Goal: Task Accomplishment & Management: Complete application form

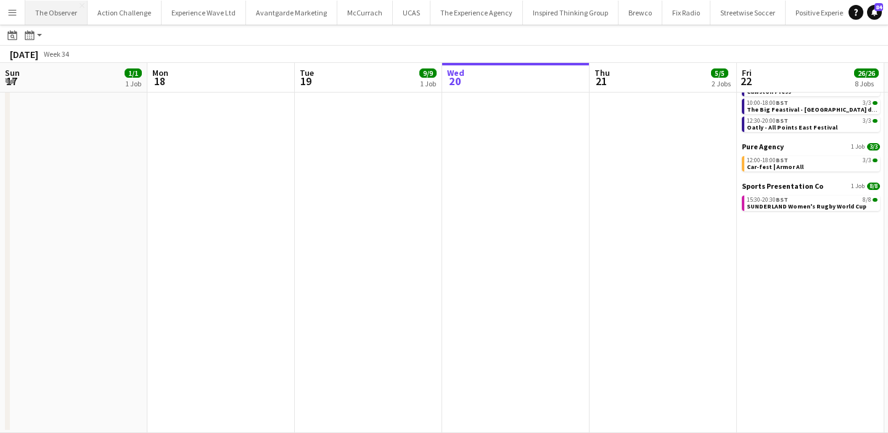
scroll to position [0, 420]
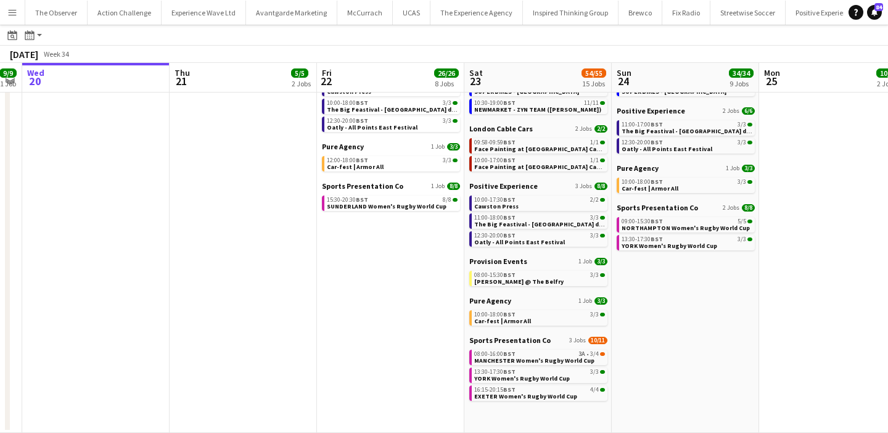
click at [14, 7] on app-icon "Menu" at bounding box center [12, 12] width 10 height 10
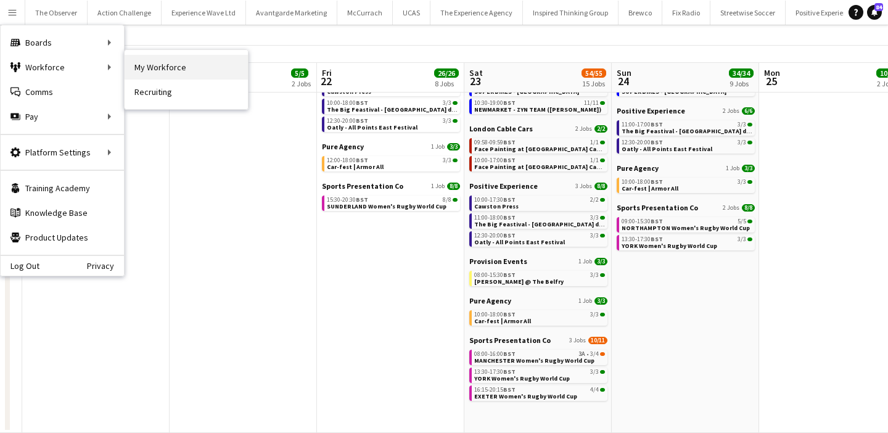
click at [153, 65] on link "My Workforce" at bounding box center [186, 67] width 123 height 25
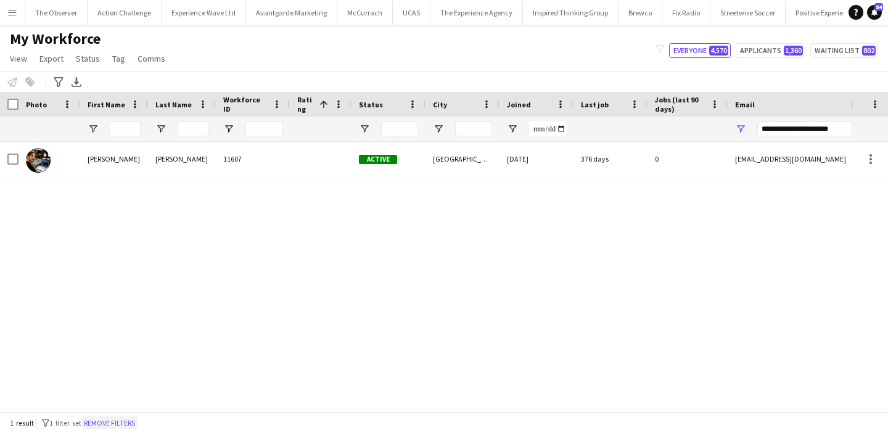
click at [114, 423] on button "Remove filters" at bounding box center [109, 423] width 56 height 14
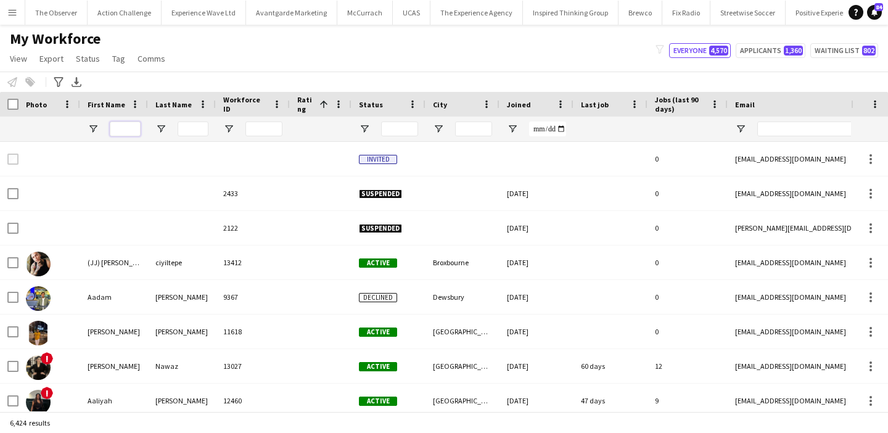
click at [118, 125] on input "First Name Filter Input" at bounding box center [125, 128] width 31 height 15
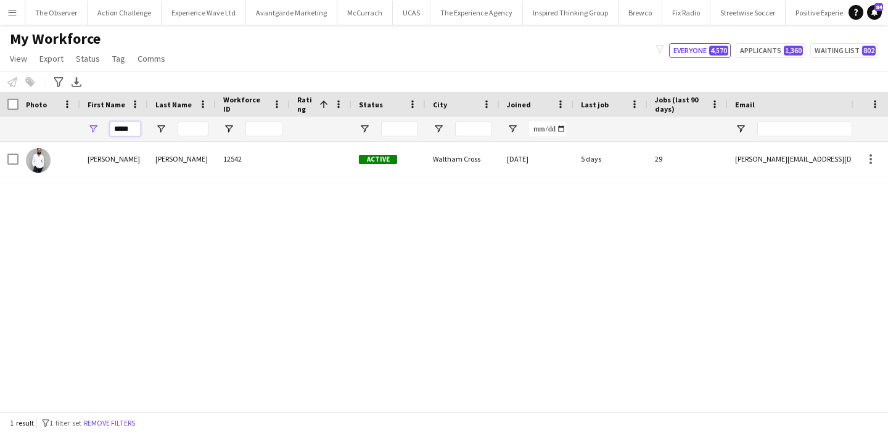
type input "*****"
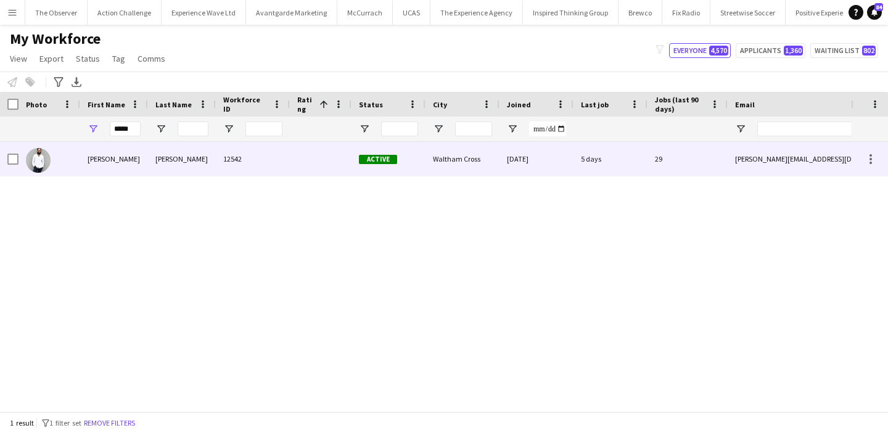
click at [126, 149] on div "Pedro" at bounding box center [114, 159] width 68 height 34
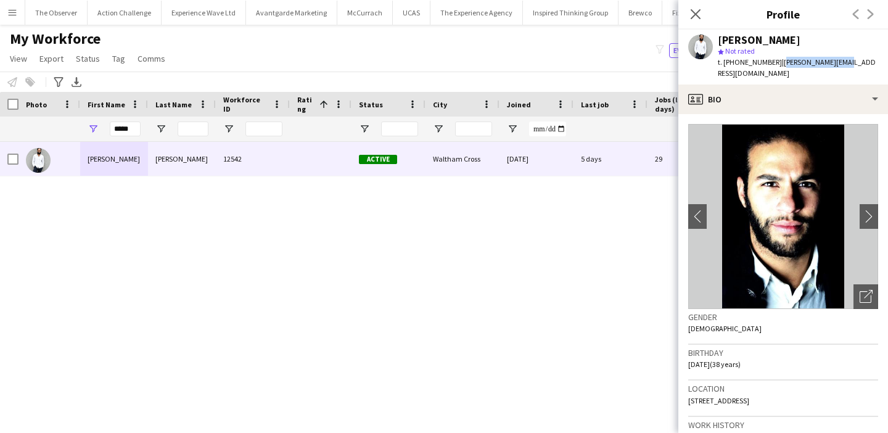
drag, startPoint x: 777, startPoint y: 63, endPoint x: 839, endPoint y: 62, distance: 61.6
click at [839, 62] on div "Pedro De Marchi star Not rated t. +447999420024 | demarchi@live.com" at bounding box center [783, 57] width 210 height 55
copy span "demarchi@live.com"
click at [15, 10] on app-icon "Menu" at bounding box center [12, 12] width 10 height 10
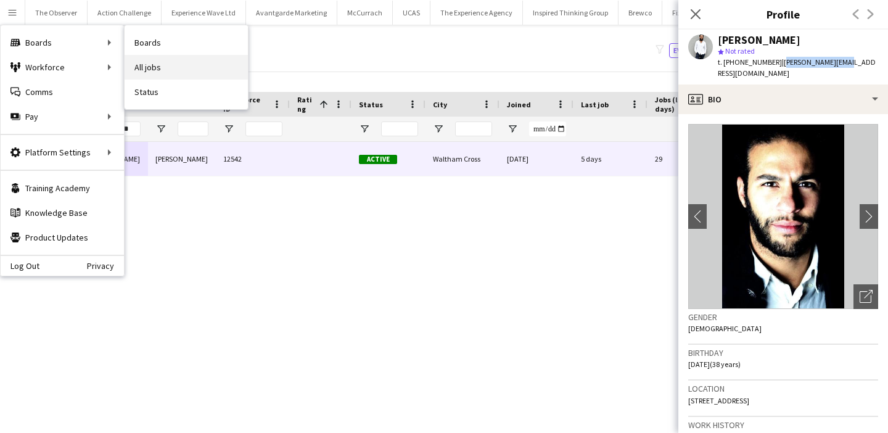
click at [175, 60] on link "All jobs" at bounding box center [186, 67] width 123 height 25
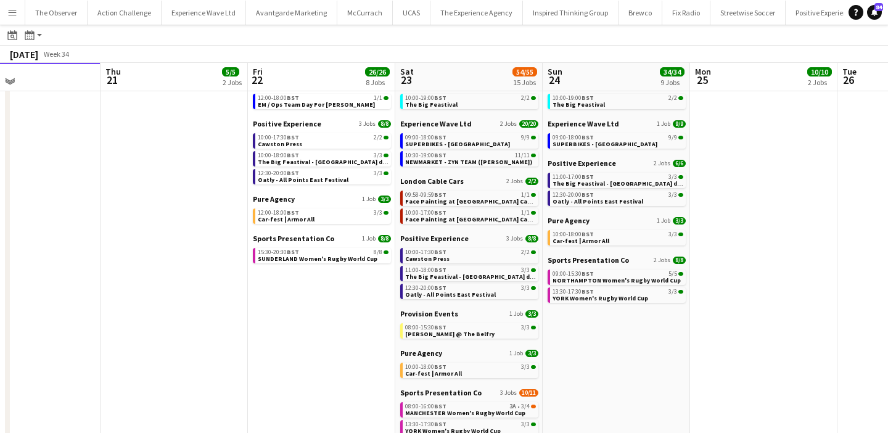
scroll to position [130, 0]
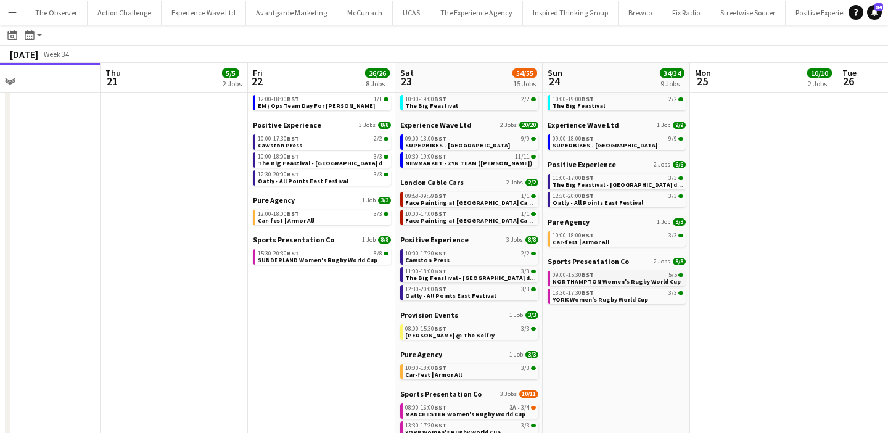
click at [607, 279] on span "NORTHAMPTON Women's Rugby World Cup" at bounding box center [616, 281] width 128 height 8
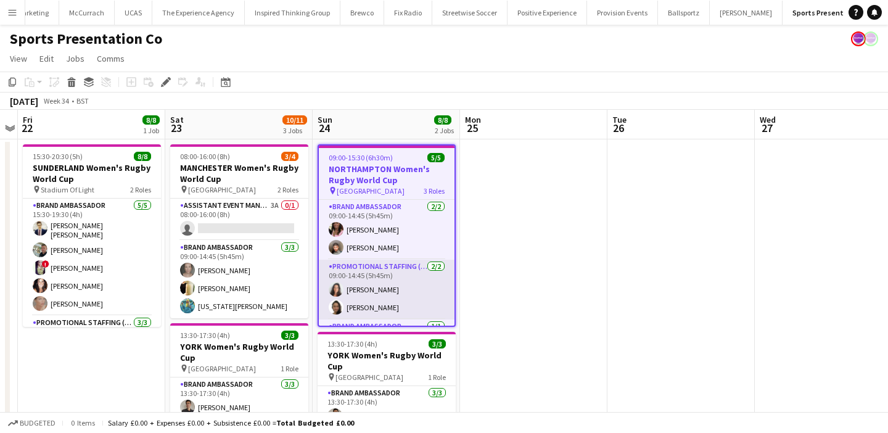
scroll to position [0, 279]
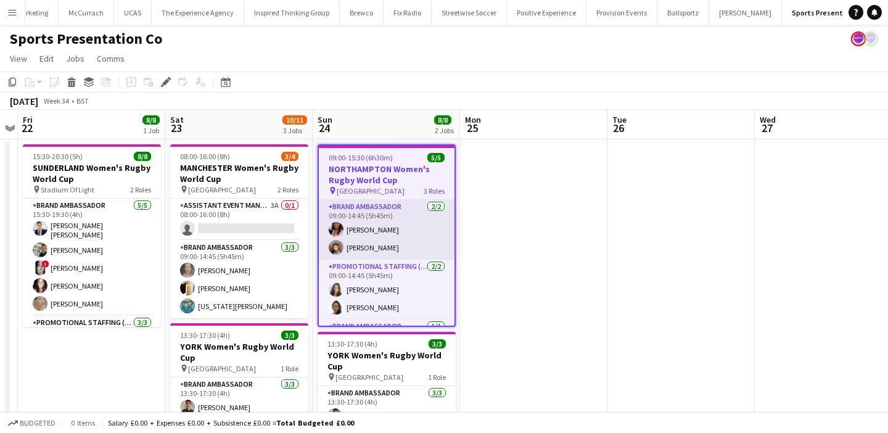
click at [402, 230] on app-card-role "Brand Ambassador 2/2 09:00-14:45 (5h45m) Carla Alexander Kalam Mohammed" at bounding box center [387, 230] width 136 height 60
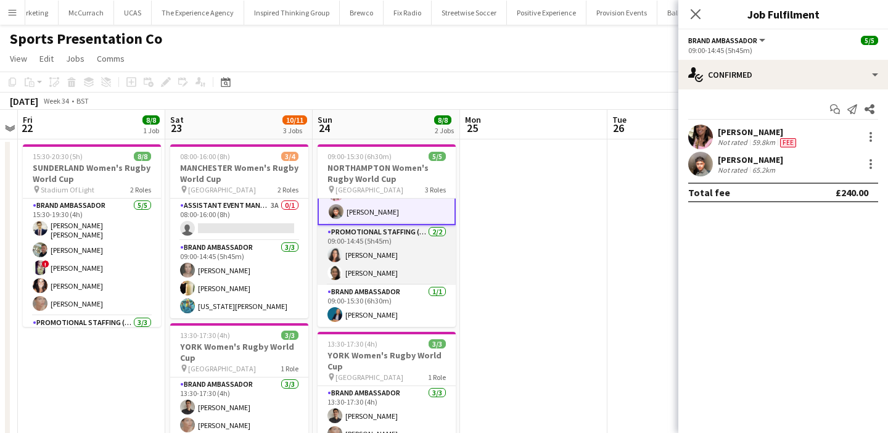
scroll to position [0, 0]
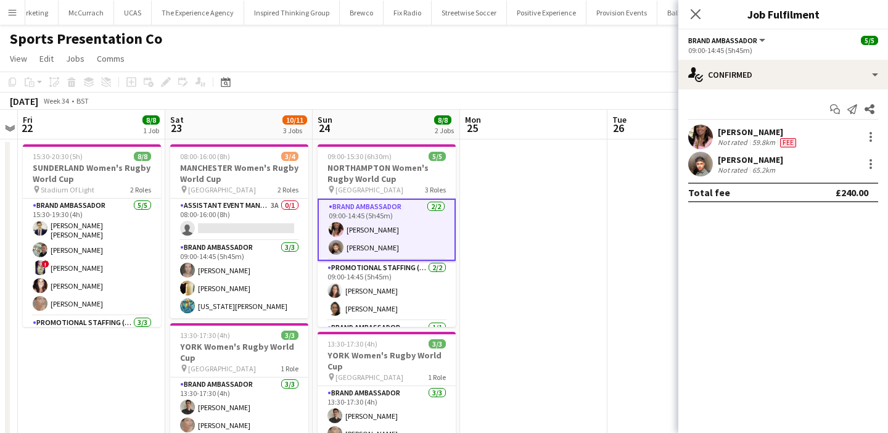
click at [695, 134] on app-user-avatar at bounding box center [700, 137] width 25 height 25
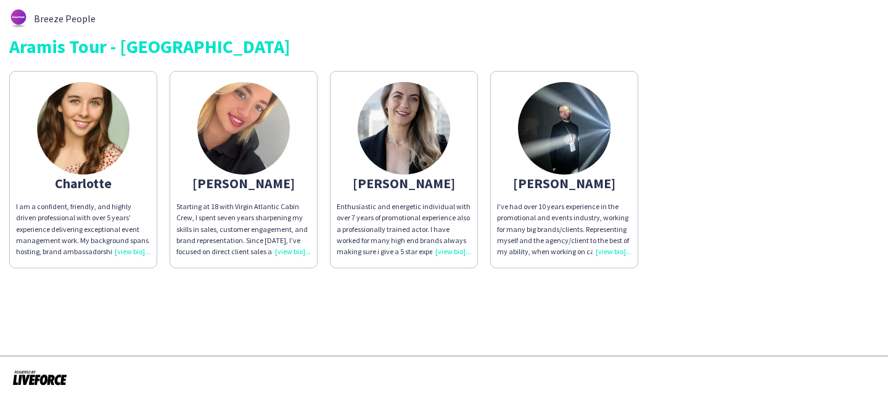
click at [119, 208] on p "I am a confident, friendly, and highly driven professional with over 5 years’ e…" at bounding box center [83, 229] width 134 height 56
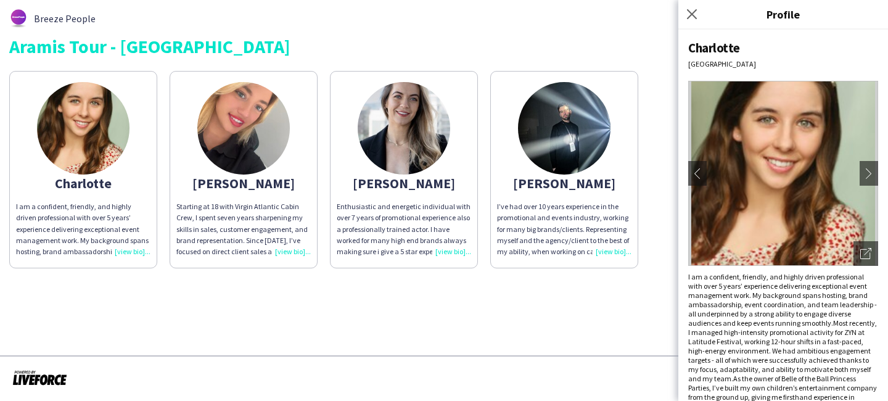
click at [119, 208] on p "I am a confident, friendly, and highly driven professional with over 5 years’ e…" at bounding box center [83, 229] width 134 height 56
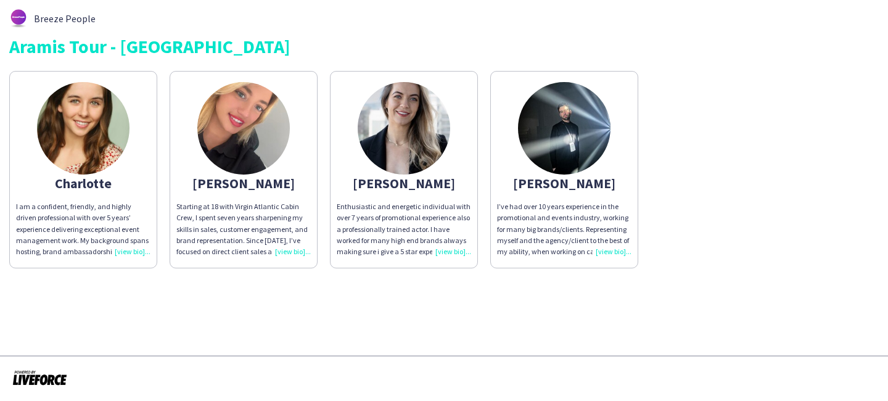
click at [230, 205] on div "Starting at 18 with Virgin Atlantic Cabin Crew, I spent seven years sharpening …" at bounding box center [243, 229] width 134 height 56
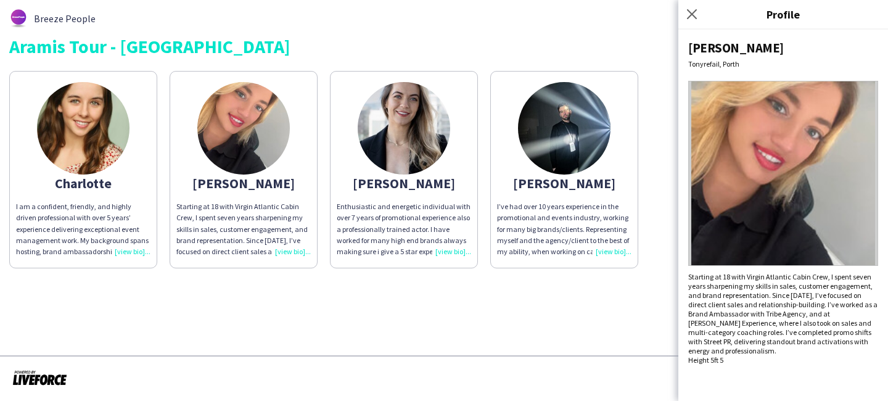
click at [245, 173] on img at bounding box center [243, 128] width 92 height 92
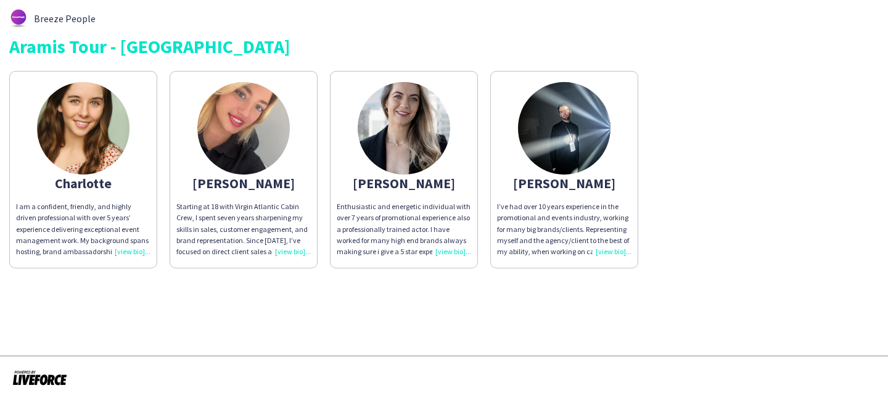
click at [245, 173] on img at bounding box center [243, 128] width 92 height 92
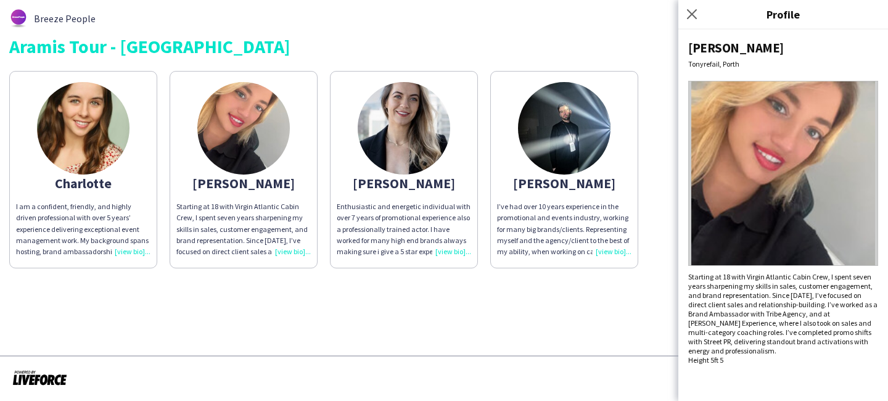
click at [432, 206] on span "Enthusiastic and energetic individual with over 7 years of promotional experien…" at bounding box center [404, 229] width 134 height 54
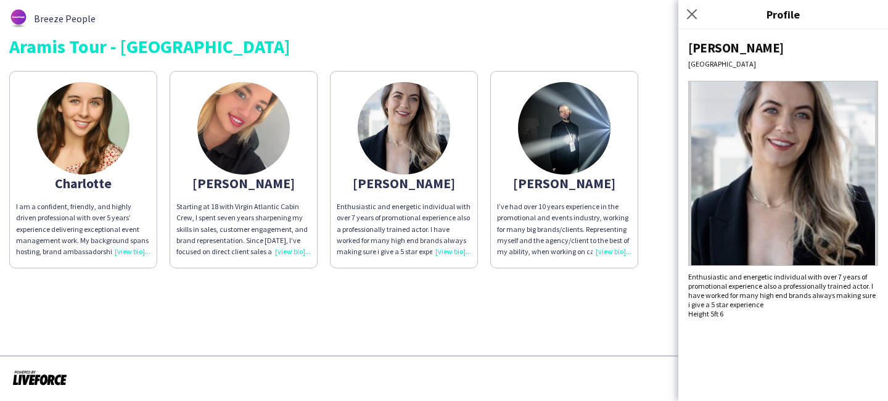
click at [535, 188] on div "Lewis" at bounding box center [564, 183] width 134 height 11
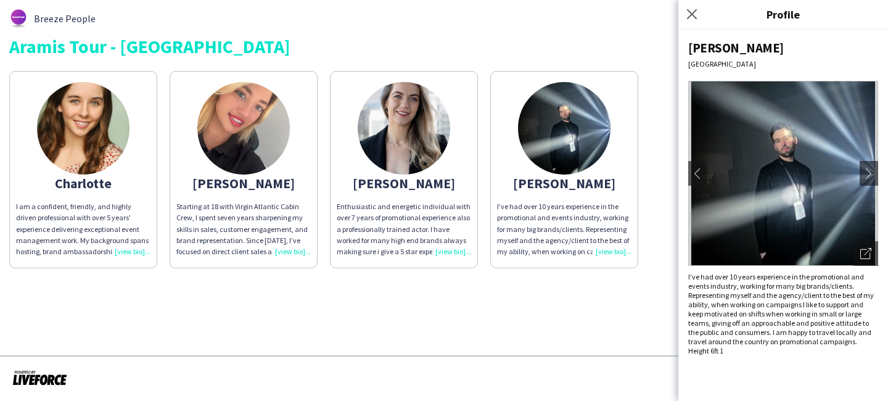
click at [465, 180] on div "Jennifer" at bounding box center [404, 183] width 134 height 11
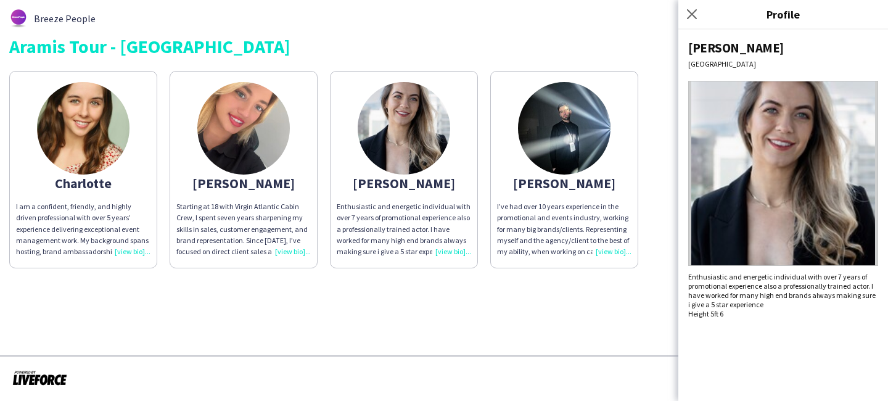
click at [502, 176] on app-share-pages-crew-card "Lewis I’ve had over 10 years experience in the promotional and events industry,…" at bounding box center [564, 169] width 148 height 197
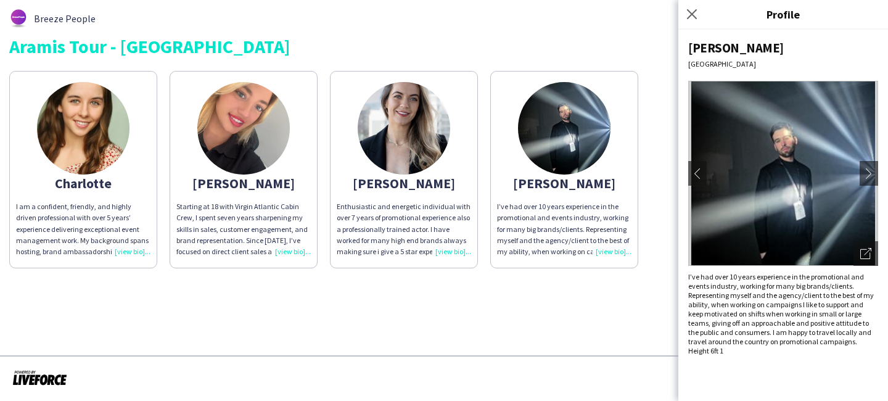
click at [566, 192] on app-share-pages-crew-card "Lewis I’ve had over 10 years experience in the promotional and events industry,…" at bounding box center [564, 169] width 148 height 197
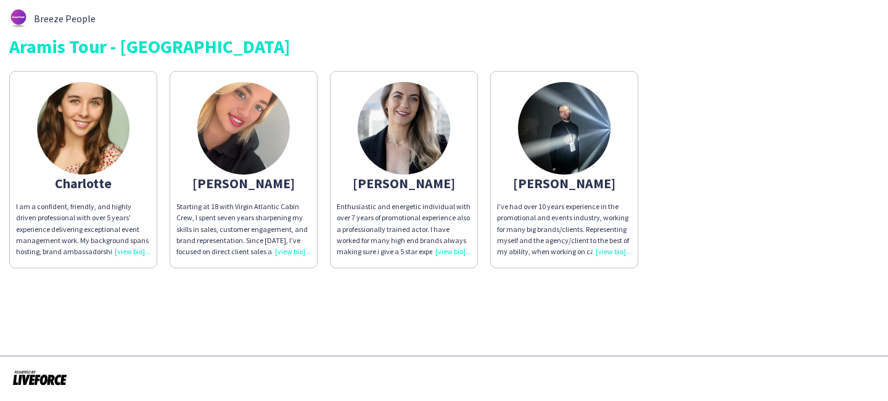
click at [562, 225] on span "I’ve had over 10 years experience in the promotional and events industry, worki…" at bounding box center [563, 268] width 133 height 133
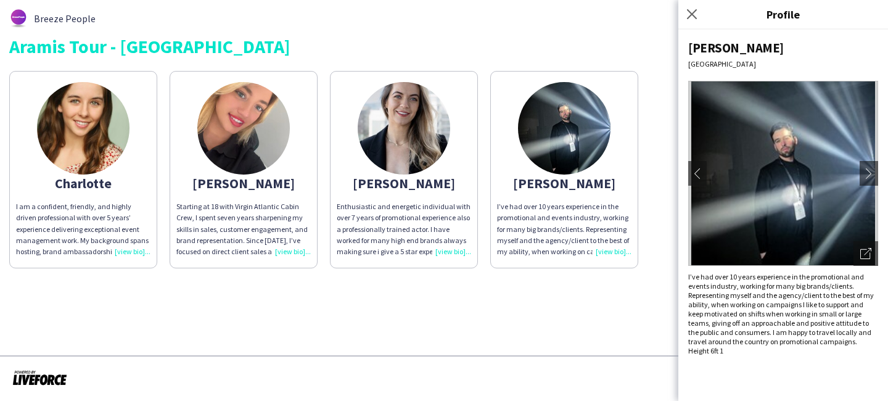
click at [235, 189] on div "Holly" at bounding box center [243, 183] width 134 height 11
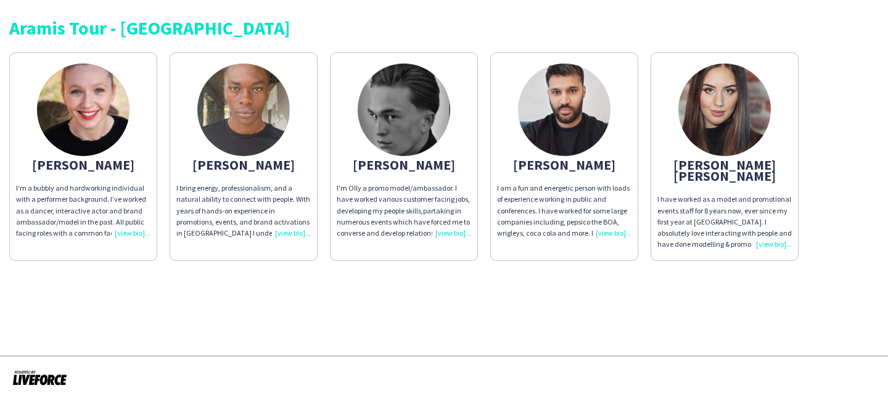
click at [96, 149] on img at bounding box center [83, 109] width 92 height 92
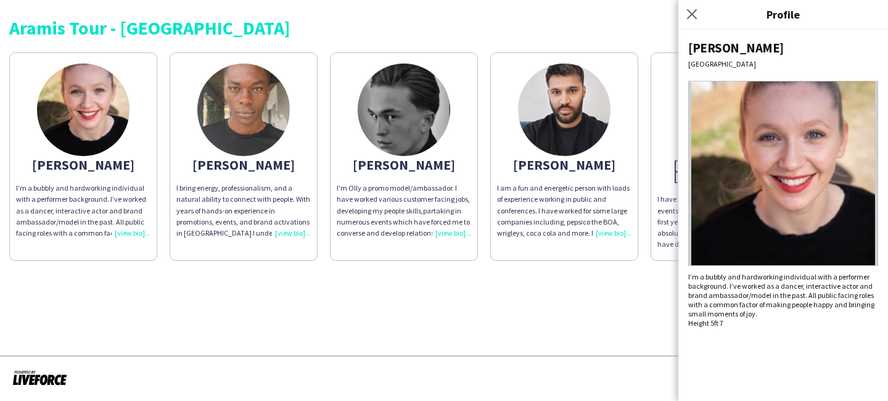
click at [96, 149] on img at bounding box center [83, 109] width 92 height 92
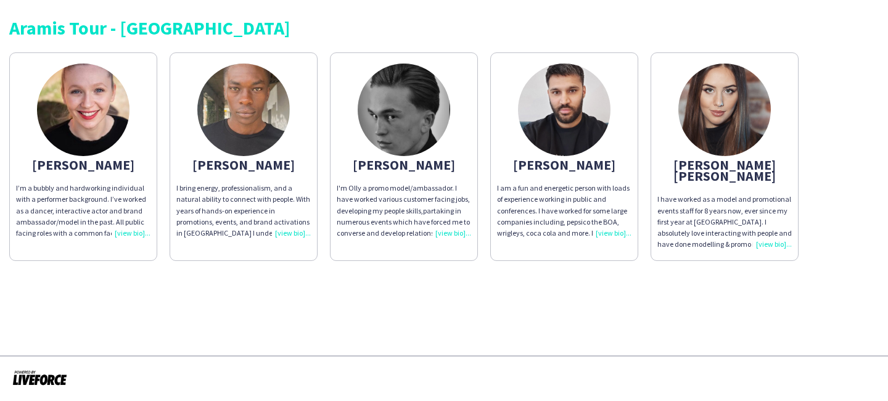
click at [289, 123] on app-share-pages-crew-card "[PERSON_NAME] bring energy, professionalism, and a natural ability to connect w…" at bounding box center [244, 156] width 148 height 208
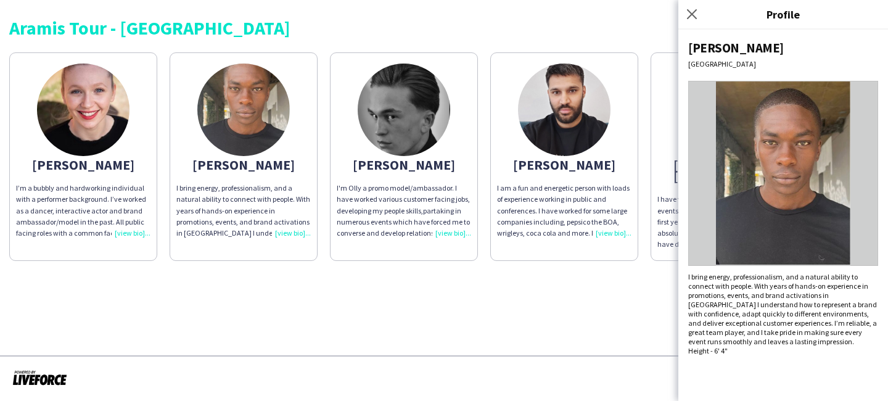
click at [289, 123] on app-share-pages-crew-card "[PERSON_NAME] bring energy, professionalism, and a natural ability to connect w…" at bounding box center [244, 156] width 148 height 208
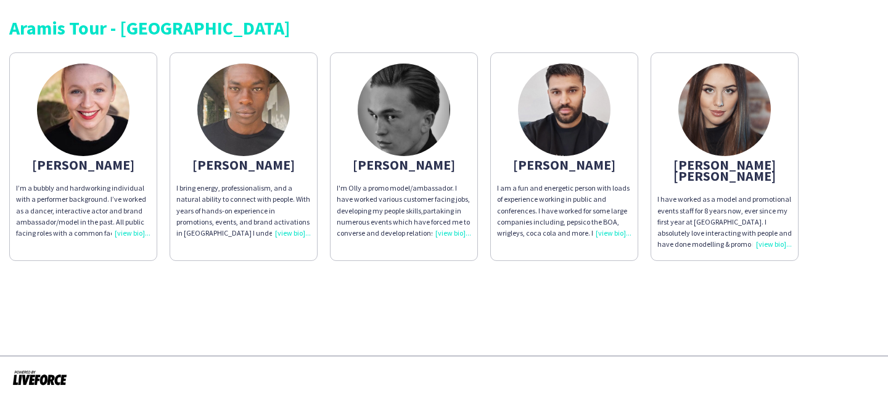
click at [664, 147] on app-share-pages-crew-card "[PERSON_NAME] [PERSON_NAME] I have worked as a model and promotional events sta…" at bounding box center [724, 156] width 148 height 208
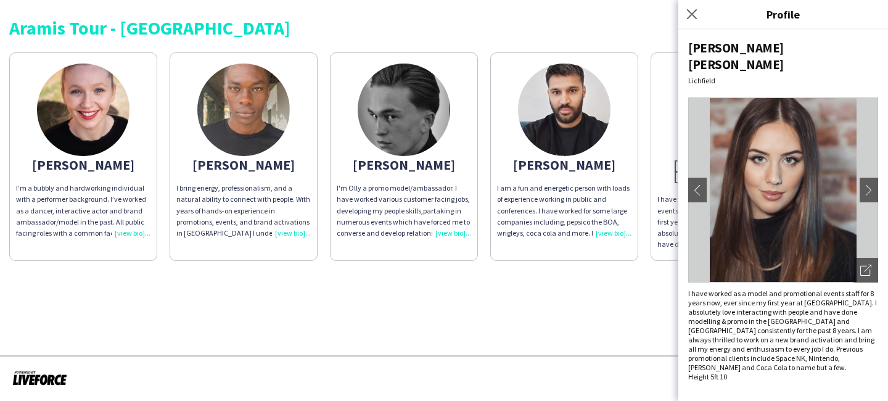
click at [472, 131] on app-share-pages-crew-card "[PERSON_NAME]'m Olly a promo model/ambassador. I have worked various customer f…" at bounding box center [404, 156] width 148 height 208
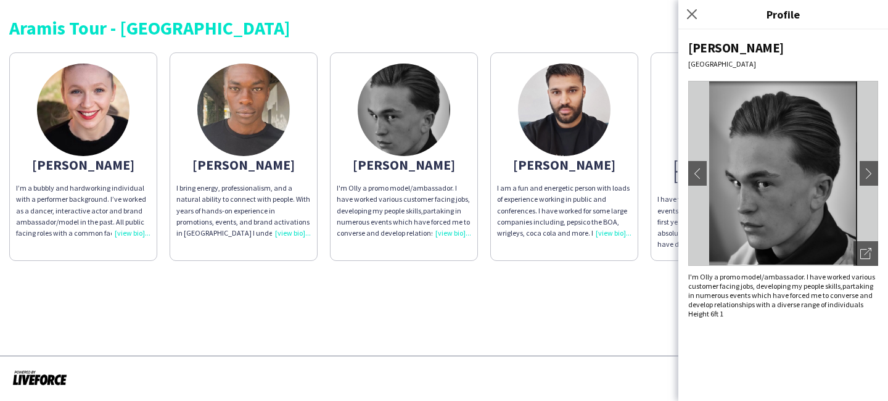
click at [81, 160] on div "[PERSON_NAME]" at bounding box center [83, 164] width 134 height 11
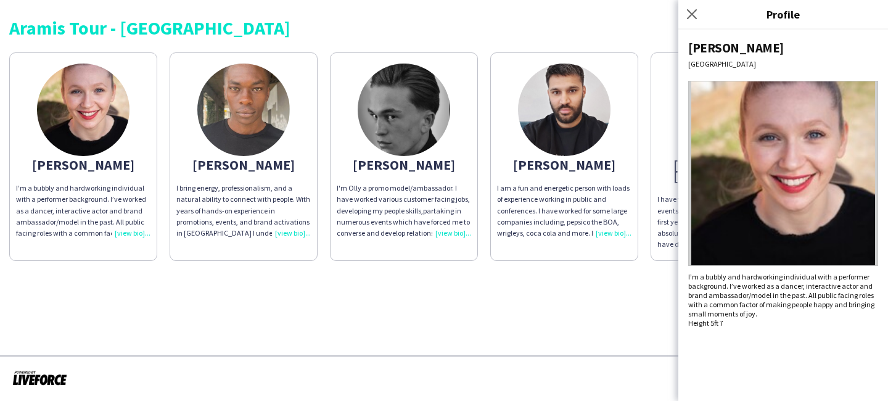
click at [432, 135] on img at bounding box center [404, 109] width 92 height 92
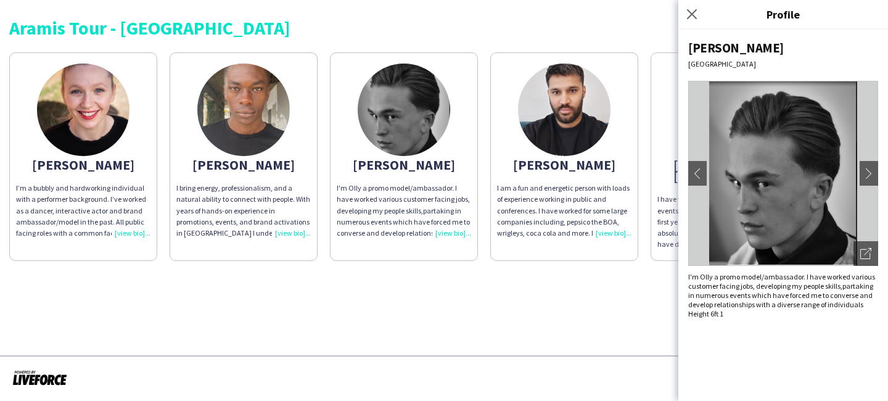
click at [93, 111] on img at bounding box center [83, 109] width 92 height 92
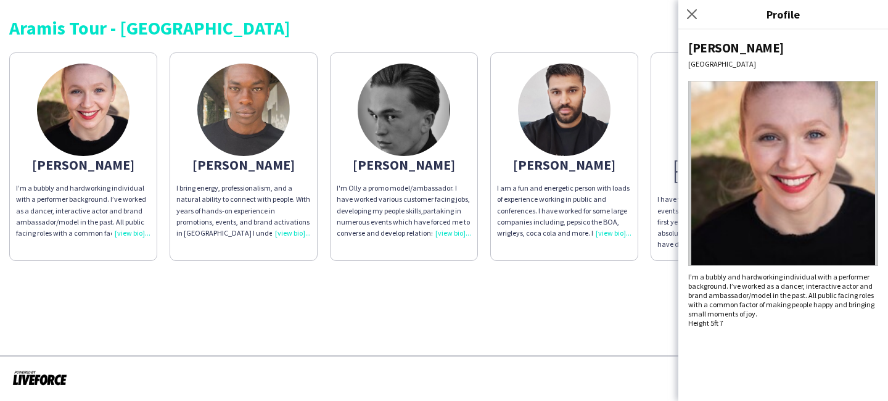
click at [573, 135] on img at bounding box center [564, 109] width 92 height 92
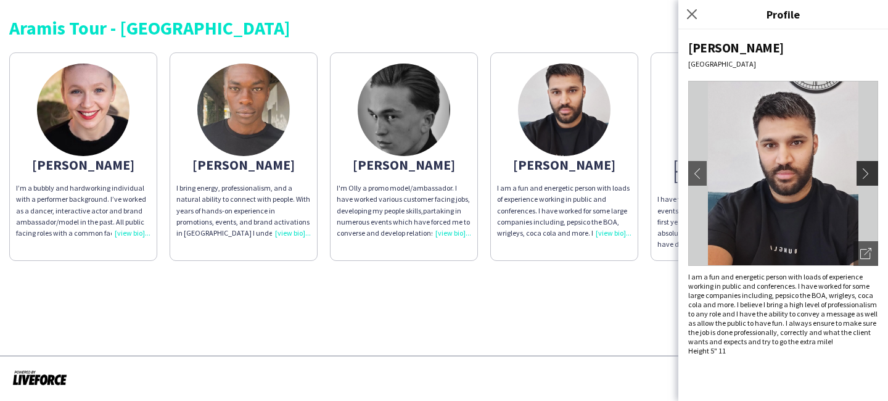
click at [866, 173] on app-icon "chevron-right" at bounding box center [868, 173] width 17 height 11
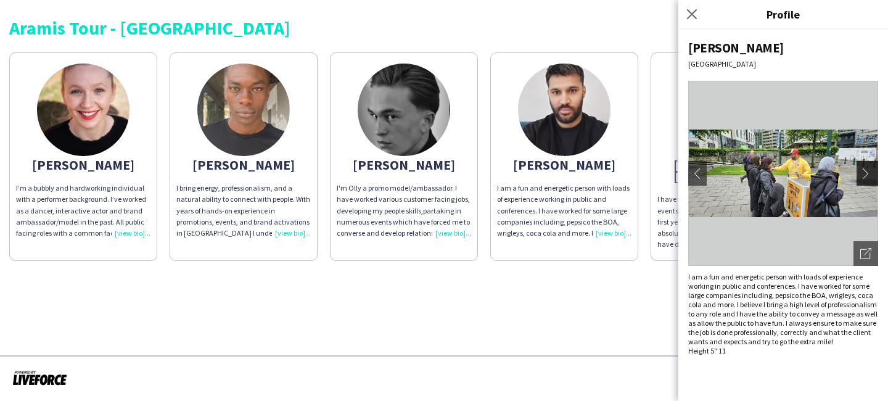
click at [866, 173] on app-icon "chevron-right" at bounding box center [868, 173] width 17 height 11
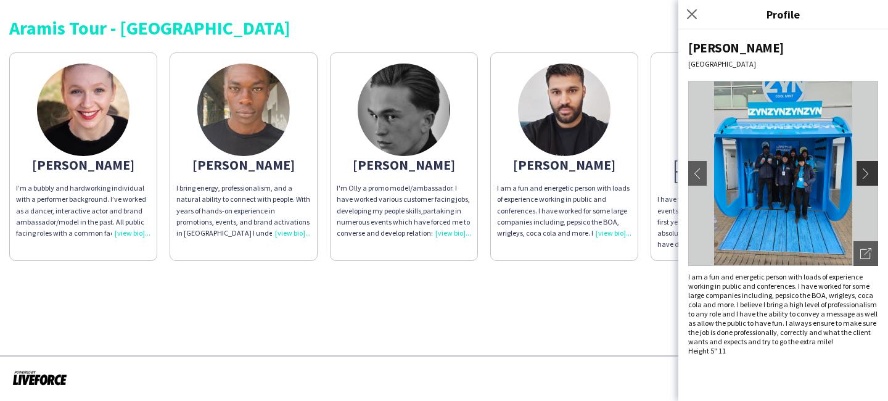
click at [866, 173] on app-icon "chevron-right" at bounding box center [868, 173] width 17 height 11
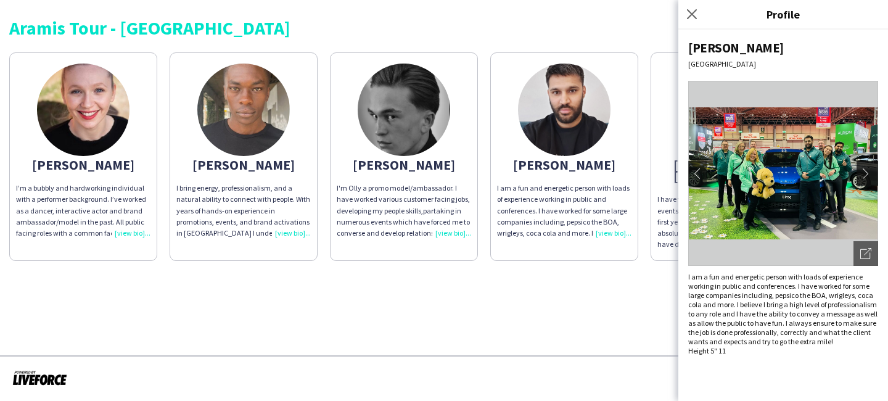
click at [866, 173] on app-icon "chevron-right" at bounding box center [868, 173] width 17 height 11
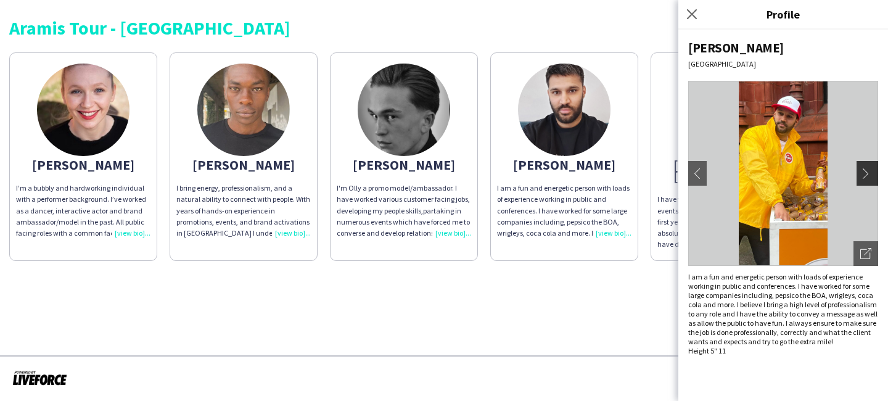
click at [866, 173] on app-icon "chevron-right" at bounding box center [868, 173] width 17 height 11
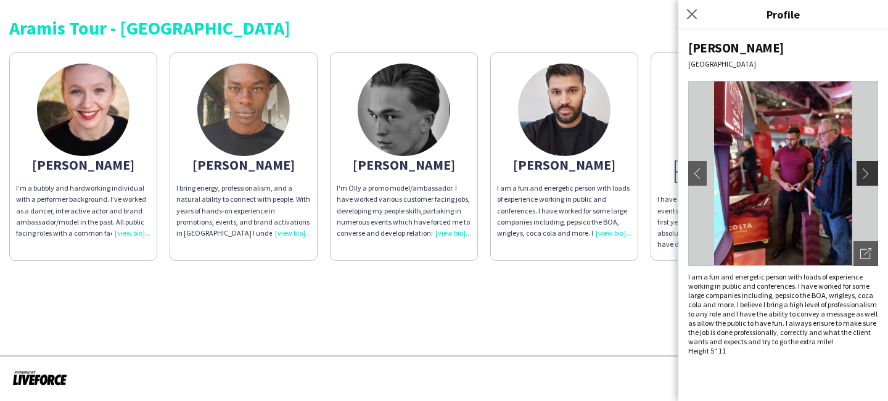
click at [866, 173] on app-icon "chevron-right" at bounding box center [868, 173] width 17 height 11
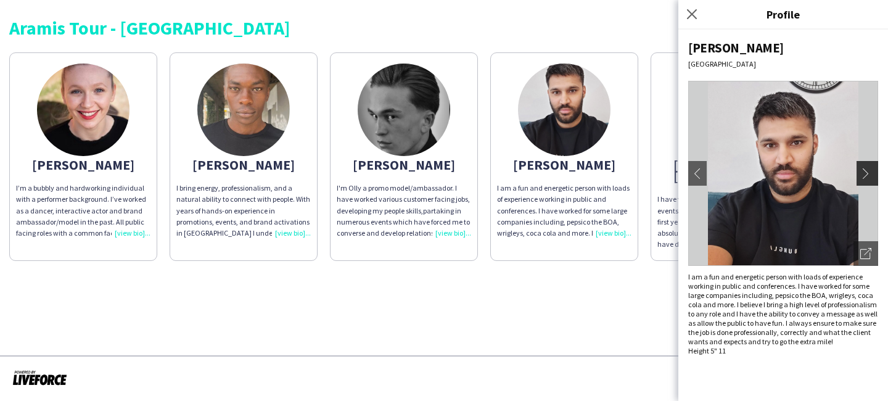
click at [866, 173] on app-icon "chevron-right" at bounding box center [868, 173] width 17 height 11
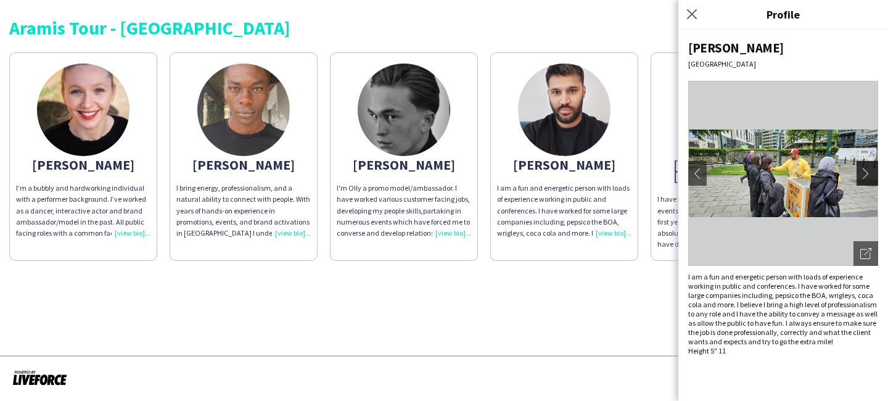
click at [866, 173] on app-icon "chevron-right" at bounding box center [868, 173] width 17 height 11
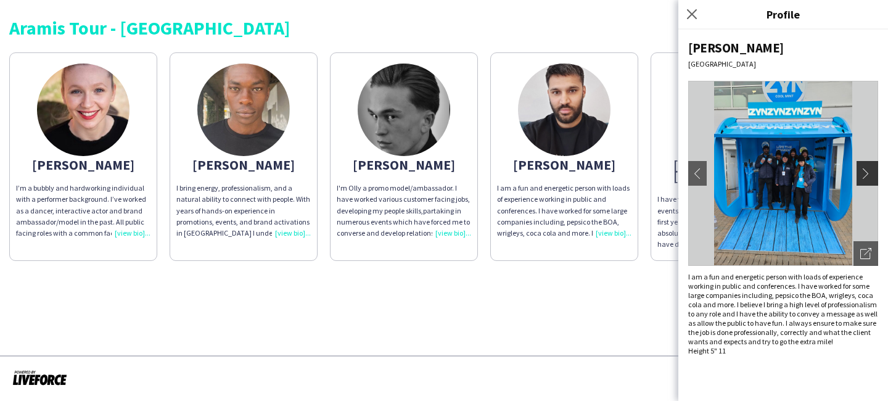
click at [866, 173] on app-icon "chevron-right" at bounding box center [868, 173] width 17 height 11
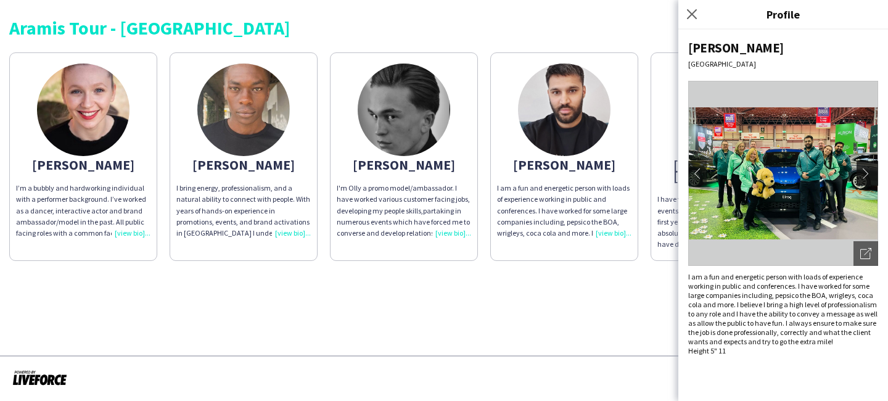
click at [866, 173] on app-icon "chevron-right" at bounding box center [868, 173] width 17 height 11
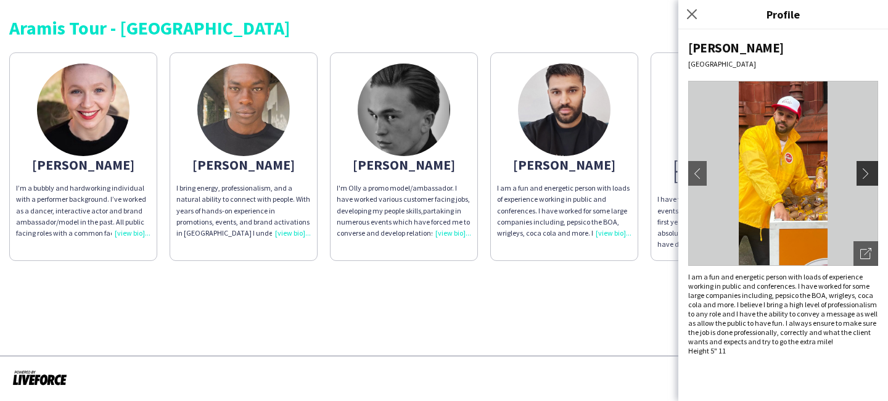
click at [866, 173] on app-icon "chevron-right" at bounding box center [868, 173] width 17 height 11
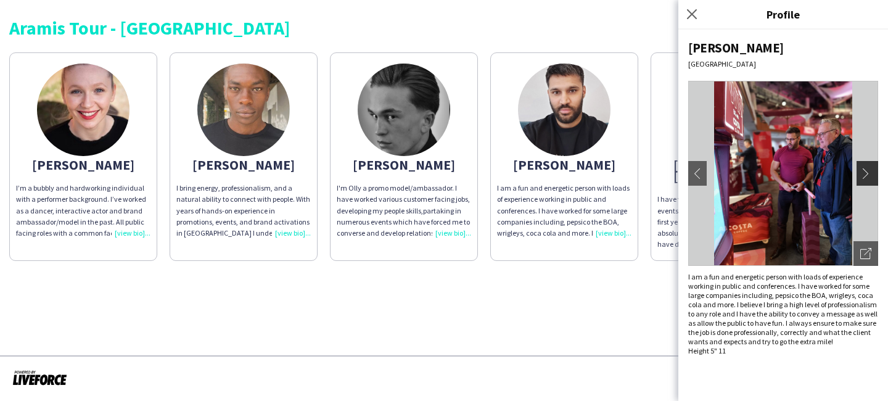
click at [866, 173] on app-icon "chevron-right" at bounding box center [868, 173] width 17 height 11
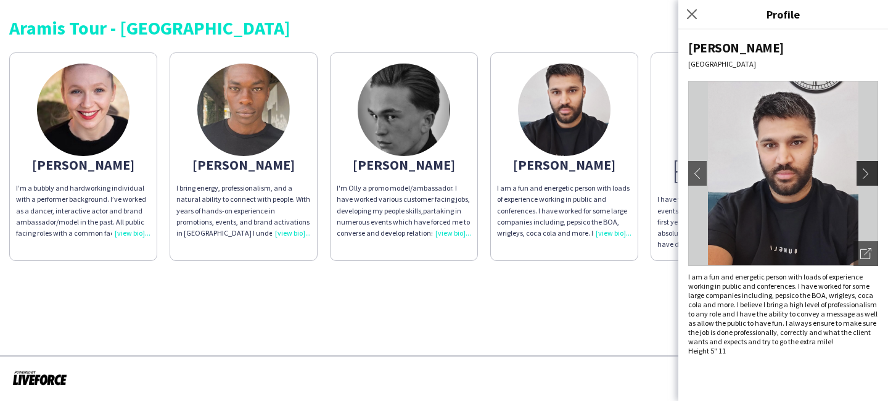
click at [866, 173] on app-icon "chevron-right" at bounding box center [868, 173] width 17 height 11
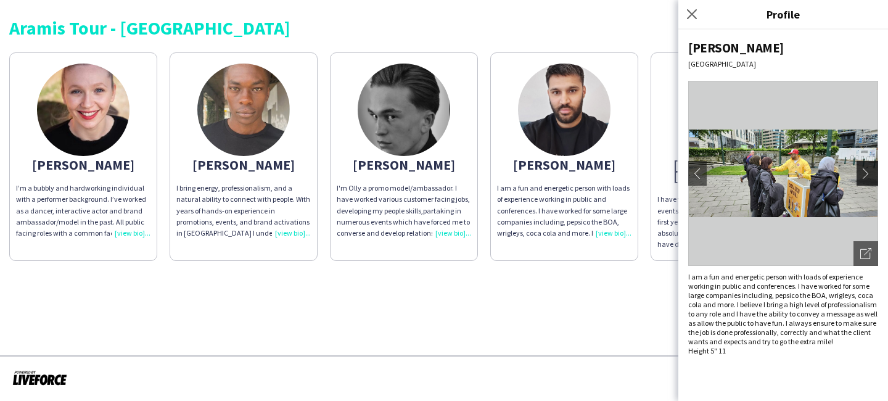
click at [871, 173] on app-icon "chevron-right" at bounding box center [868, 173] width 17 height 11
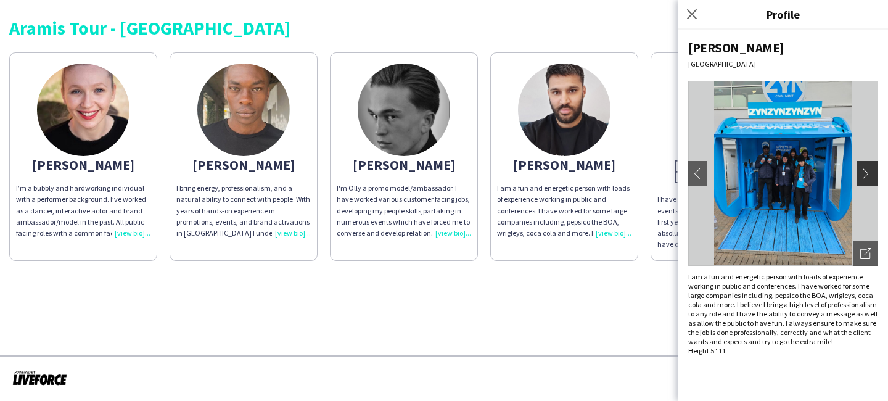
click at [871, 173] on app-icon "chevron-right" at bounding box center [868, 173] width 17 height 11
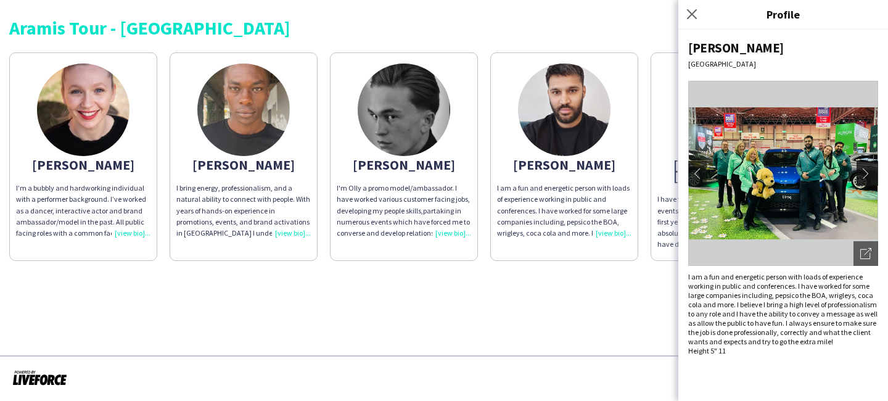
click at [871, 173] on app-icon "chevron-right" at bounding box center [868, 173] width 17 height 11
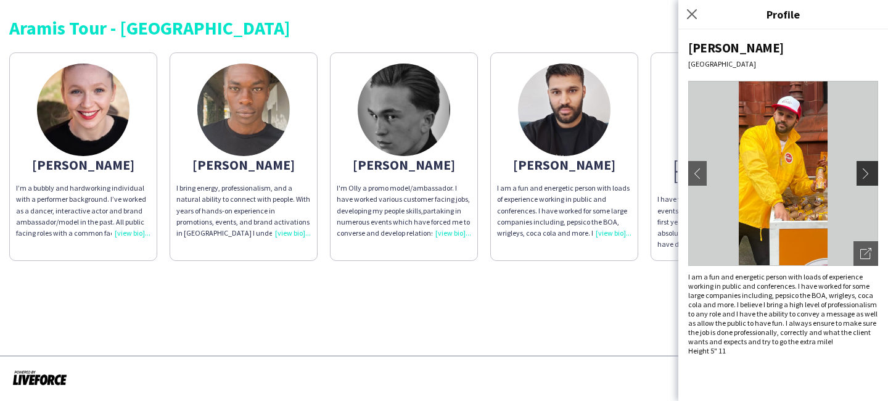
click at [871, 173] on app-icon "chevron-right" at bounding box center [868, 173] width 17 height 11
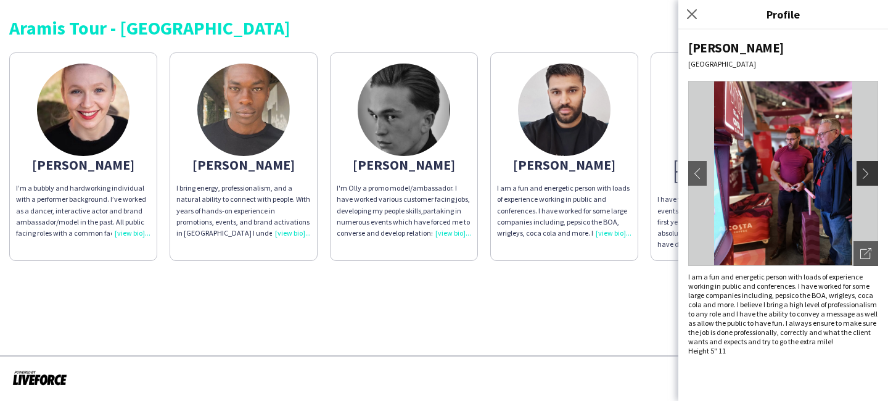
click at [871, 173] on app-icon "chevron-right" at bounding box center [868, 173] width 17 height 11
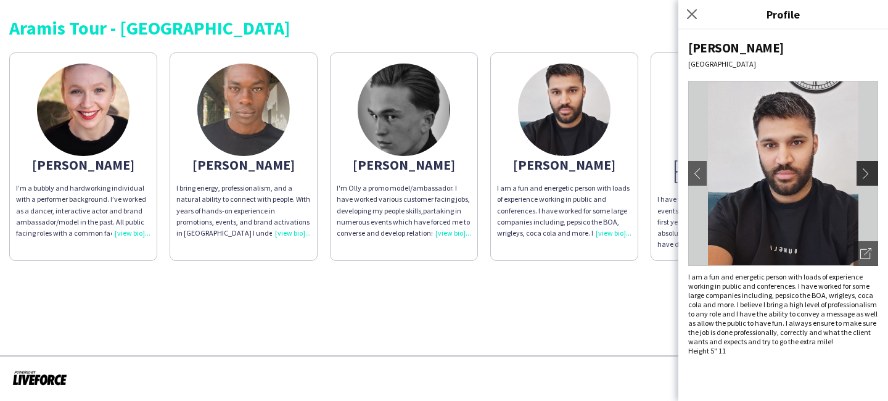
click at [871, 173] on app-icon "chevron-right" at bounding box center [868, 173] width 17 height 11
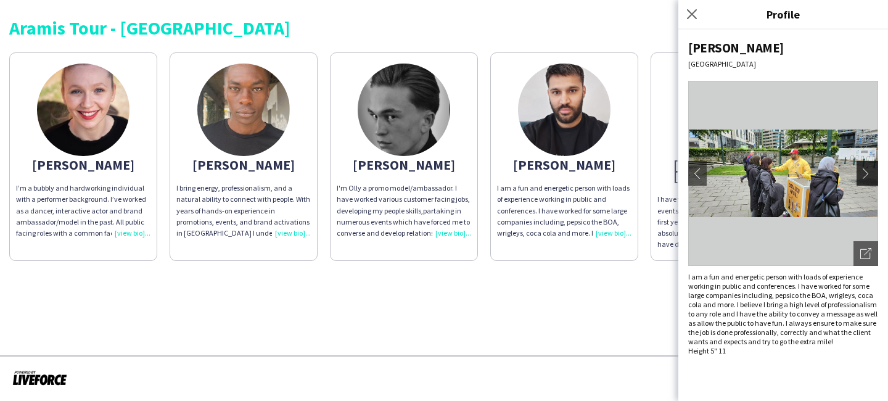
click at [871, 173] on app-icon "chevron-right" at bounding box center [868, 173] width 17 height 11
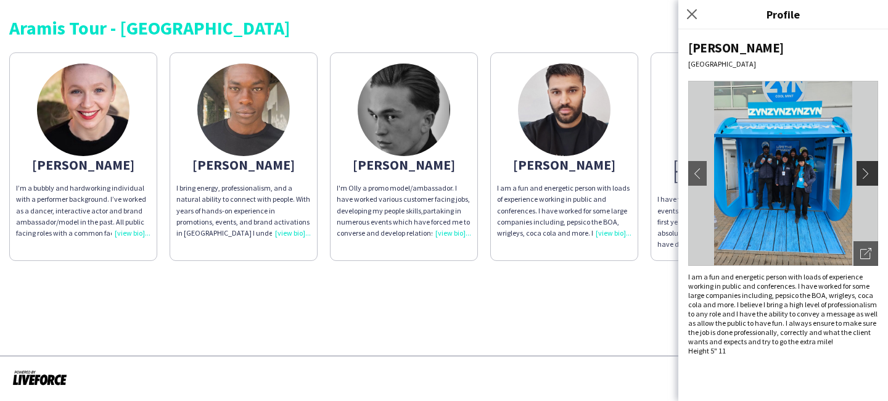
click at [871, 173] on app-icon "chevron-right" at bounding box center [868, 173] width 17 height 11
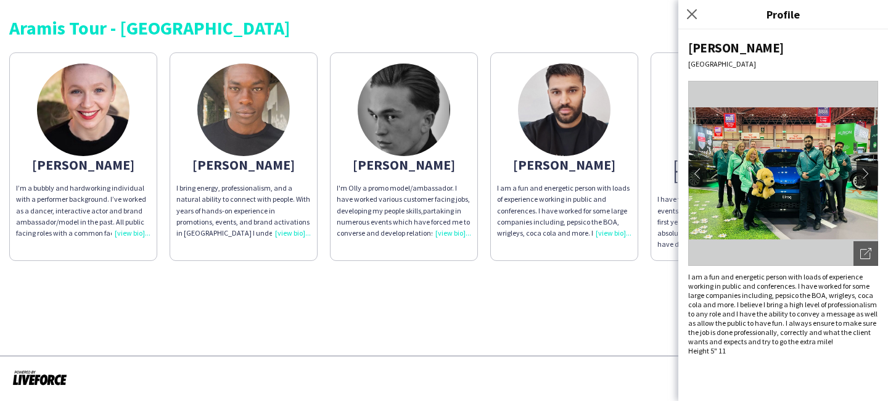
click at [871, 173] on app-icon "chevron-right" at bounding box center [868, 173] width 17 height 11
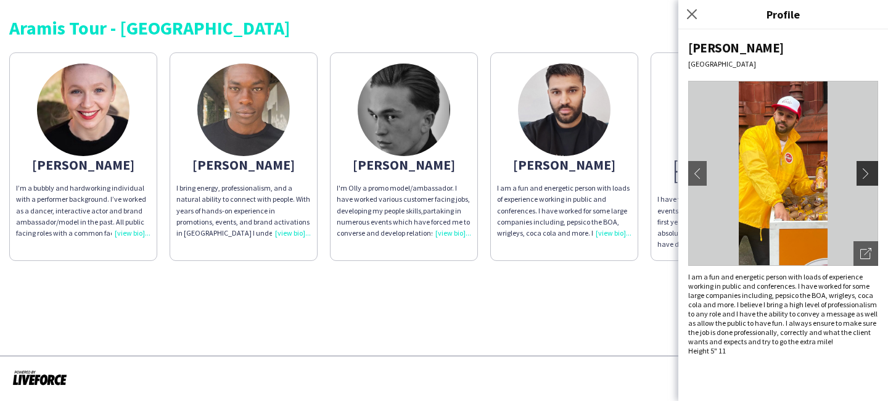
click at [871, 173] on app-icon "chevron-right" at bounding box center [868, 173] width 17 height 11
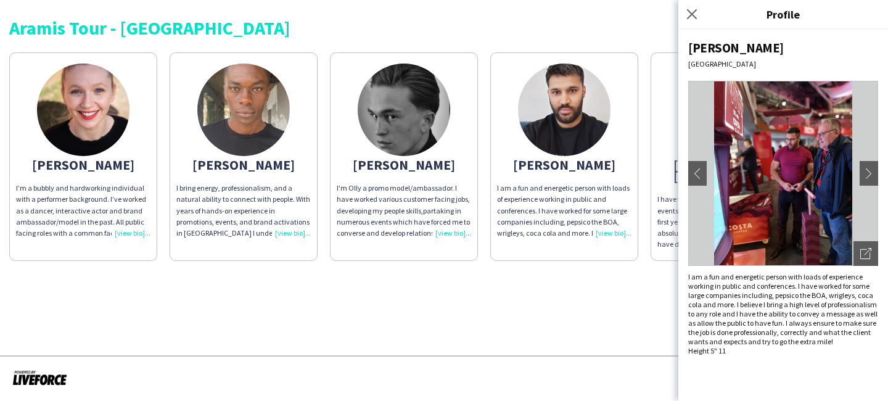
drag, startPoint x: 875, startPoint y: 170, endPoint x: 763, endPoint y: 341, distance: 205.7
click at [763, 341] on div "Ravi Birmingham chevron-left chevron-right Open photos pop-in I am a fun and en…" at bounding box center [783, 215] width 210 height 371
click at [763, 341] on span "I am a fun and energetic person with loads of experience working in public and …" at bounding box center [782, 309] width 189 height 74
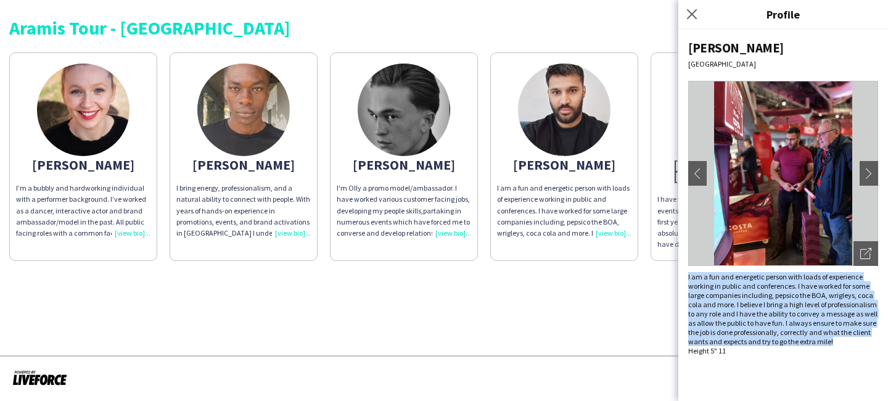
click at [763, 341] on span "I am a fun and energetic person with loads of experience working in public and …" at bounding box center [782, 309] width 189 height 74
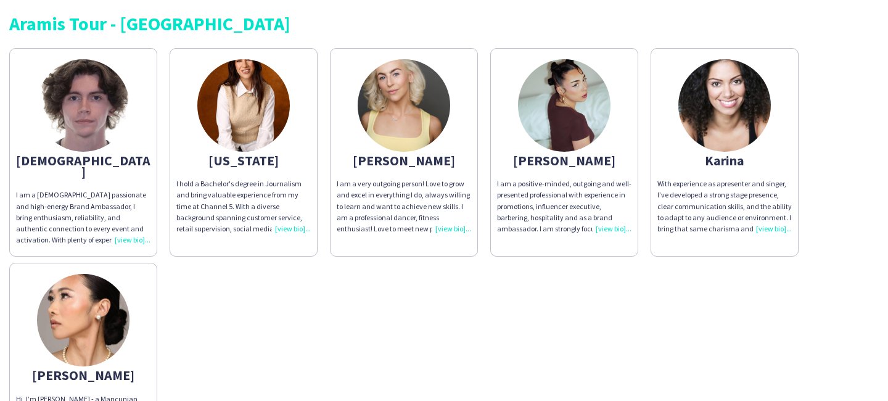
scroll to position [7, 0]
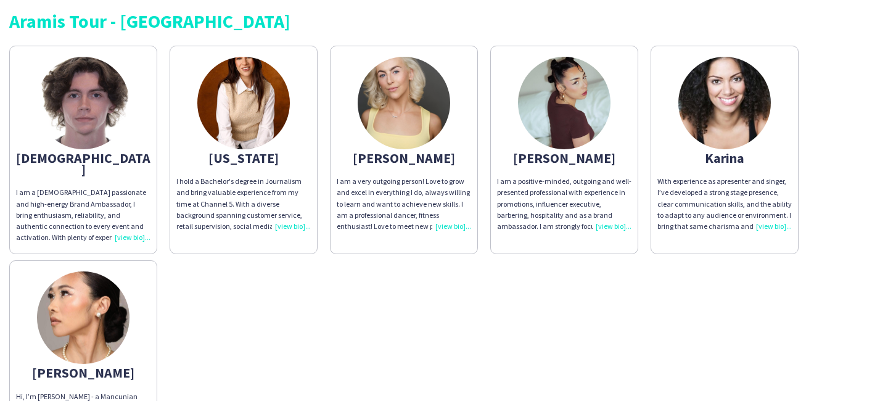
click at [103, 99] on img at bounding box center [83, 103] width 92 height 92
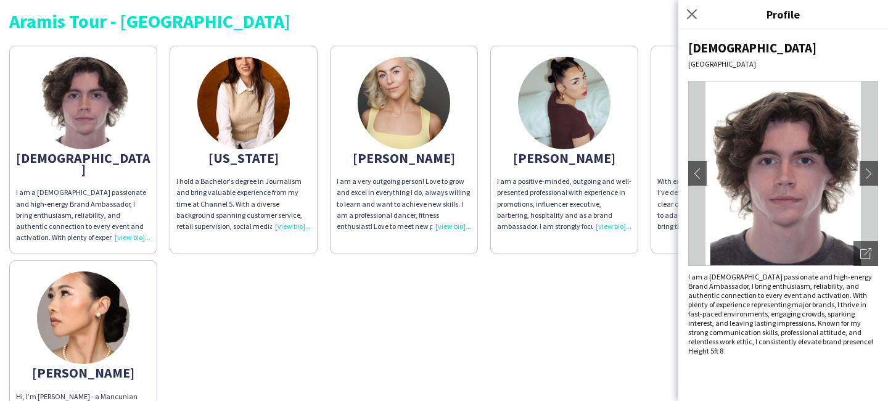
click at [276, 122] on img at bounding box center [243, 103] width 92 height 92
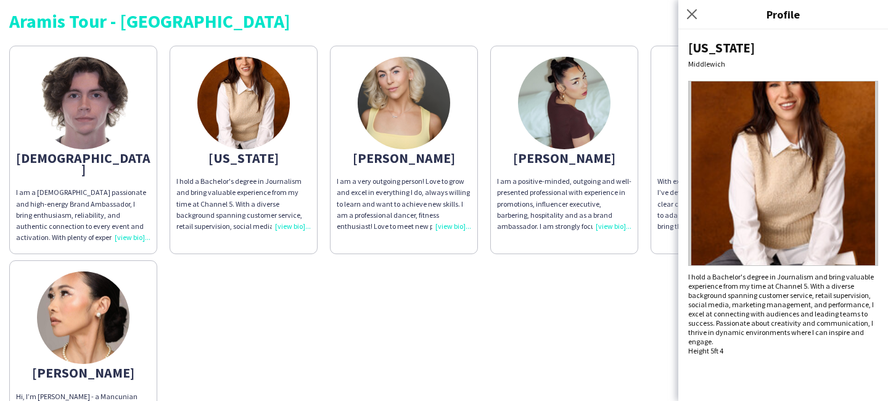
click at [403, 111] on img at bounding box center [404, 103] width 92 height 92
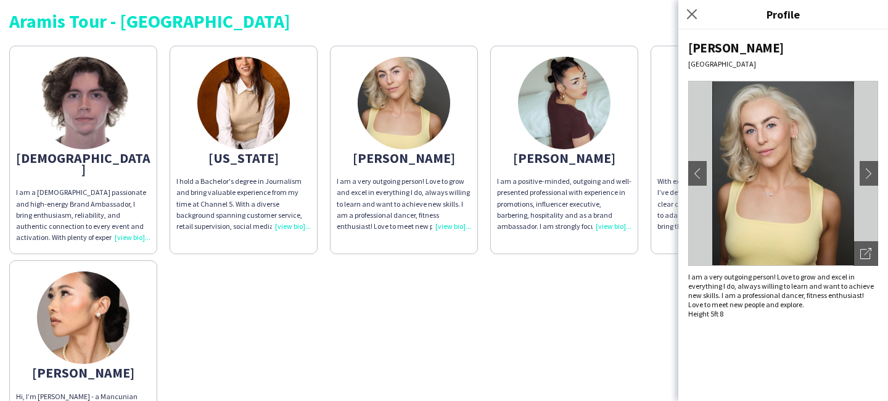
click at [872, 186] on img at bounding box center [783, 173] width 190 height 185
click at [872, 174] on app-icon "chevron-right" at bounding box center [868, 173] width 17 height 11
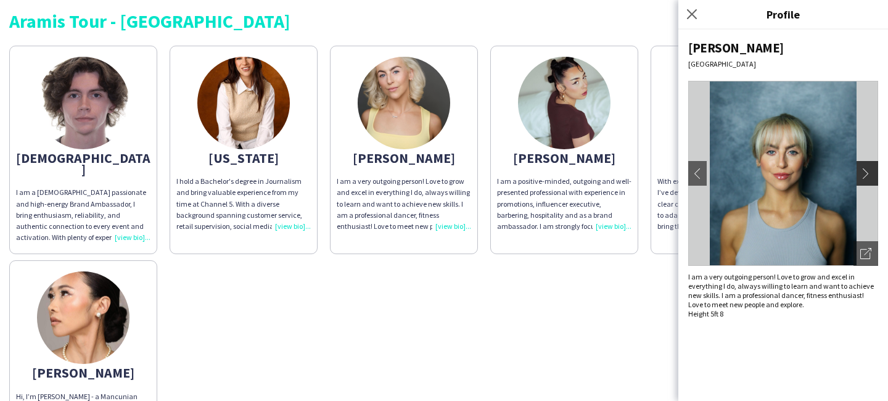
click at [872, 174] on app-icon "chevron-right" at bounding box center [868, 173] width 17 height 11
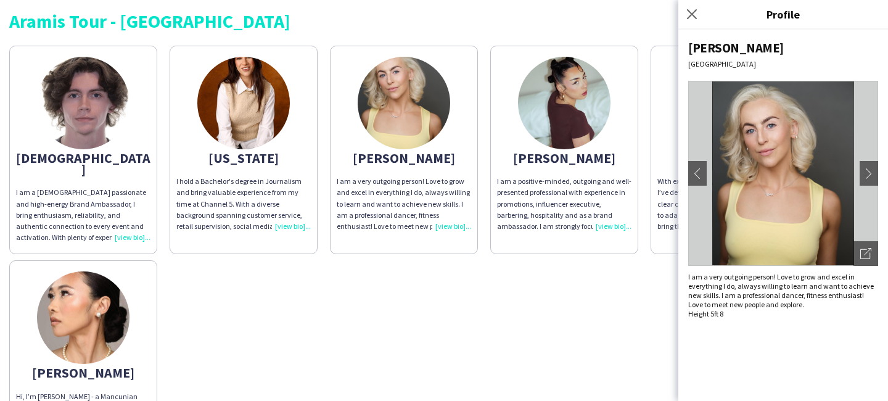
click at [574, 113] on img at bounding box center [564, 103] width 92 height 92
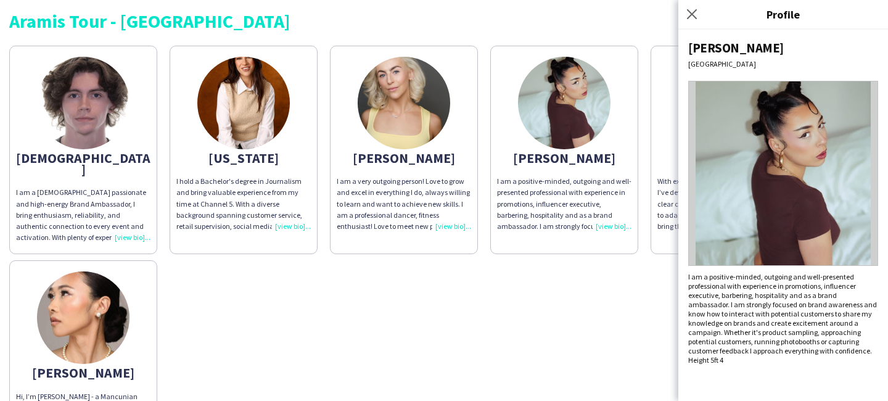
click at [673, 120] on app-share-pages-crew-card "Karina With experience as a presenter and singer , I’ve developed a strong stag…" at bounding box center [724, 150] width 148 height 208
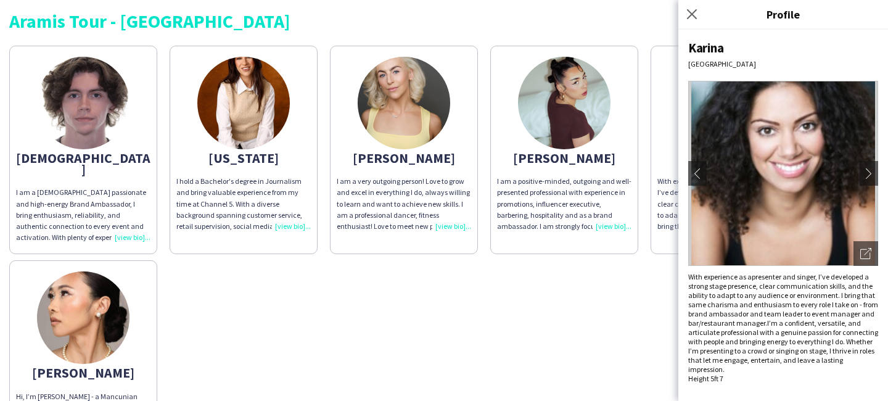
click at [131, 297] on app-share-pages-crew-card "Man Ying Hi, I’m Janette - a Mancunian with a love for active, creative environ…" at bounding box center [83, 358] width 148 height 197
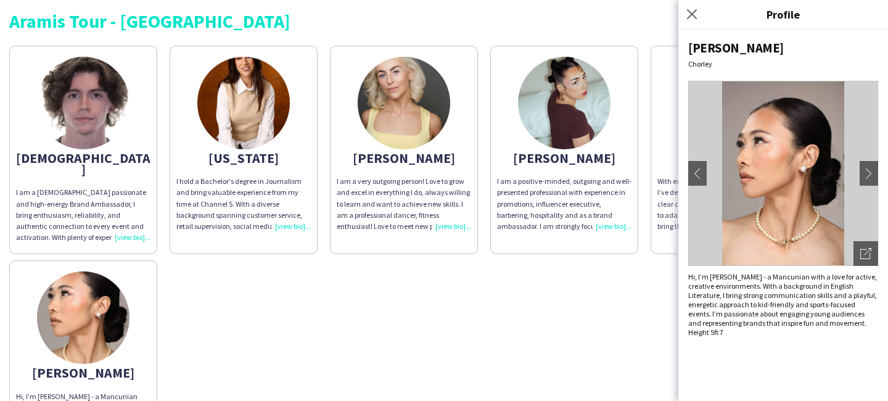
click at [671, 152] on div "Karina" at bounding box center [724, 157] width 134 height 11
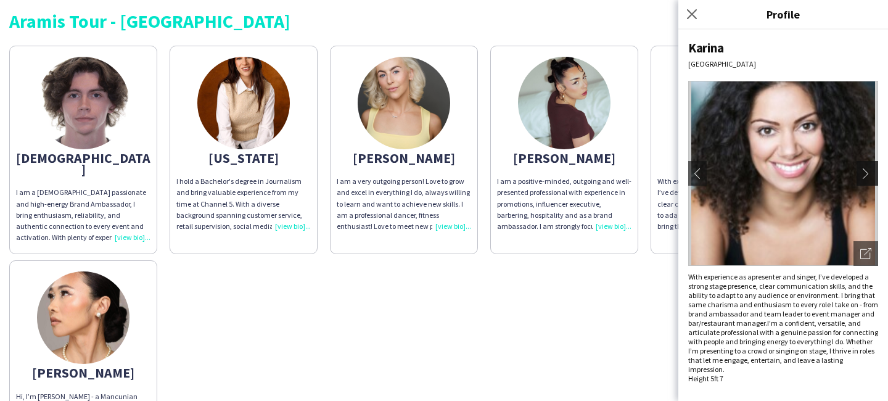
click at [862, 176] on app-icon "chevron-right" at bounding box center [868, 173] width 17 height 11
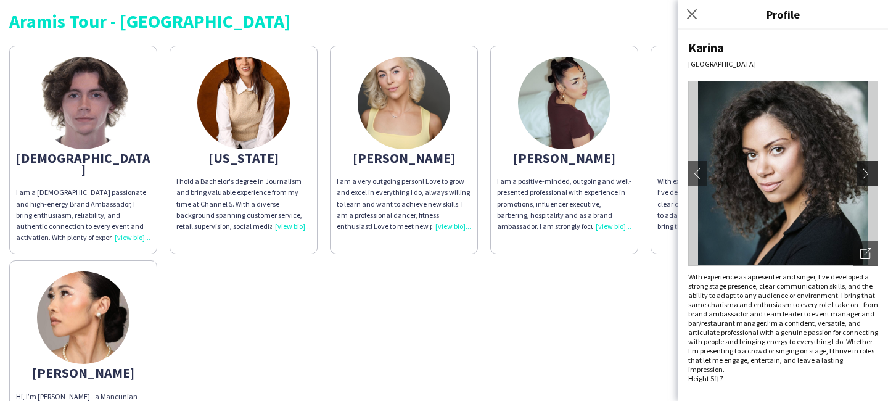
click at [862, 176] on app-icon "chevron-right" at bounding box center [868, 173] width 17 height 11
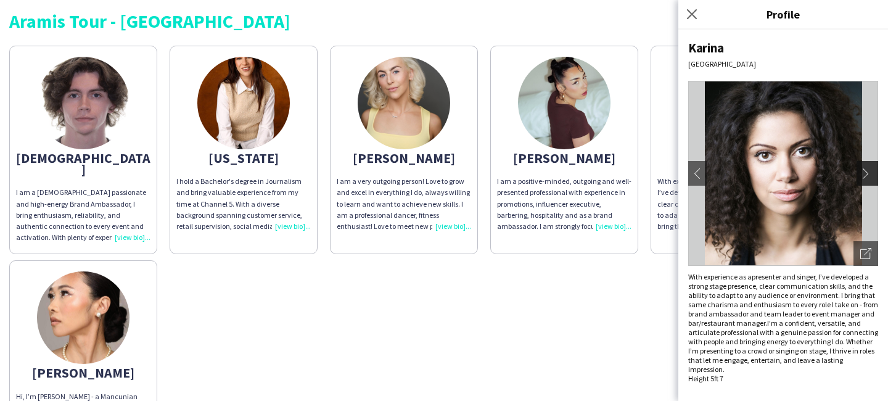
click at [862, 176] on app-icon "chevron-right" at bounding box center [868, 173] width 17 height 11
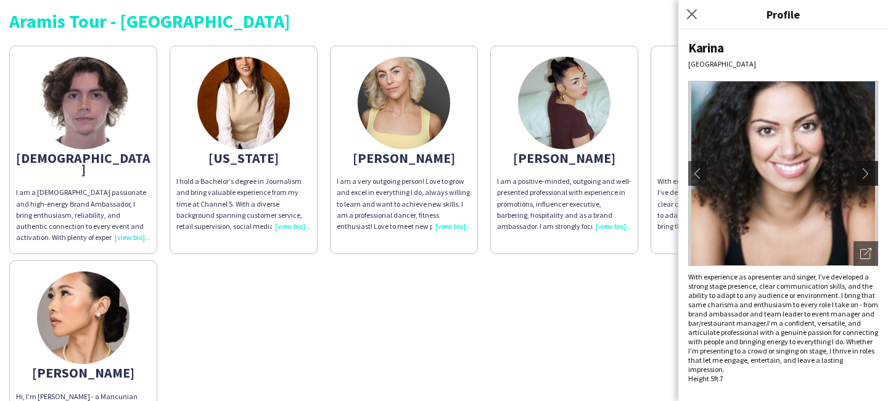
click at [862, 176] on app-icon "chevron-right" at bounding box center [868, 173] width 17 height 11
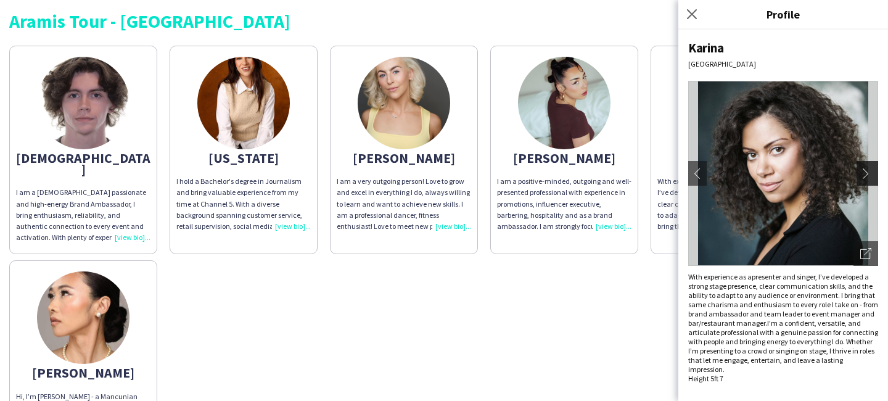
click at [862, 176] on app-icon "chevron-right" at bounding box center [868, 173] width 17 height 11
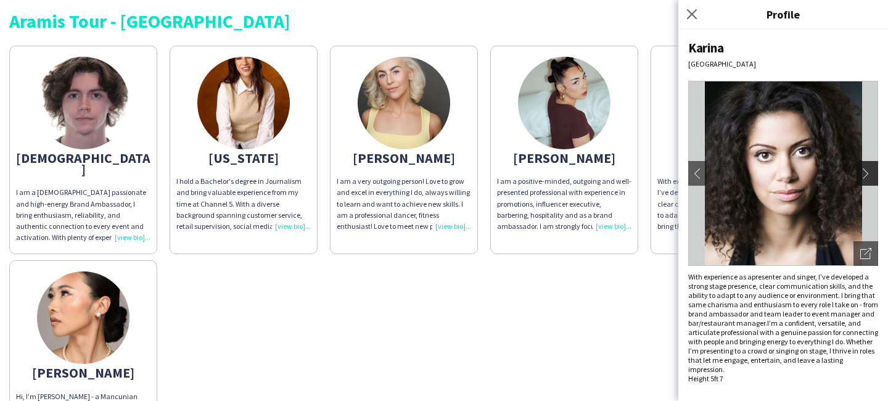
click at [862, 176] on app-icon "chevron-right" at bounding box center [868, 173] width 17 height 11
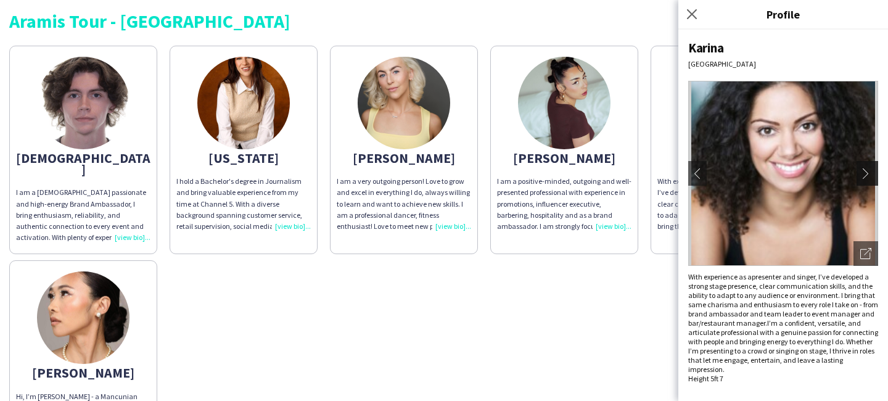
click at [862, 176] on app-icon "chevron-right" at bounding box center [868, 173] width 17 height 11
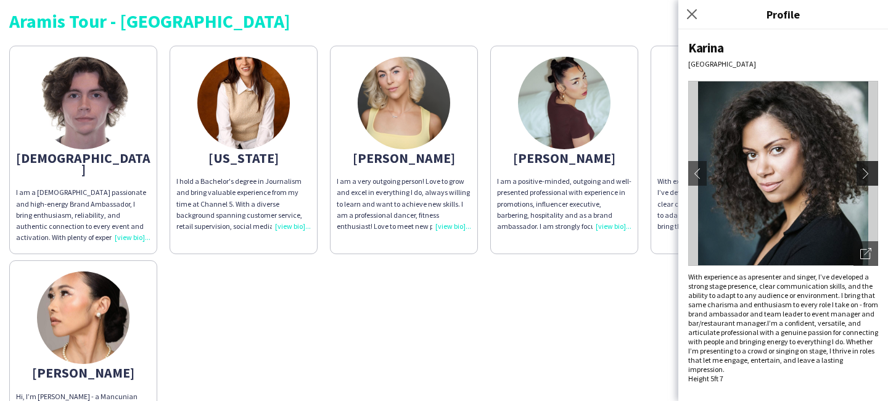
click at [862, 176] on app-icon "chevron-right" at bounding box center [868, 173] width 17 height 11
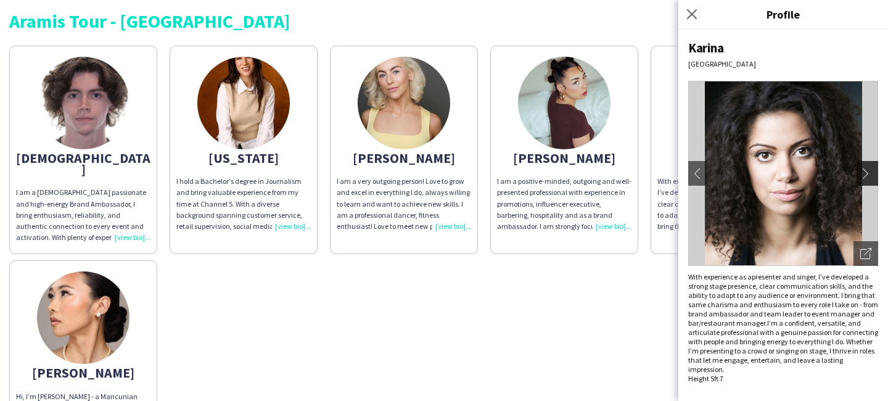
click at [862, 176] on app-icon "chevron-right" at bounding box center [868, 173] width 17 height 11
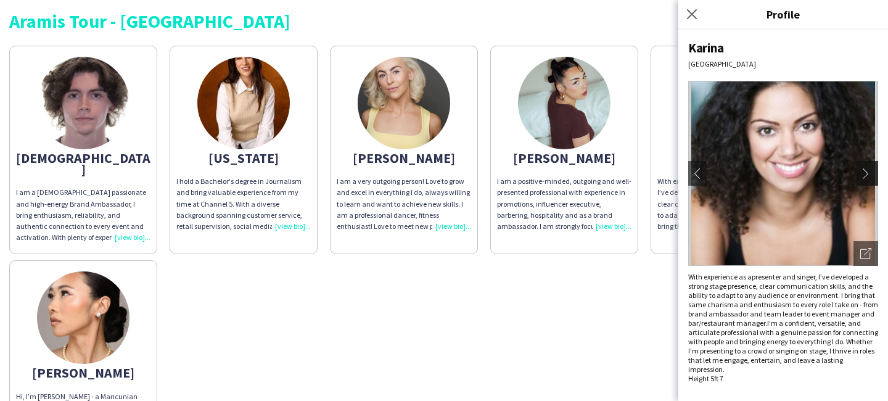
click at [862, 176] on app-icon "chevron-right" at bounding box center [868, 173] width 17 height 11
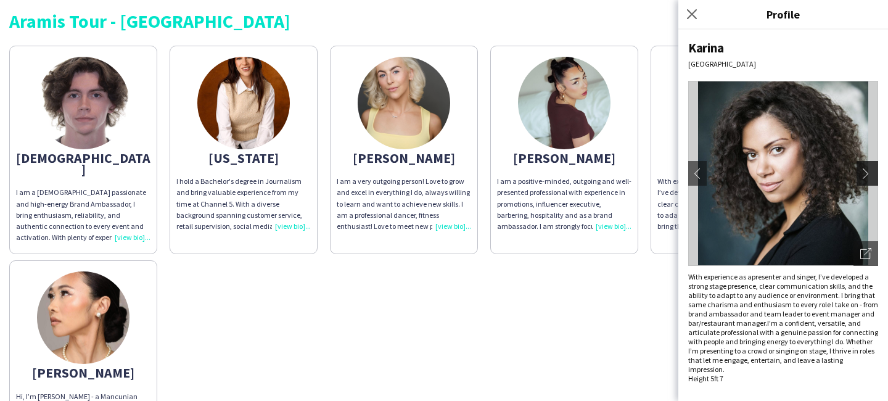
click at [862, 176] on app-icon "chevron-right" at bounding box center [868, 173] width 17 height 11
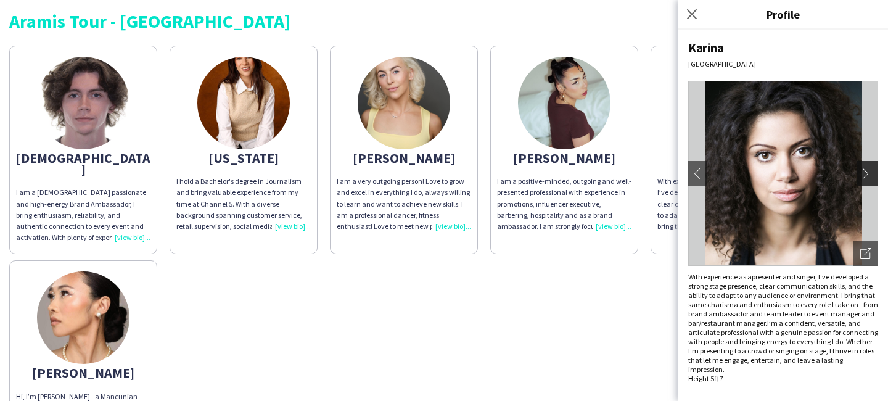
click at [862, 176] on app-icon "chevron-right" at bounding box center [868, 173] width 17 height 11
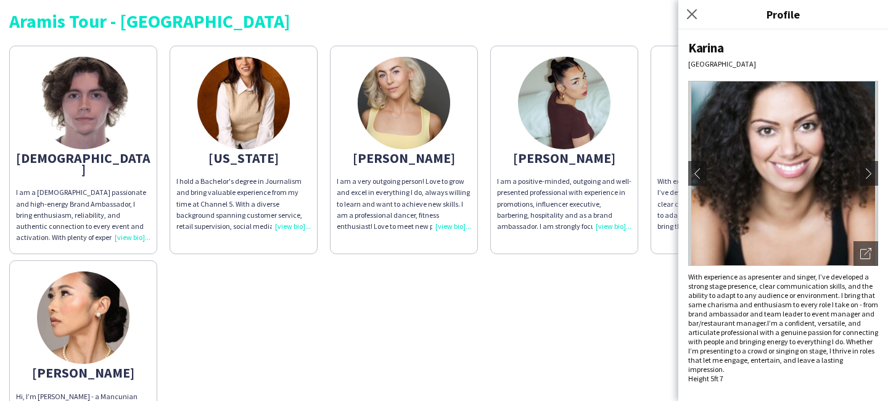
click at [573, 88] on img at bounding box center [564, 103] width 92 height 92
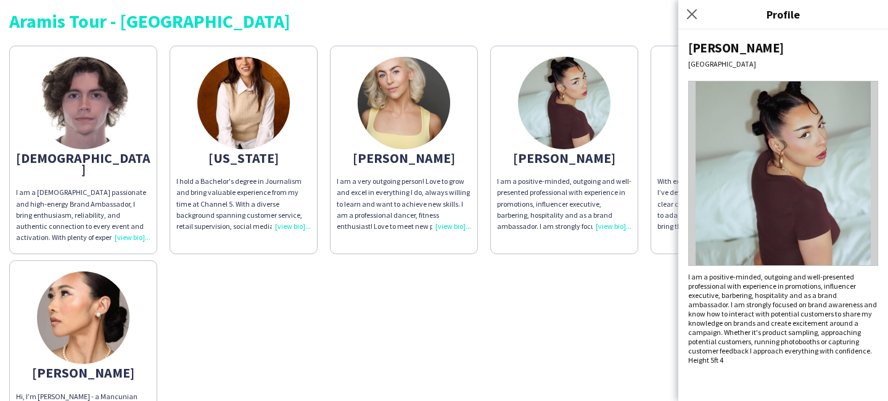
click at [73, 298] on img at bounding box center [83, 317] width 92 height 92
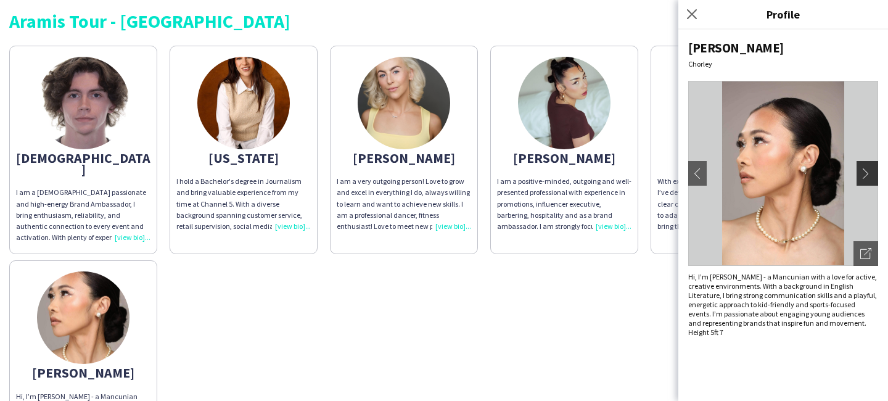
click at [869, 184] on button "chevron-right" at bounding box center [868, 173] width 25 height 25
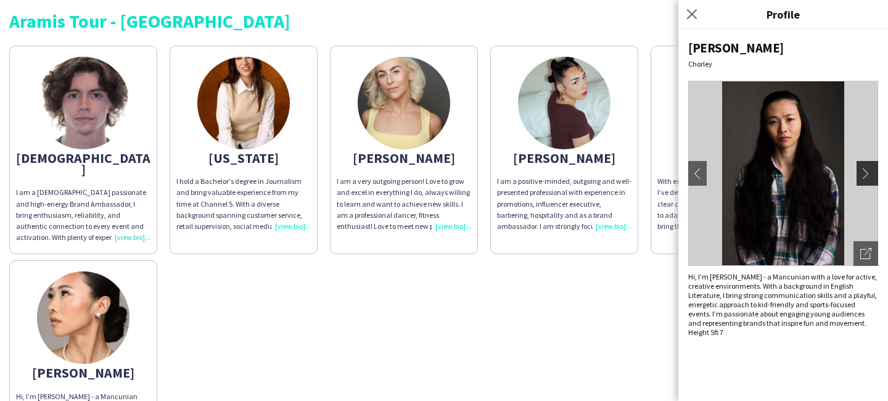
click at [867, 171] on app-icon "chevron-right" at bounding box center [868, 173] width 17 height 11
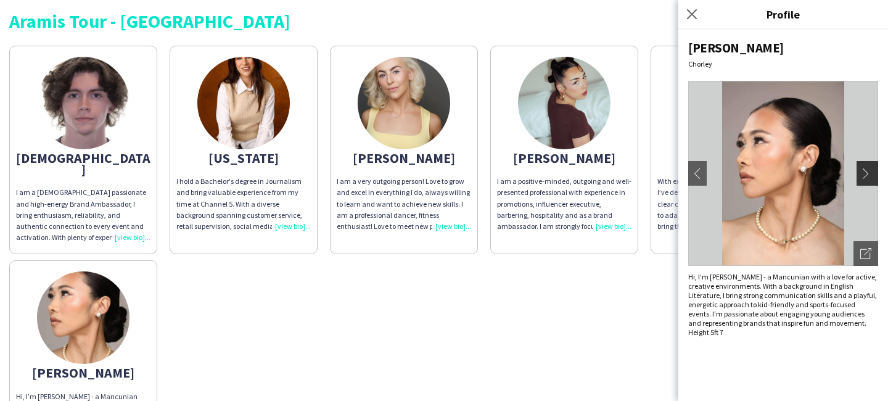
click at [867, 171] on app-icon "chevron-right" at bounding box center [868, 173] width 17 height 11
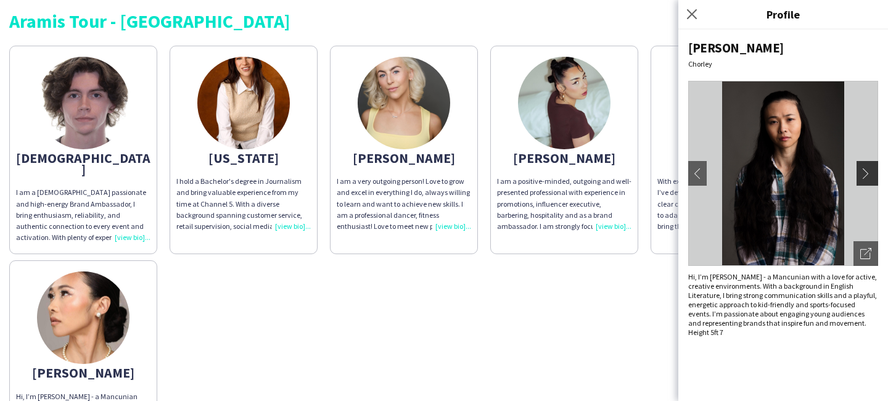
click at [867, 171] on app-icon "chevron-right" at bounding box center [868, 173] width 17 height 11
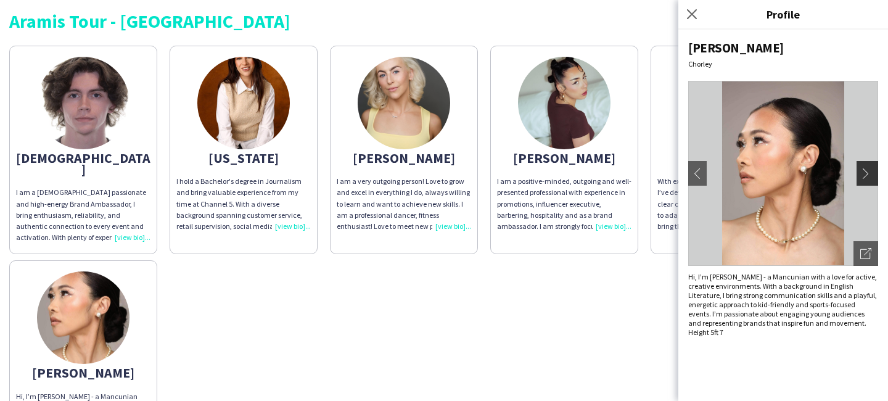
click at [867, 171] on app-icon "chevron-right" at bounding box center [868, 173] width 17 height 11
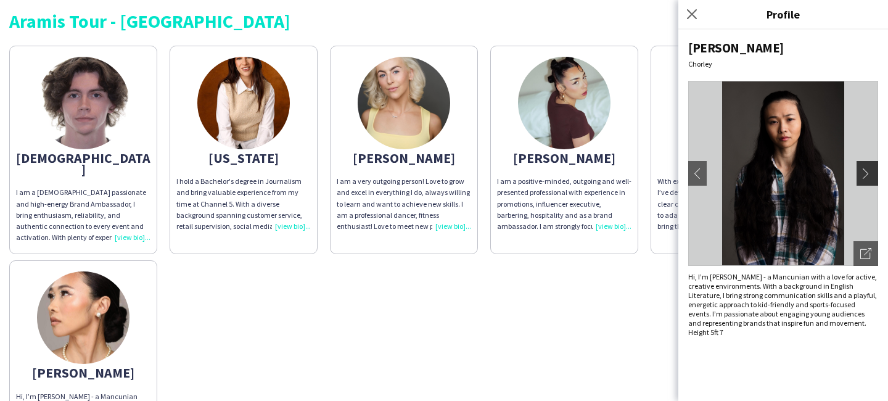
click at [867, 171] on app-icon "chevron-right" at bounding box center [868, 173] width 17 height 11
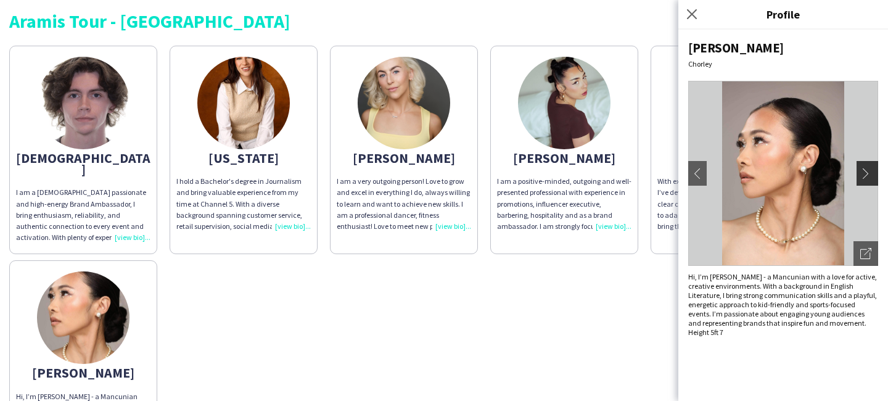
click at [867, 171] on app-icon "chevron-right" at bounding box center [868, 173] width 17 height 11
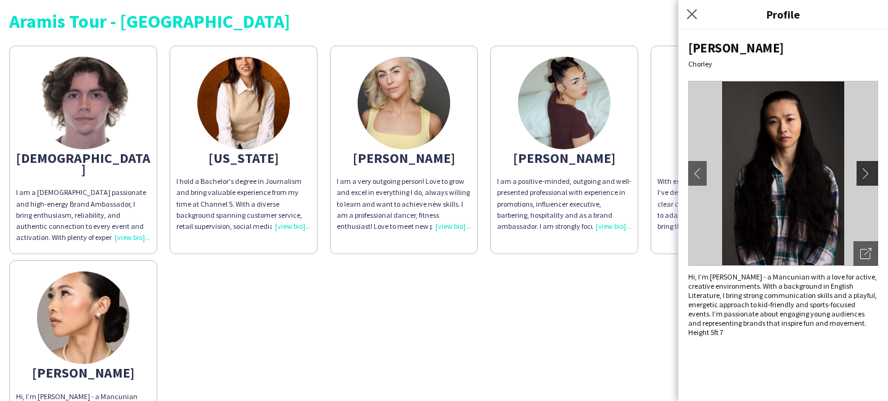
click at [867, 171] on app-icon "chevron-right" at bounding box center [868, 173] width 17 height 11
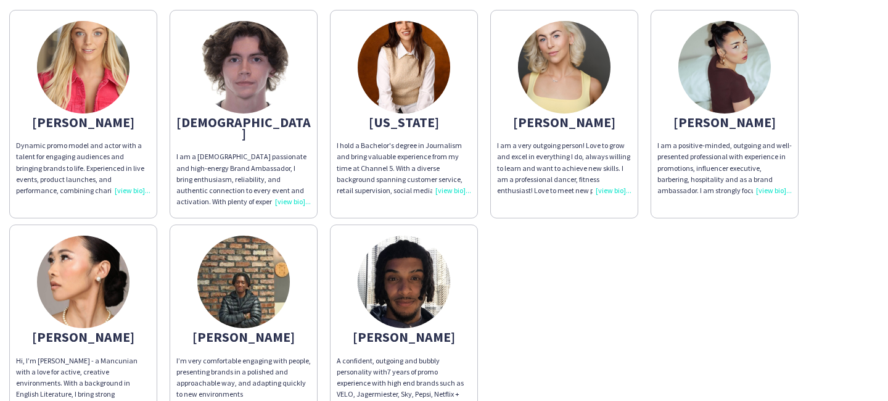
scroll to position [59, 0]
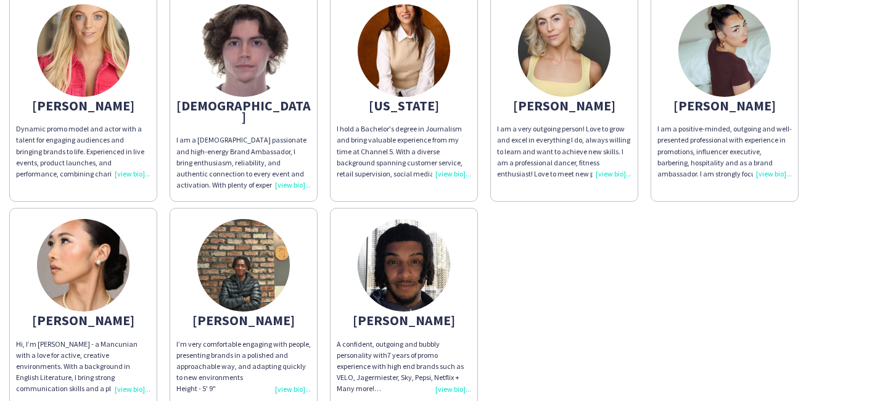
click at [260, 264] on img at bounding box center [243, 265] width 92 height 92
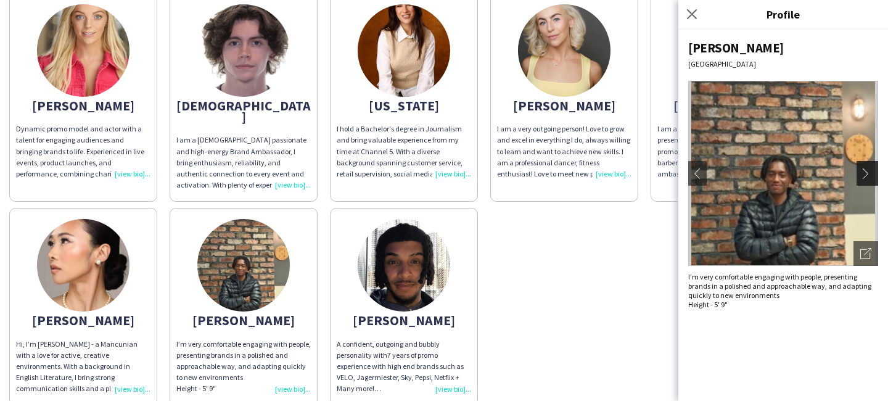
click at [871, 170] on app-icon "chevron-right" at bounding box center [868, 173] width 17 height 11
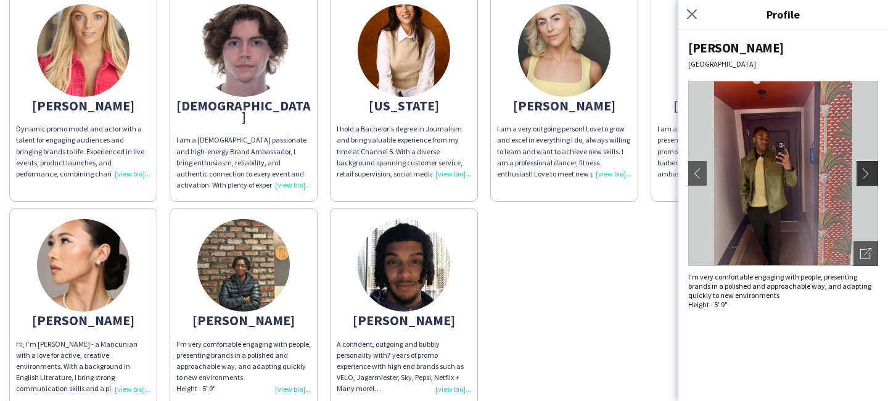
click at [871, 170] on app-icon "chevron-right" at bounding box center [868, 173] width 17 height 11
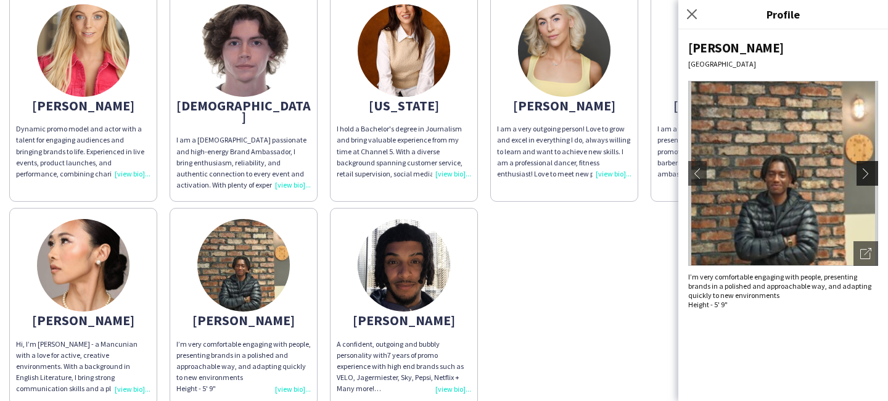
click at [871, 170] on app-icon "chevron-right" at bounding box center [868, 173] width 17 height 11
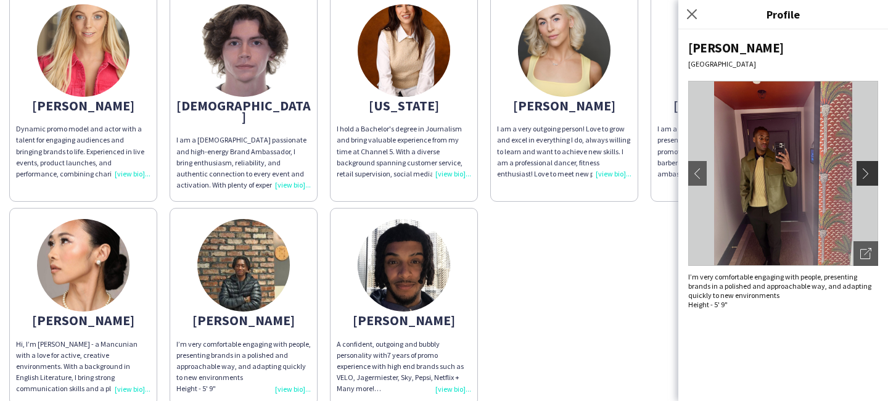
click at [871, 170] on app-icon "chevron-right" at bounding box center [868, 173] width 17 height 11
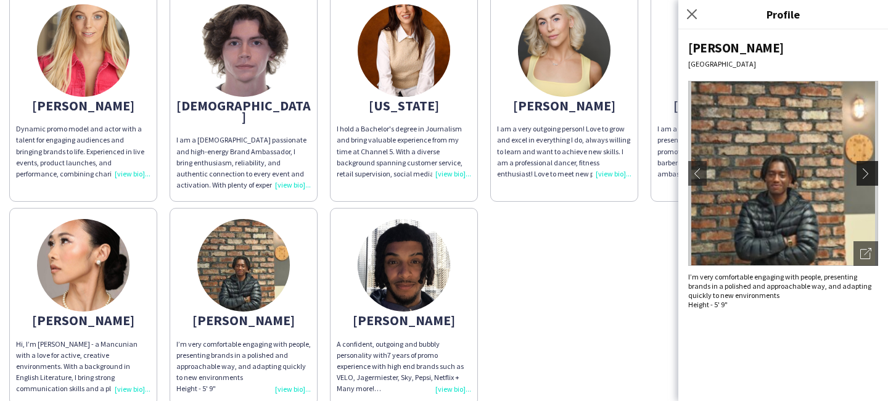
click at [871, 170] on app-icon "chevron-right" at bounding box center [868, 173] width 17 height 11
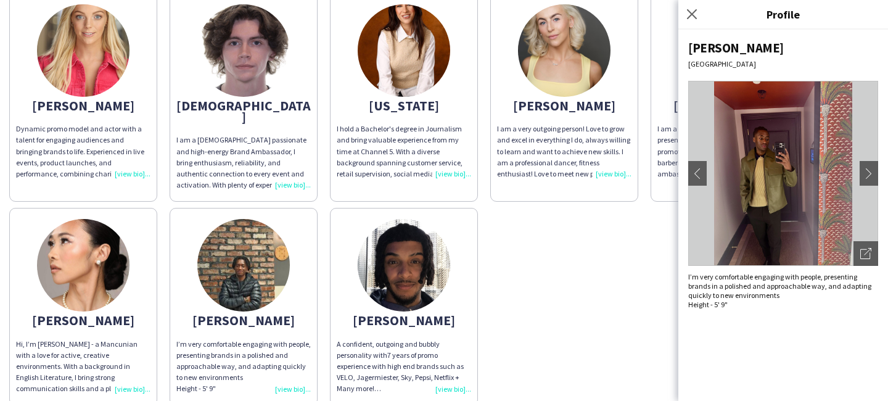
click at [397, 292] on img at bounding box center [404, 265] width 92 height 92
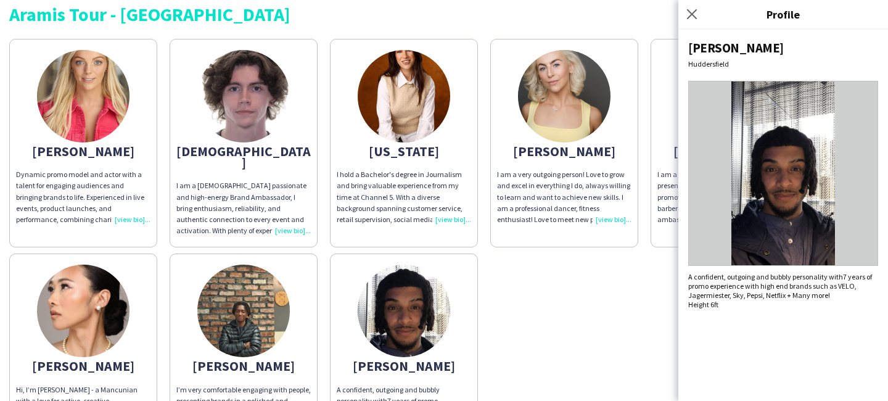
scroll to position [3, 0]
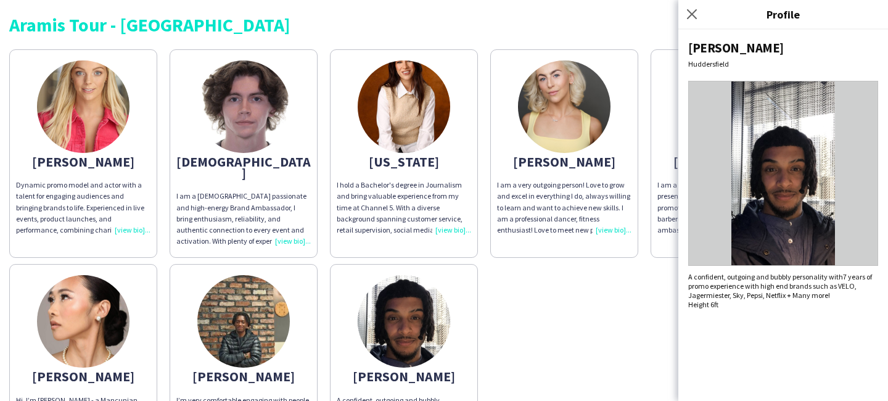
click at [115, 121] on img at bounding box center [83, 106] width 92 height 92
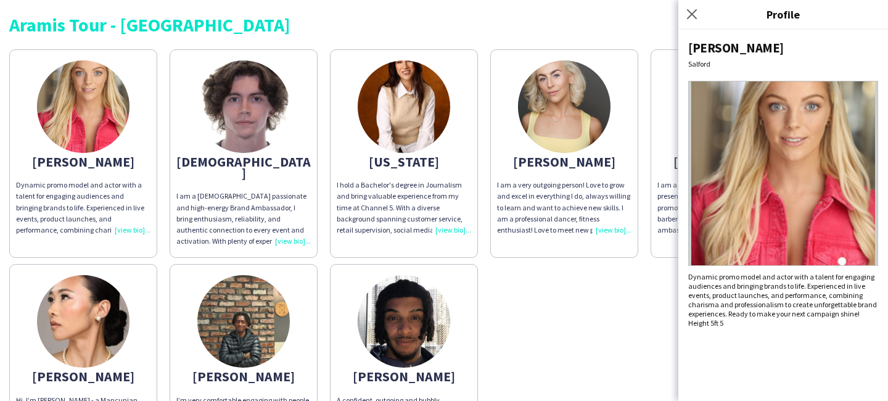
click at [203, 134] on app-share-pages-crew-card "Ezrá I am a 22 year old passionate and high-energy Brand Ambassador , I bring e…" at bounding box center [244, 153] width 148 height 208
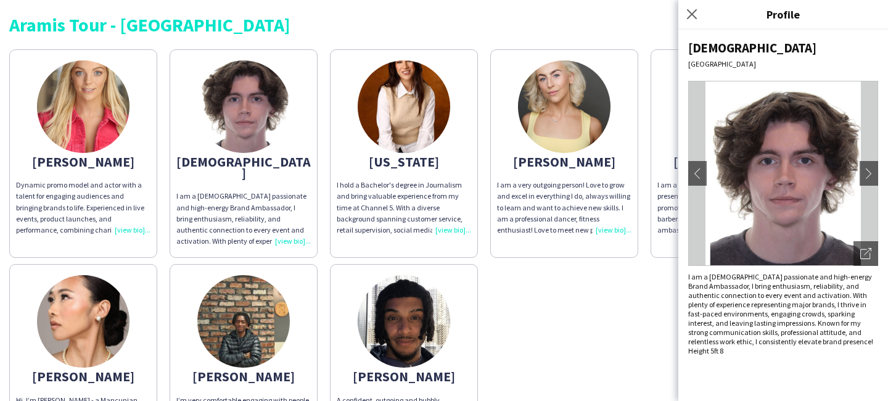
click at [374, 142] on img at bounding box center [404, 106] width 92 height 92
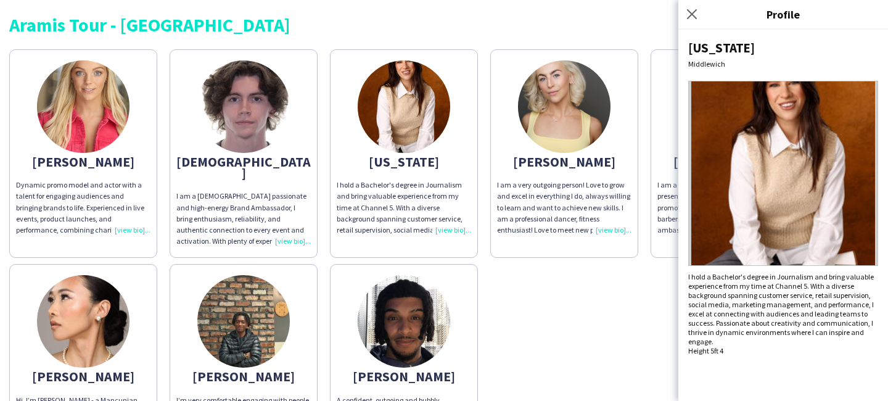
click at [559, 103] on img at bounding box center [564, 106] width 92 height 92
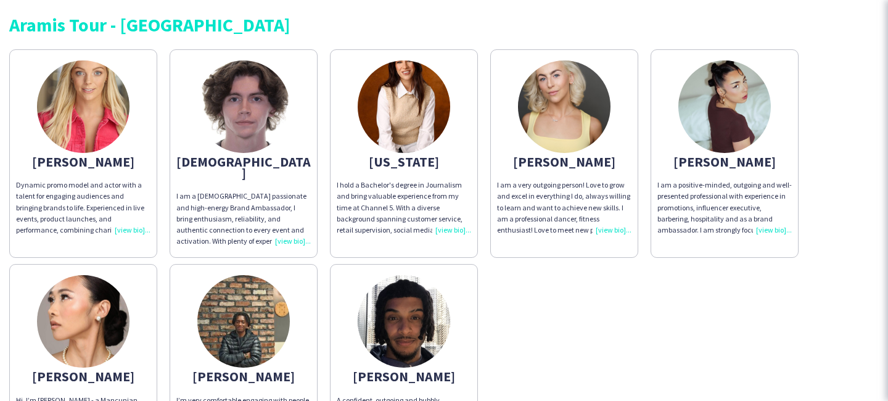
click at [559, 103] on img at bounding box center [564, 106] width 92 height 92
click at [687, 131] on img at bounding box center [724, 106] width 92 height 92
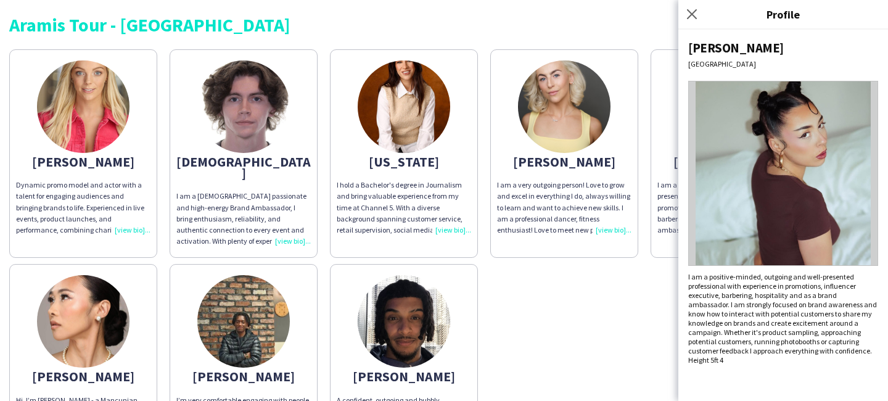
click at [136, 280] on app-share-pages-crew-card "Man Ying Hi, I’m Janette - a Mancunian with a love for active, creative environ…" at bounding box center [83, 362] width 148 height 197
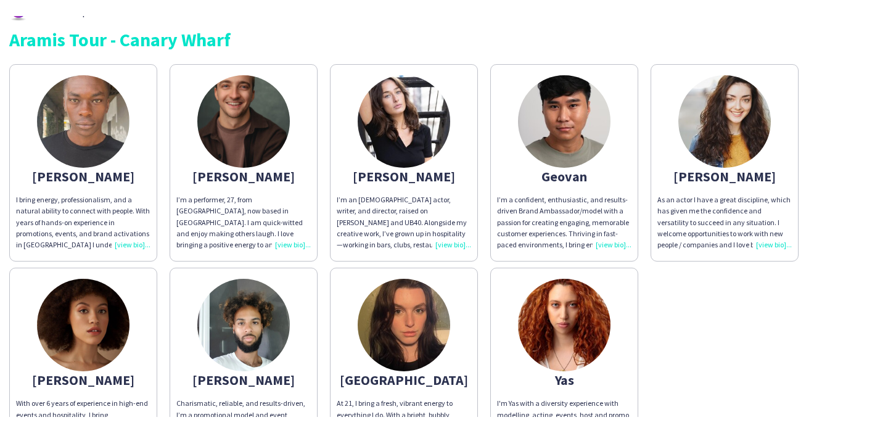
scroll to position [30, 0]
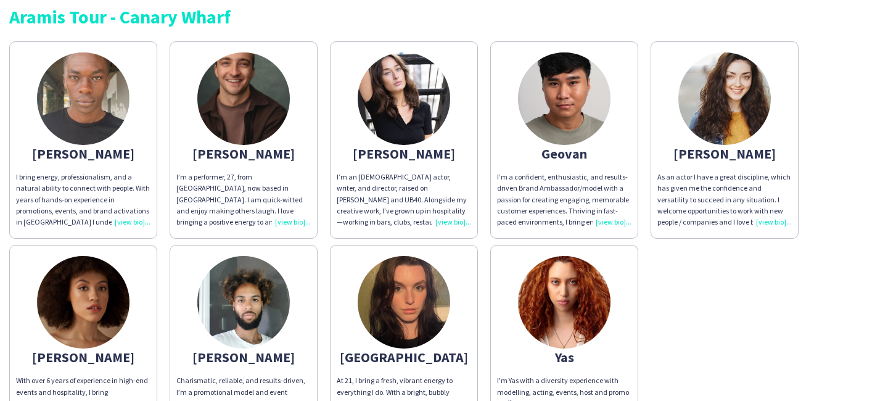
click at [99, 301] on img at bounding box center [83, 302] width 92 height 92
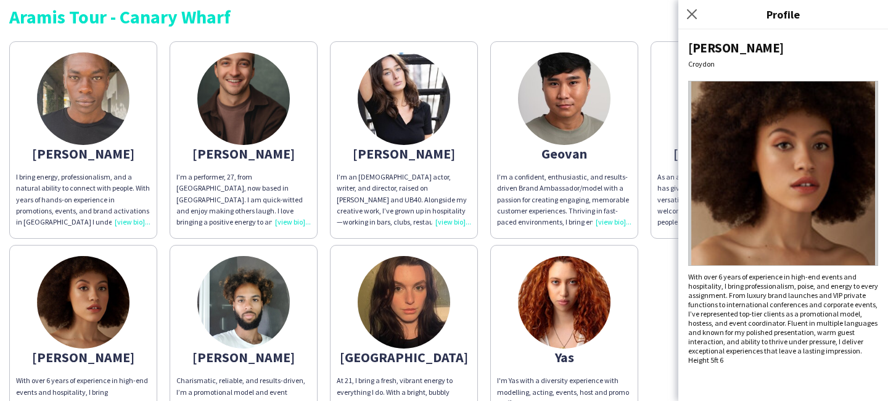
click at [274, 305] on img at bounding box center [243, 302] width 92 height 92
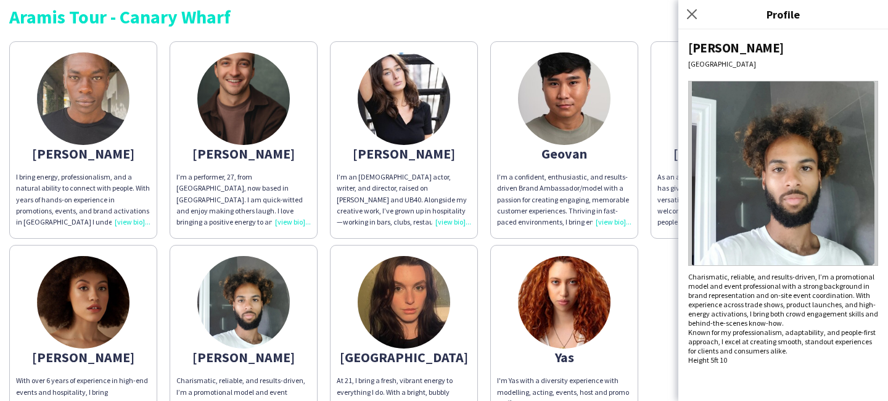
click at [266, 125] on img at bounding box center [243, 98] width 92 height 92
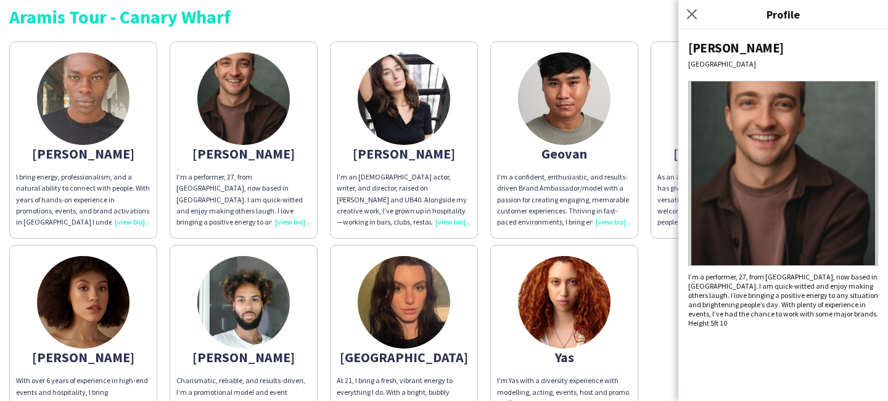
click at [133, 120] on app-share-pages-crew-card "[PERSON_NAME] bring energy, professionalism, and a natural ability to connect w…" at bounding box center [83, 139] width 148 height 197
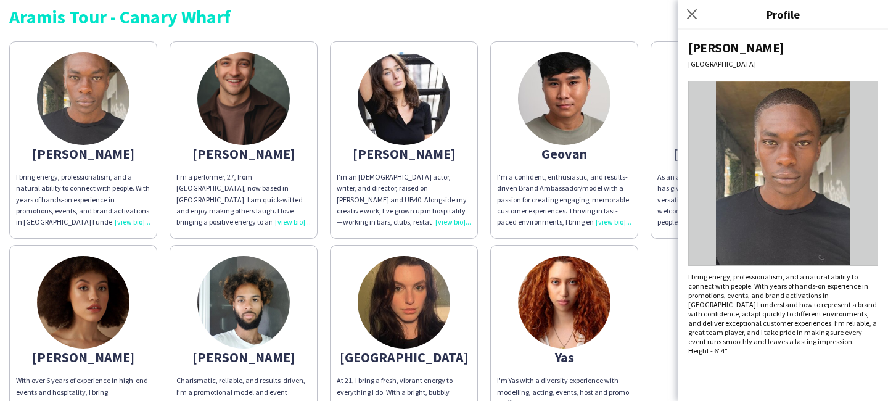
click at [231, 106] on img at bounding box center [243, 98] width 92 height 92
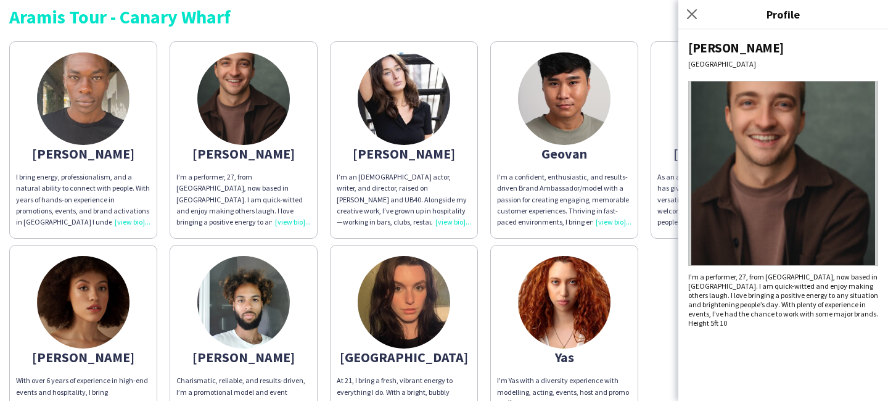
click at [330, 224] on app-share-pages-crew-card "[PERSON_NAME]’m an [DEMOGRAPHIC_DATA] actor, writer, and director, raised on [P…" at bounding box center [404, 139] width 148 height 197
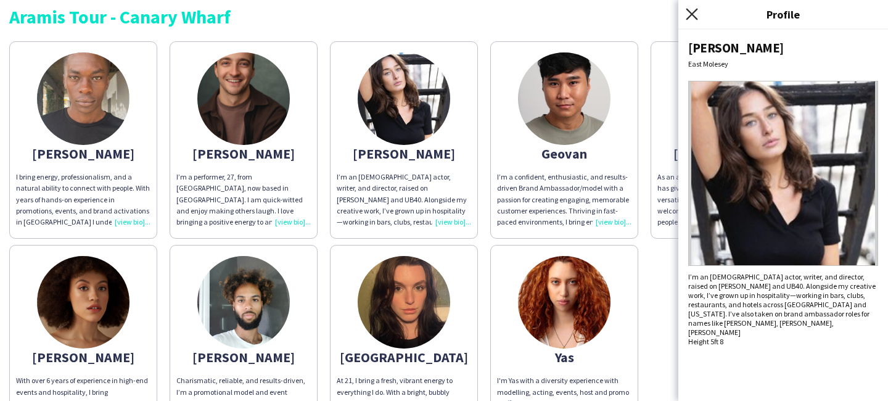
click at [689, 18] on icon "Close pop-in" at bounding box center [691, 14] width 12 height 12
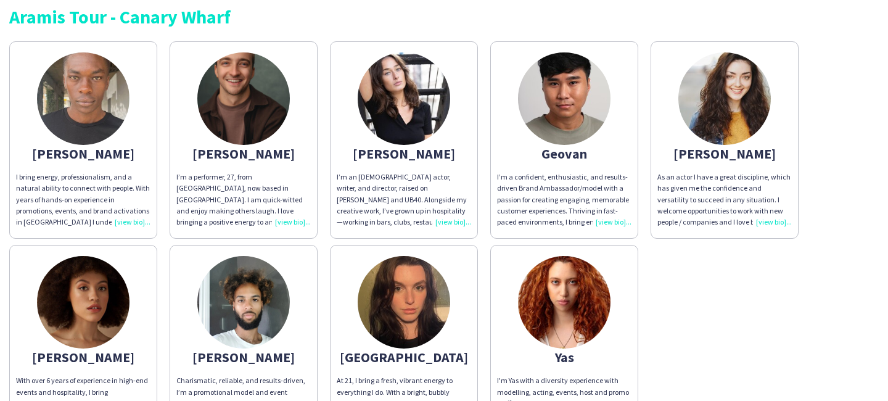
click at [390, 90] on img at bounding box center [404, 98] width 92 height 92
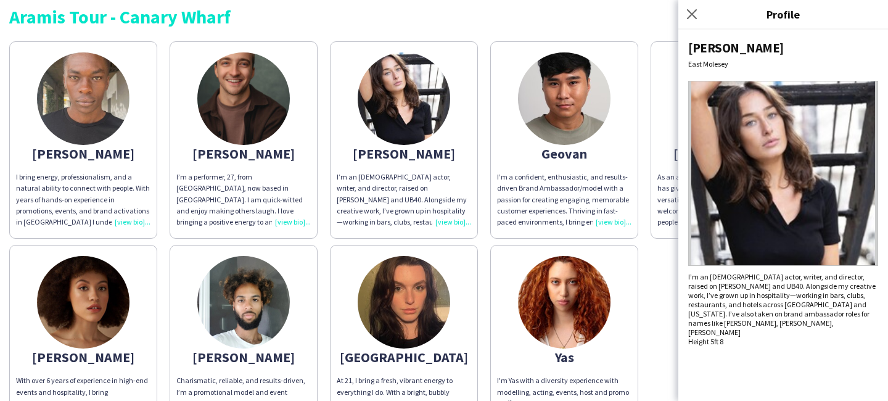
click at [398, 343] on img at bounding box center [404, 302] width 92 height 92
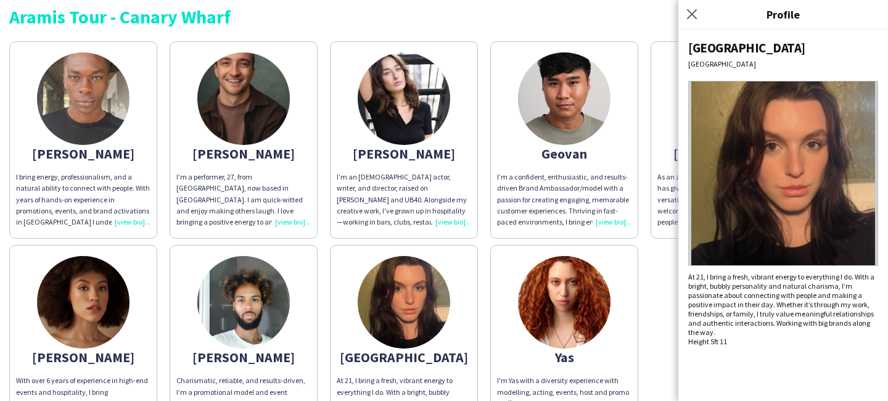
click at [725, 295] on p "At 21, I bring a fresh, vibrant energy to everything I do. With a bright, bubbl…" at bounding box center [783, 304] width 190 height 65
click at [580, 359] on div "Yas" at bounding box center [564, 356] width 134 height 11
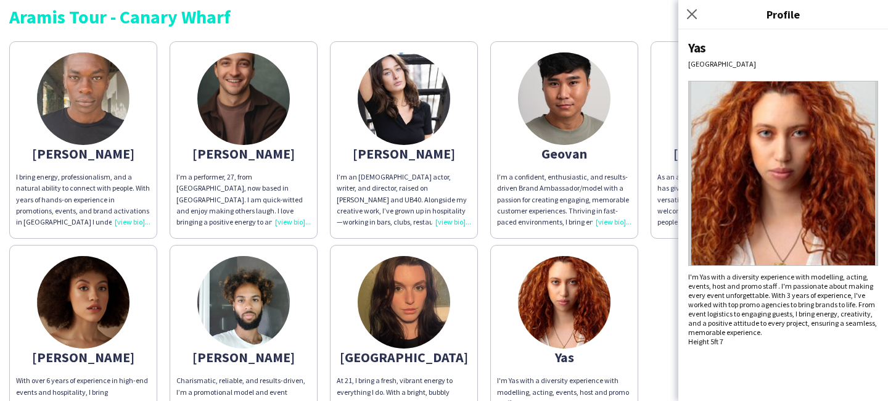
click at [753, 289] on span "I'm Yas with a diversity experience with modelling, acting, events, host and pr…" at bounding box center [782, 304] width 189 height 65
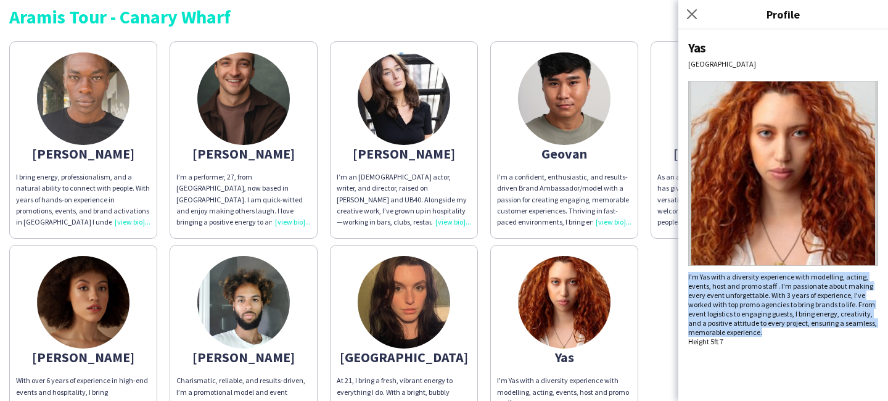
click at [753, 289] on span "I'm Yas with a diversity experience with modelling, acting, events, host and pr…" at bounding box center [782, 304] width 189 height 65
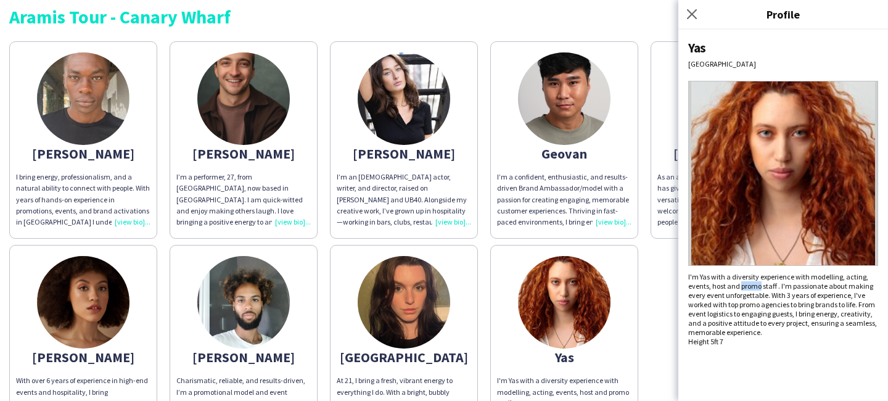
click at [753, 289] on span "I'm Yas with a diversity experience with modelling, acting, events, host and pr…" at bounding box center [782, 304] width 189 height 65
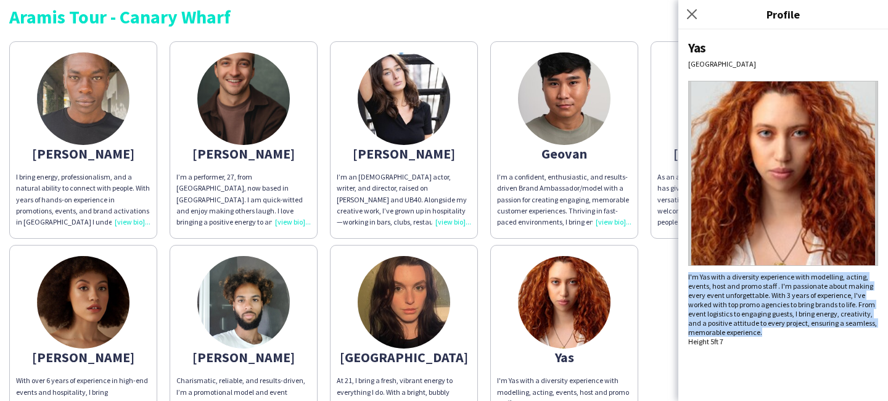
click at [753, 289] on span "I'm Yas with a diversity experience with modelling, acting, events, host and pr…" at bounding box center [782, 304] width 189 height 65
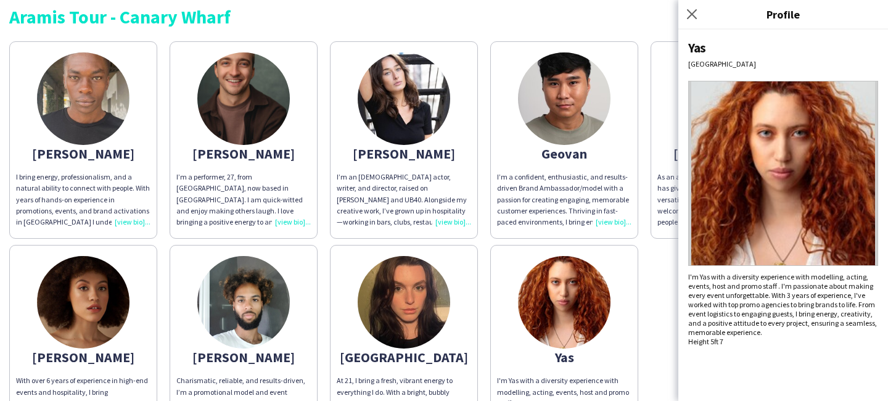
click at [650, 355] on div "[PERSON_NAME] bring energy, professionalism, and a natural ability to connect w…" at bounding box center [443, 238] width 869 height 407
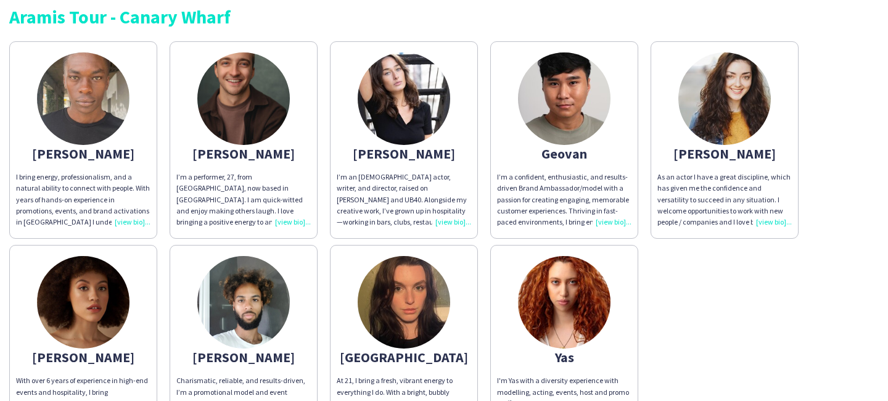
click at [293, 128] on app-share-pages-crew-card "[PERSON_NAME]’m a performer, 27, from [GEOGRAPHIC_DATA], now based in [GEOGRAPH…" at bounding box center [244, 139] width 148 height 197
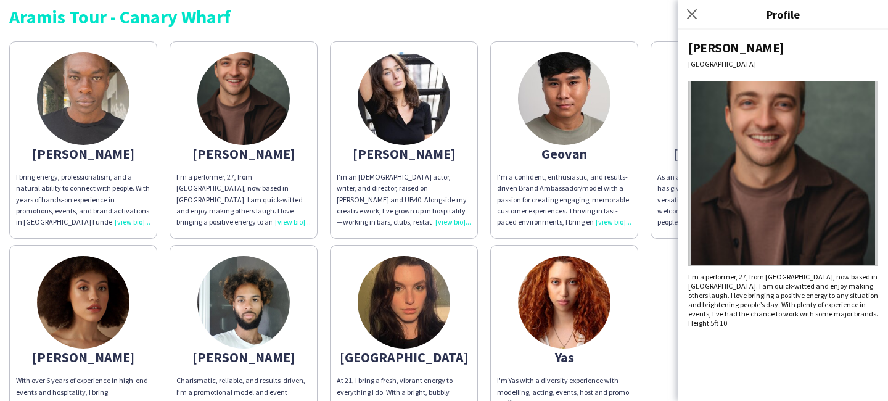
click at [152, 136] on app-share-pages-crew-card "[PERSON_NAME] bring energy, professionalism, and a natural ability to connect w…" at bounding box center [83, 139] width 148 height 197
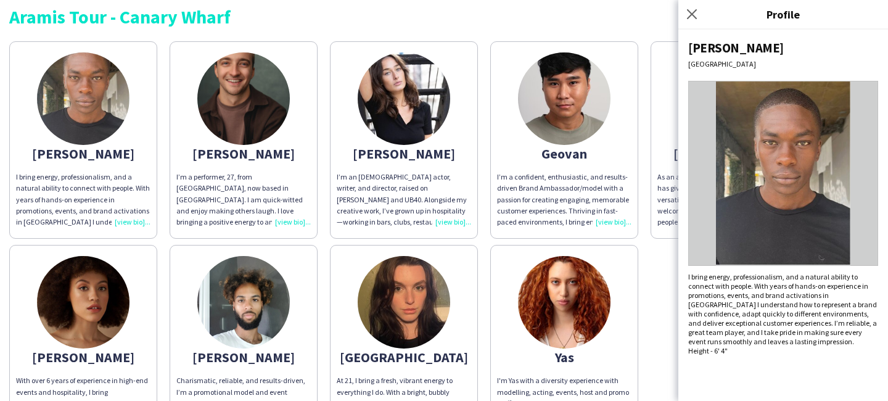
click at [690, 27] on div "Close pop-in" at bounding box center [693, 14] width 31 height 28
click at [692, 20] on app-icon "Close pop-in" at bounding box center [692, 15] width 18 height 18
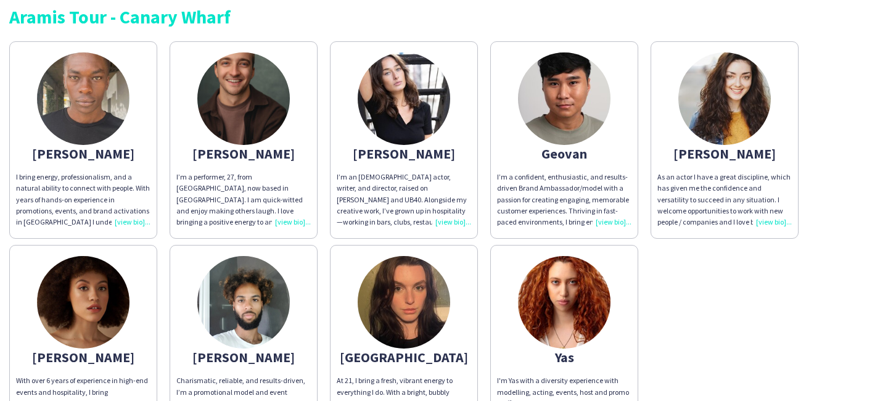
click at [726, 108] on img at bounding box center [724, 98] width 92 height 92
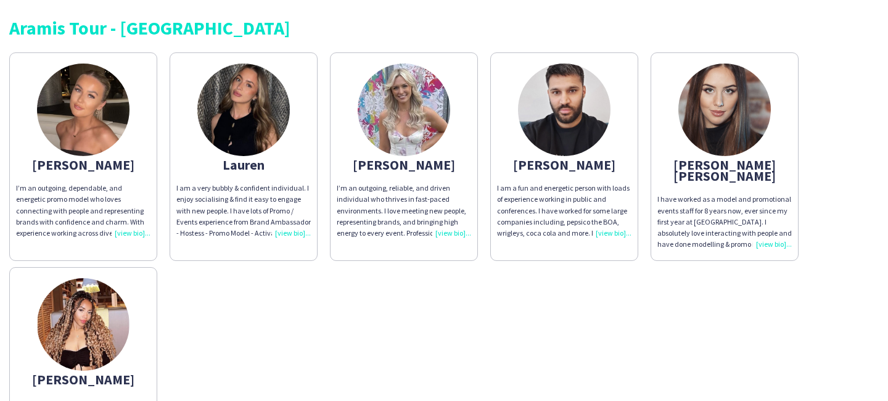
click at [105, 155] on app-share-pages-crew-card "[PERSON_NAME]’m an outgoing, dependable, and energetic promo model who loves co…" at bounding box center [83, 156] width 148 height 208
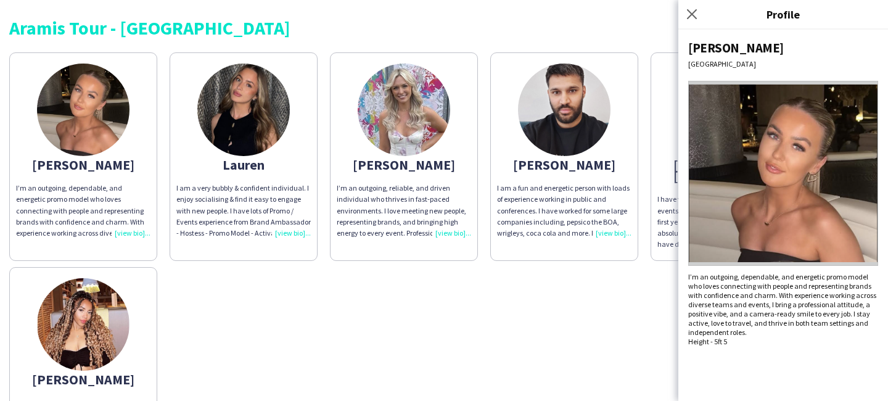
click at [268, 109] on img at bounding box center [243, 109] width 92 height 92
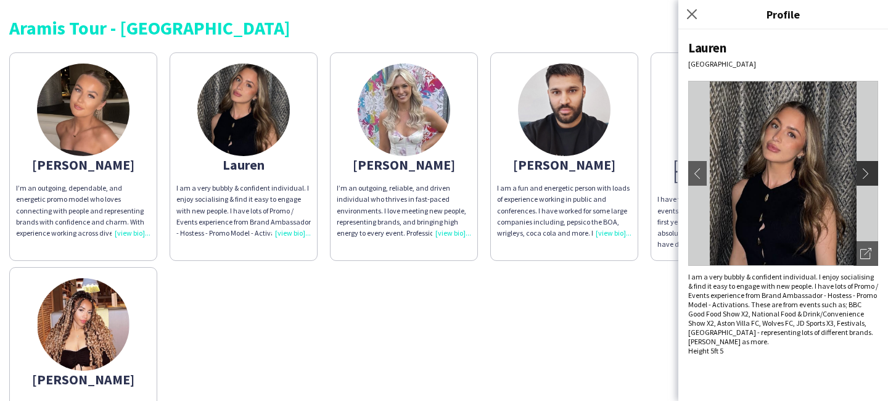
click at [864, 179] on button "chevron-right" at bounding box center [868, 173] width 25 height 25
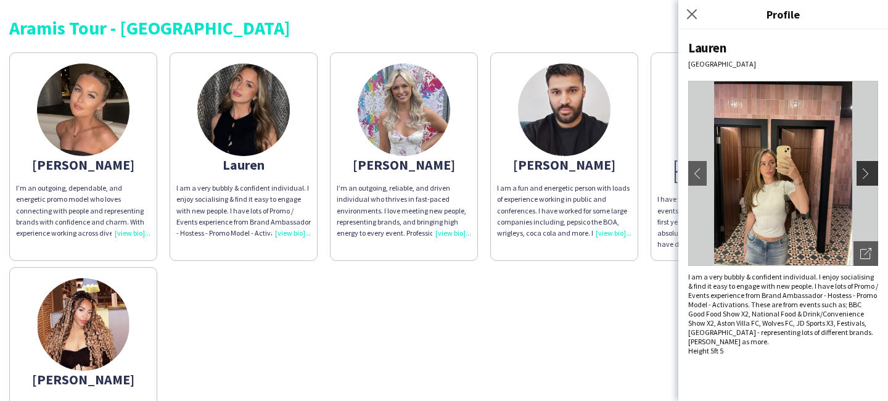
click at [863, 179] on button "chevron-right" at bounding box center [868, 173] width 25 height 25
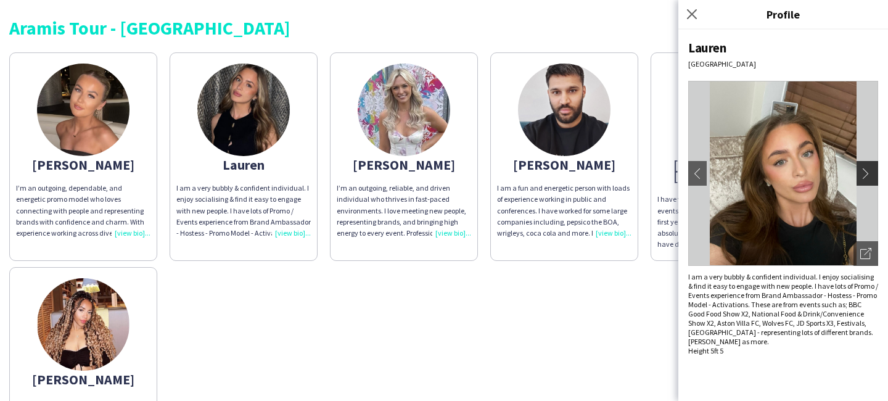
click at [863, 179] on button "chevron-right" at bounding box center [868, 173] width 25 height 25
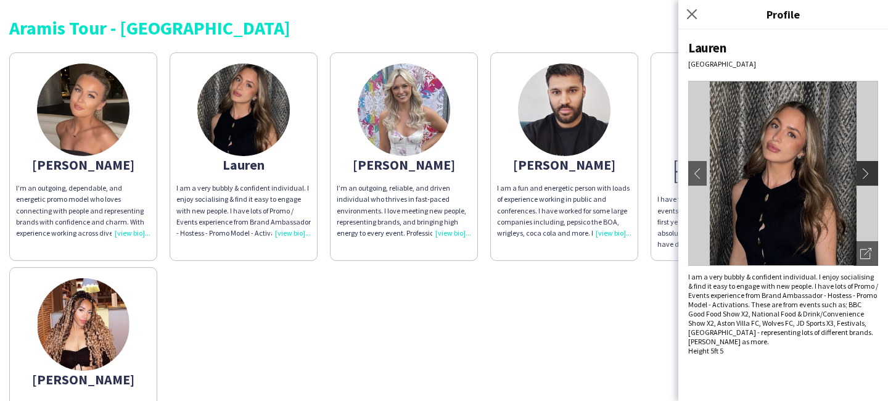
click at [863, 179] on button "chevron-right" at bounding box center [868, 173] width 25 height 25
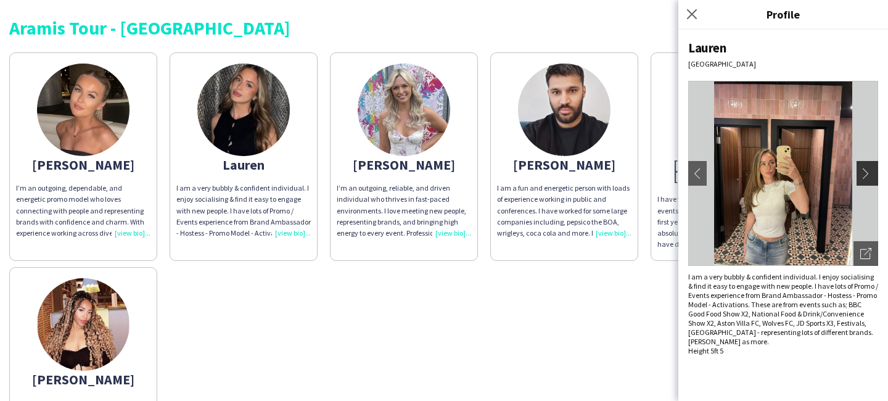
click at [863, 179] on button "chevron-right" at bounding box center [868, 173] width 25 height 25
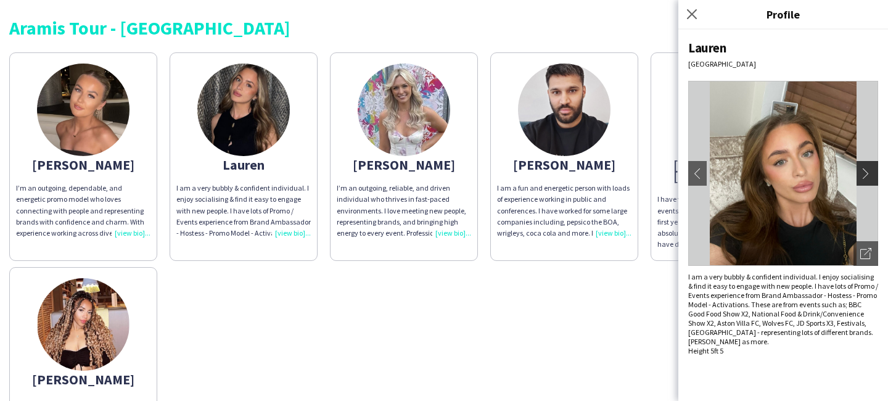
click at [863, 179] on button "chevron-right" at bounding box center [868, 173] width 25 height 25
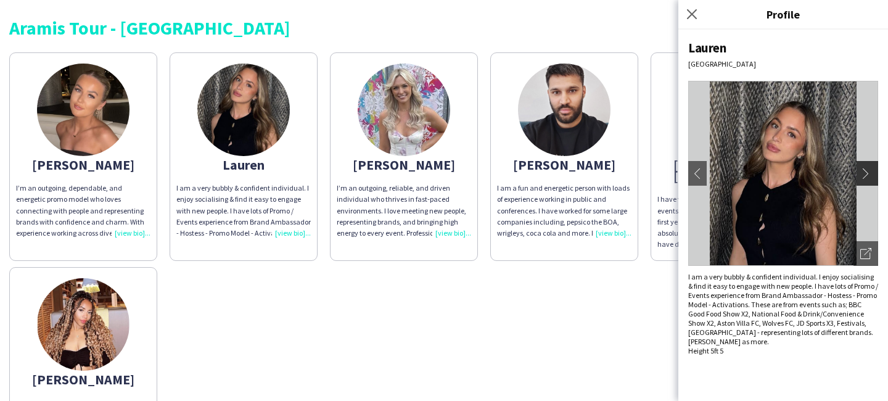
click at [863, 179] on button "chevron-right" at bounding box center [868, 173] width 25 height 25
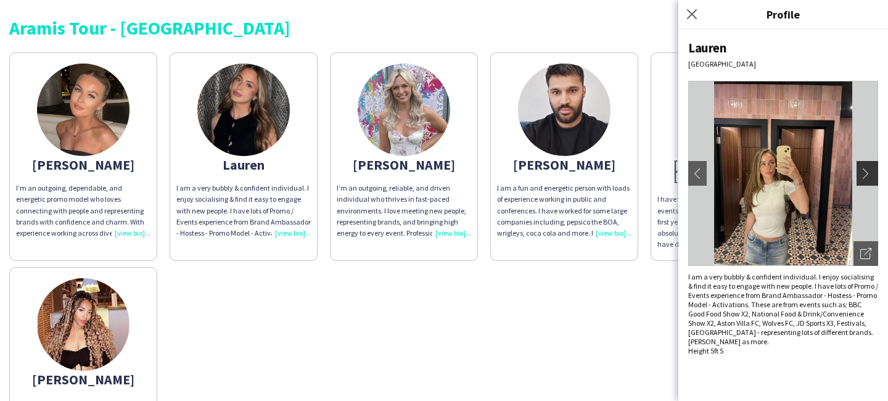
click at [863, 179] on button "chevron-right" at bounding box center [868, 173] width 25 height 25
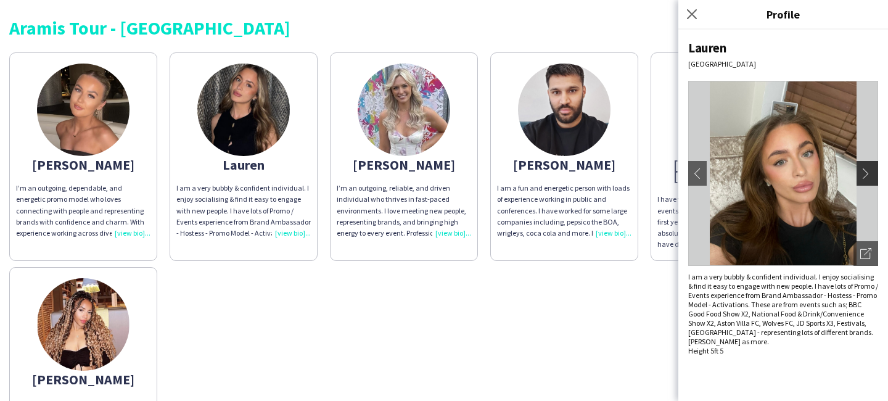
click at [863, 179] on button "chevron-right" at bounding box center [868, 173] width 25 height 25
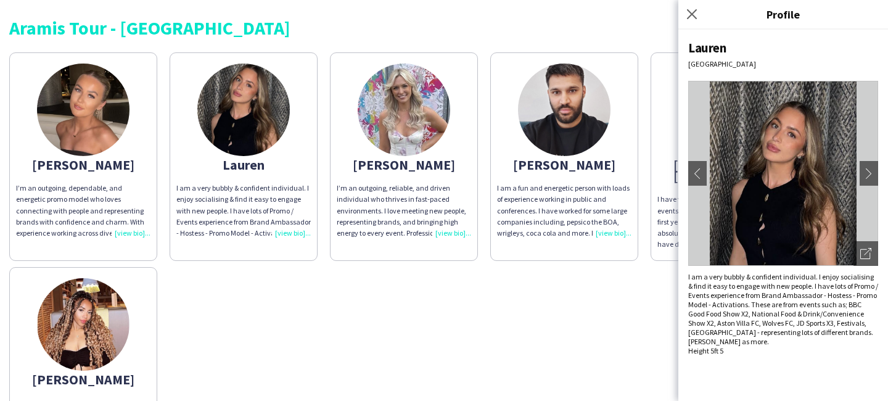
click at [102, 347] on img at bounding box center [83, 324] width 92 height 92
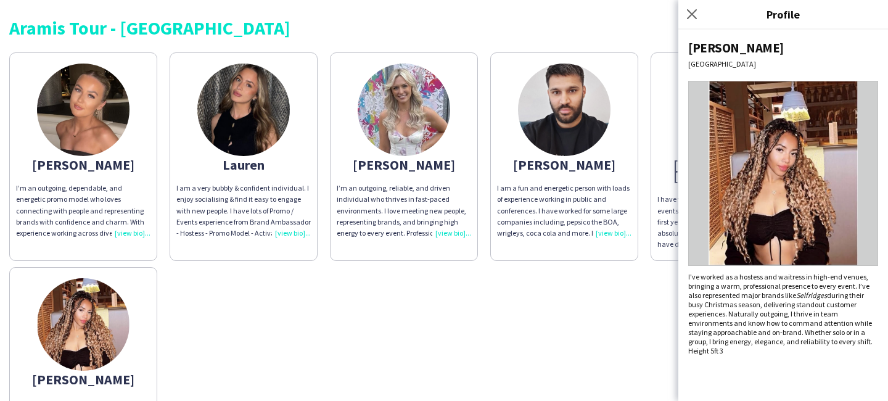
click at [780, 311] on p "I've worked as a hostess and waitress in high-end venues, bringing a warm, prof…" at bounding box center [783, 309] width 190 height 74
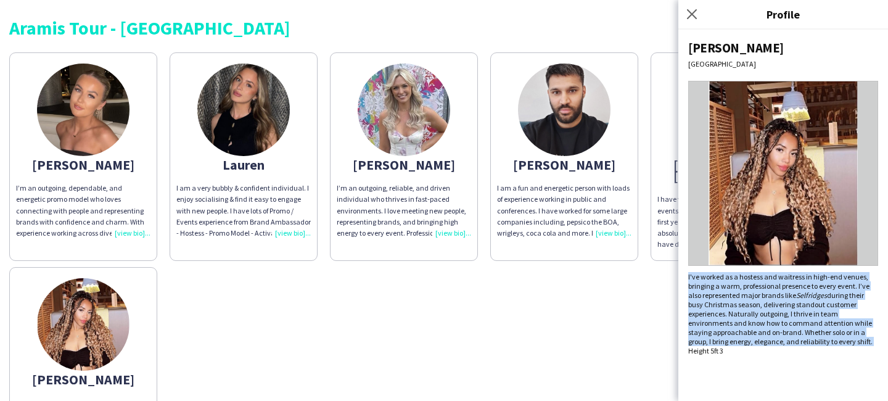
click at [780, 311] on p "I've worked as a hostess and waitress in high-end venues, bringing a warm, prof…" at bounding box center [783, 309] width 190 height 74
click at [791, 300] on p "I've worked as a hostess and waitress in high-end venues, bringing a warm, prof…" at bounding box center [783, 309] width 190 height 74
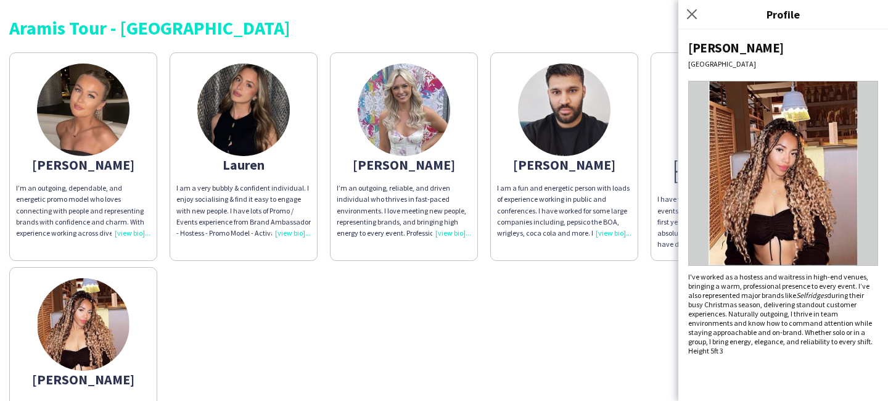
click at [415, 137] on img at bounding box center [404, 109] width 92 height 92
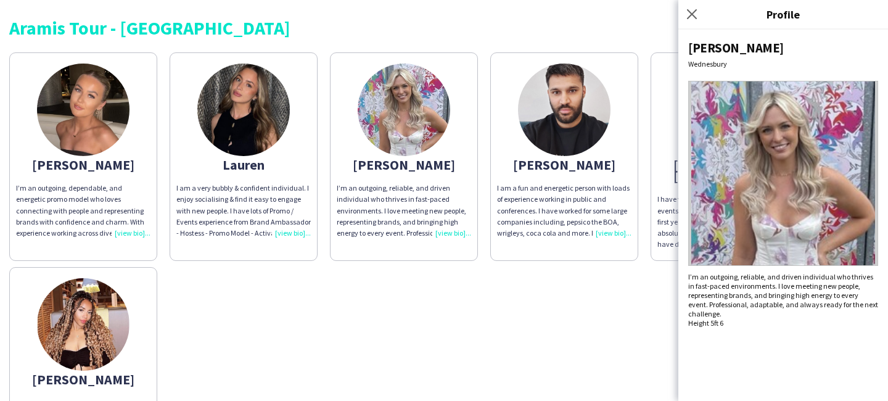
click at [18, 138] on app-share-pages-crew-card "Joanne I’m an outgoing, dependable, and energetic promo model who loves connect…" at bounding box center [83, 156] width 148 height 208
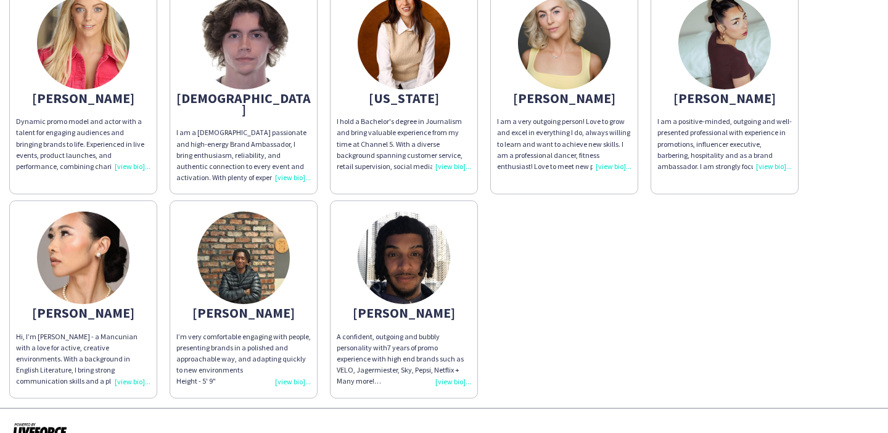
scroll to position [18, 0]
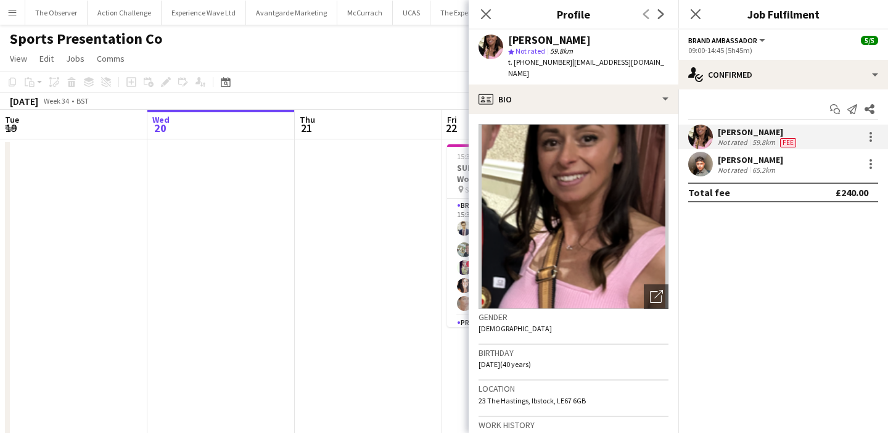
scroll to position [0, 424]
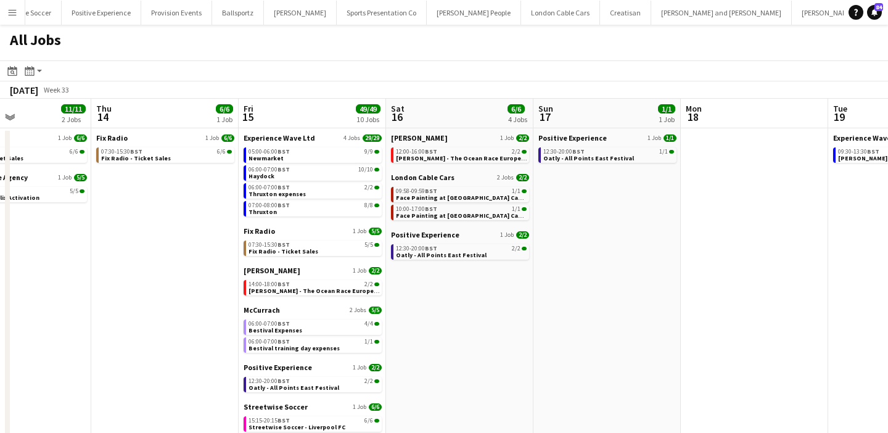
scroll to position [0, 960]
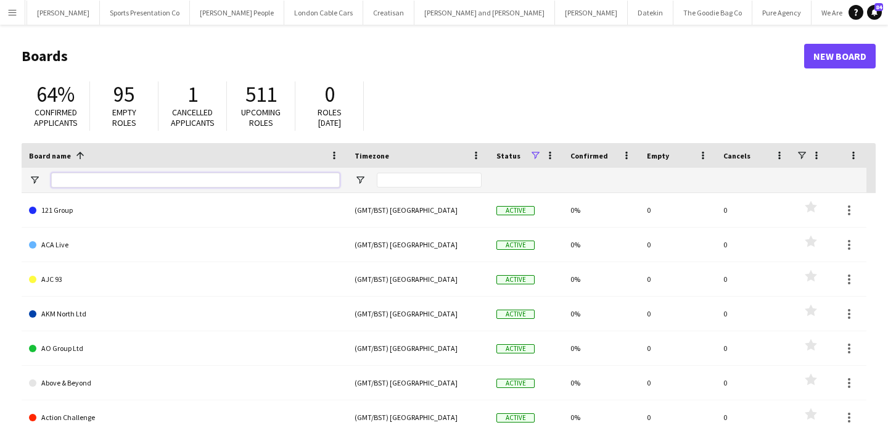
click at [296, 180] on input "Board name Filter Input" at bounding box center [195, 180] width 288 height 15
click at [288, 189] on div at bounding box center [195, 180] width 288 height 25
click at [287, 179] on input "Board name Filter Input" at bounding box center [195, 180] width 288 height 15
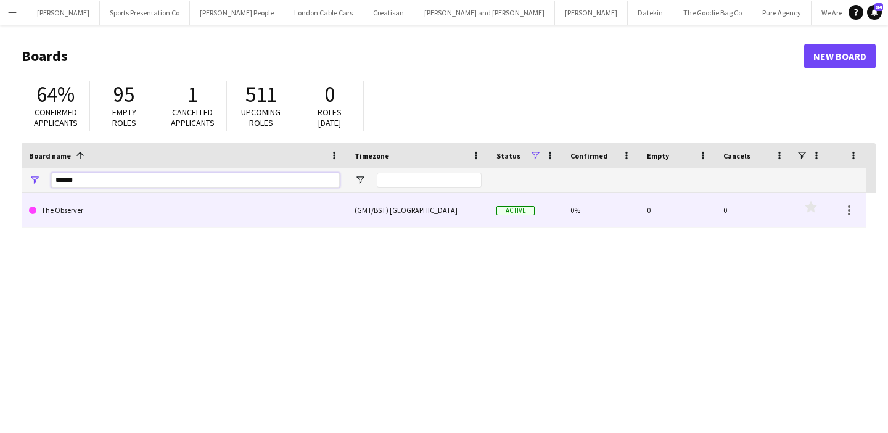
type input "******"
click at [292, 226] on link "The Observer" at bounding box center [184, 210] width 311 height 35
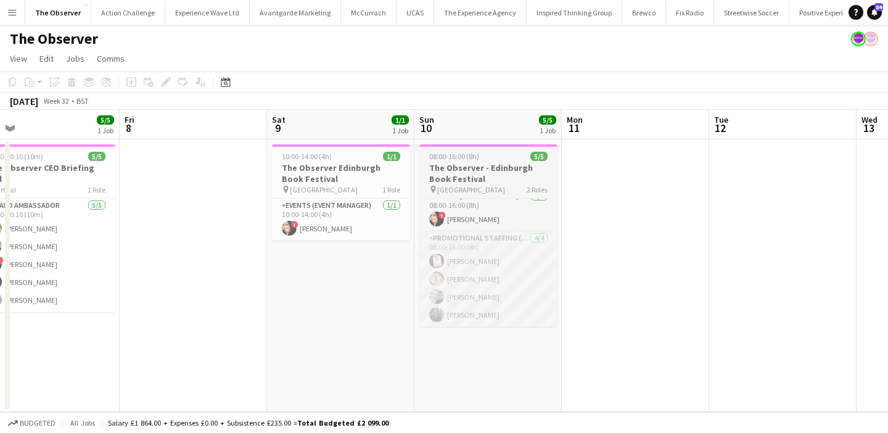
scroll to position [0, 625]
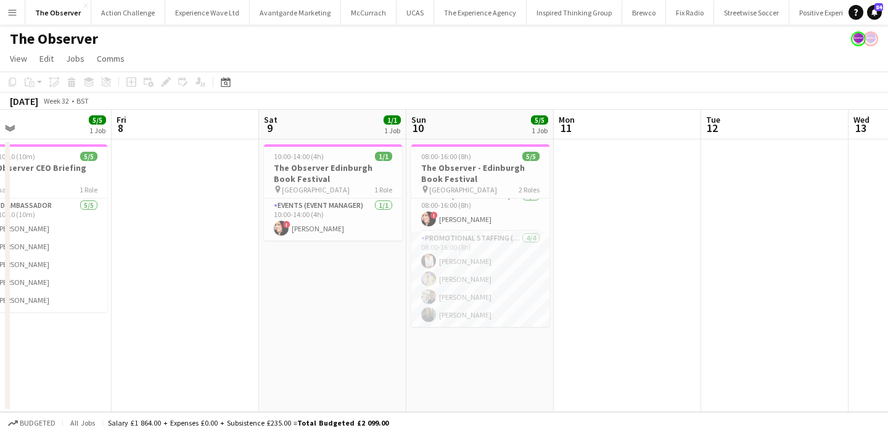
click at [510, 352] on app-date-cell "08:00-16:00 (8h) 5/5 The Observer - Edinburgh Book Festival pin Edinburgh 2 Rol…" at bounding box center [479, 275] width 147 height 272
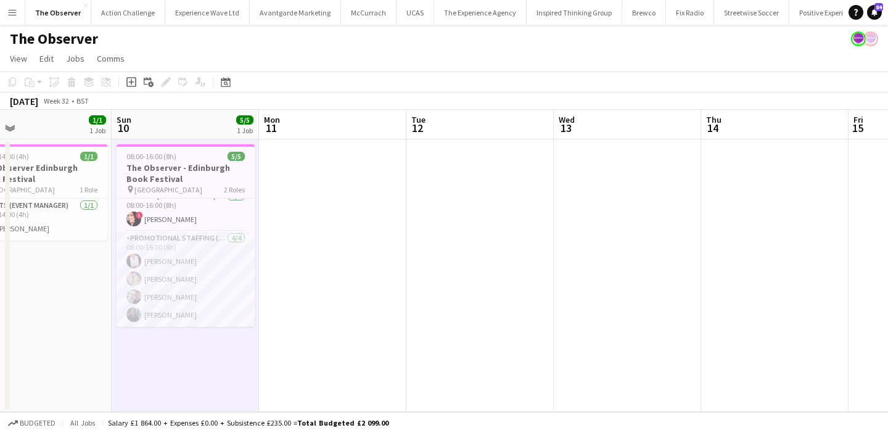
scroll to position [0, 364]
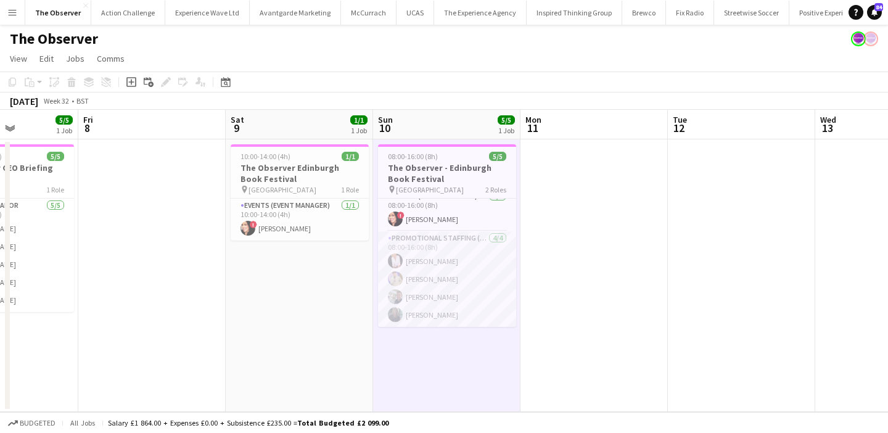
click at [462, 359] on app-date-cell "08:00-16:00 (8h) 5/5 The Observer - Edinburgh Book Festival pin Edinburgh 2 Rol…" at bounding box center [446, 275] width 147 height 272
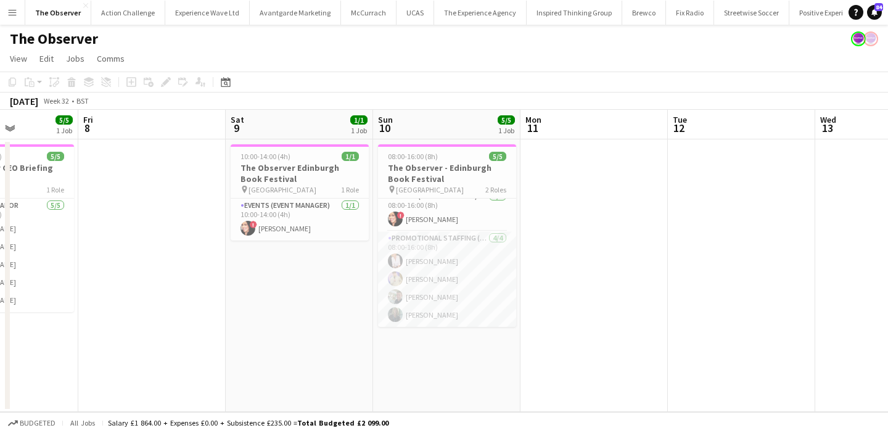
click at [462, 359] on app-date-cell "08:00-16:00 (8h) 5/5 The Observer - Edinburgh Book Festival pin Edinburgh 2 Rol…" at bounding box center [446, 275] width 147 height 272
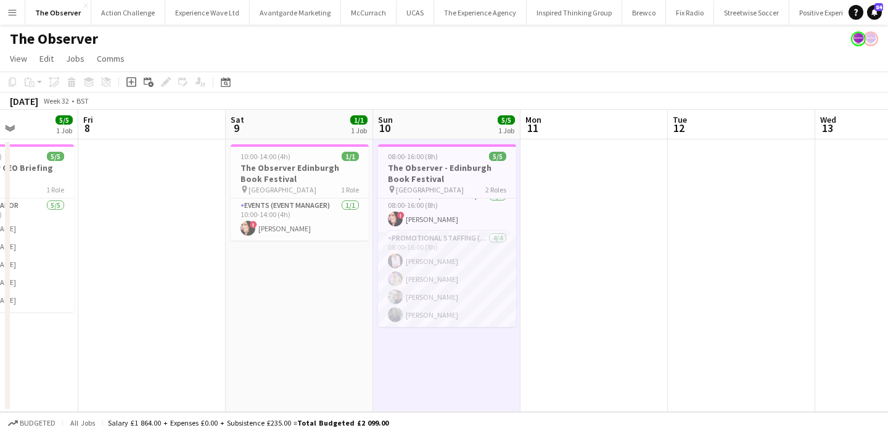
scroll to position [0, 353]
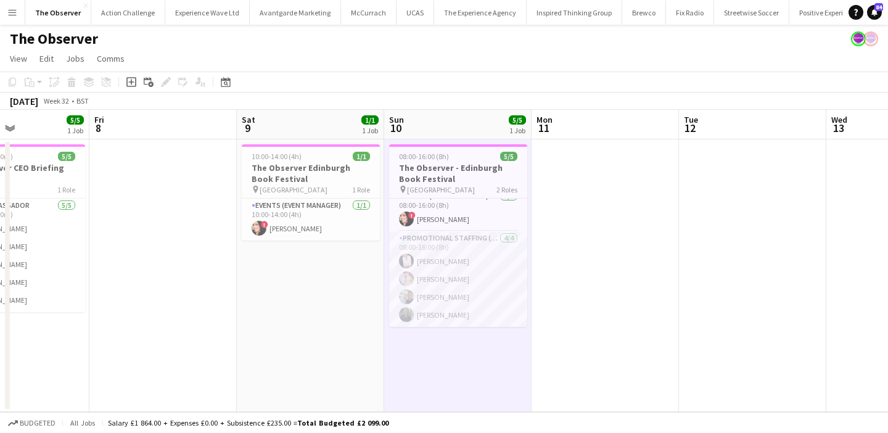
click at [431, 354] on app-date-cell "08:00-16:00 (8h) 5/5 The Observer - Edinburgh Book Festival pin Edinburgh 2 Rol…" at bounding box center [457, 275] width 147 height 272
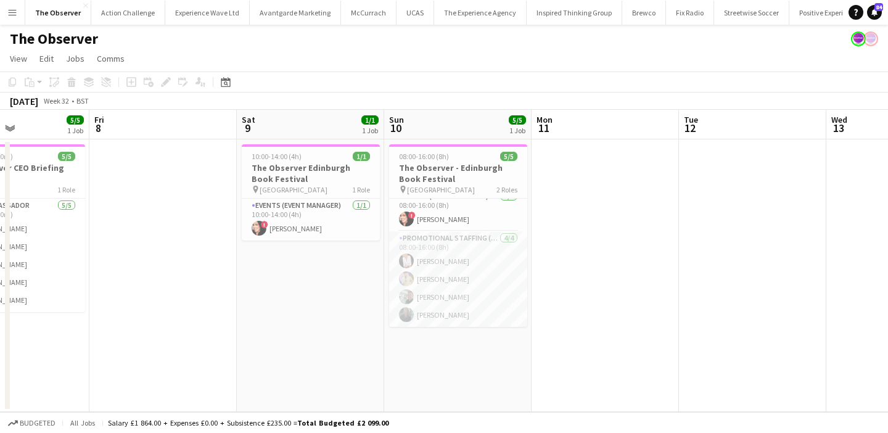
click at [431, 354] on app-date-cell "08:00-16:00 (8h) 5/5 The Observer - Edinburgh Book Festival pin Edinburgh 2 Rol…" at bounding box center [457, 275] width 147 height 272
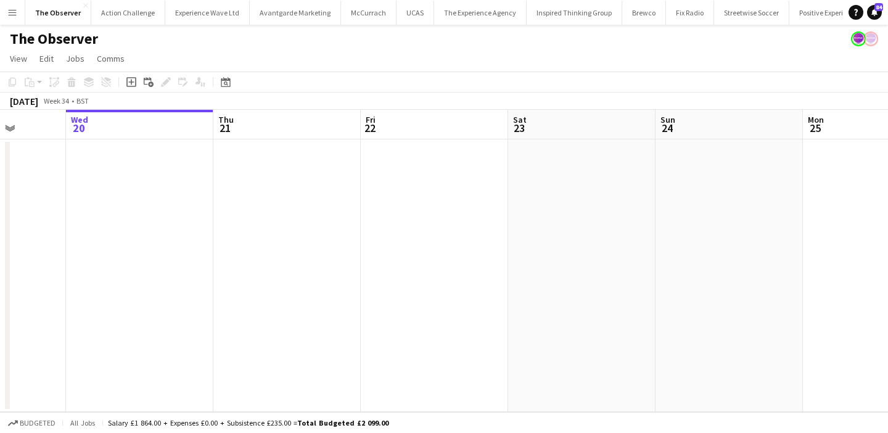
scroll to position [0, 535]
click at [441, 216] on app-date-cell at bounding box center [422, 275] width 147 height 272
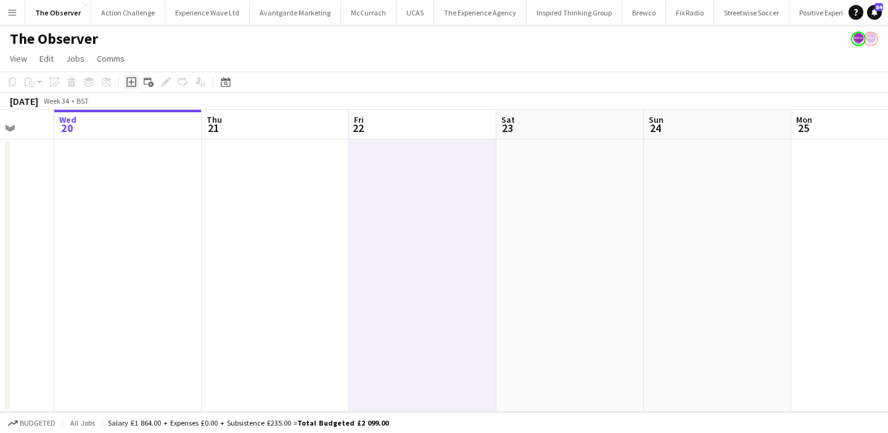
click at [134, 85] on icon "Add job" at bounding box center [131, 82] width 10 height 10
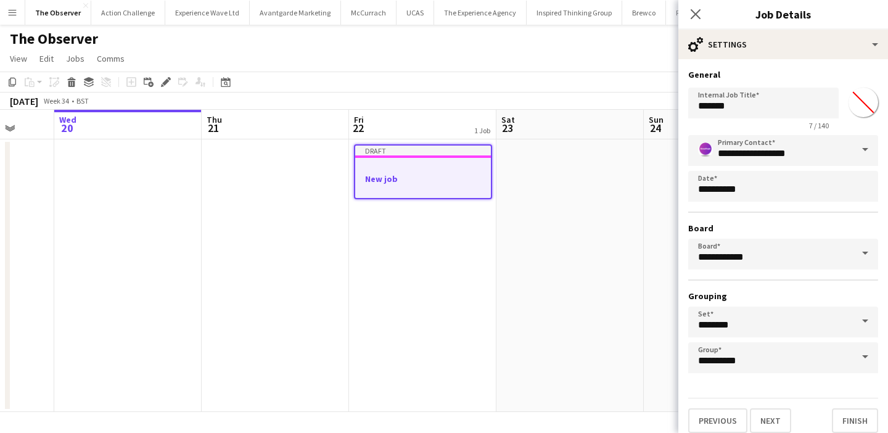
click at [777, 122] on div "7 / 140" at bounding box center [763, 125] width 150 height 9
click at [775, 113] on input "*******" at bounding box center [763, 103] width 150 height 31
type input "**********"
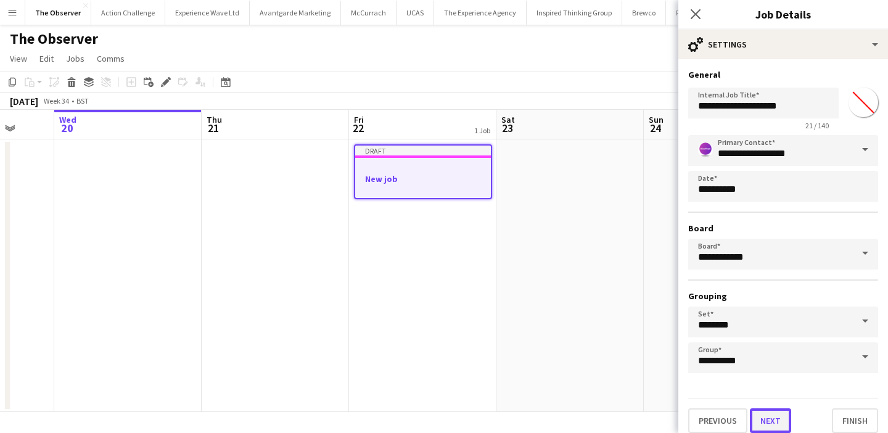
click at [774, 416] on button "Next" at bounding box center [770, 420] width 41 height 25
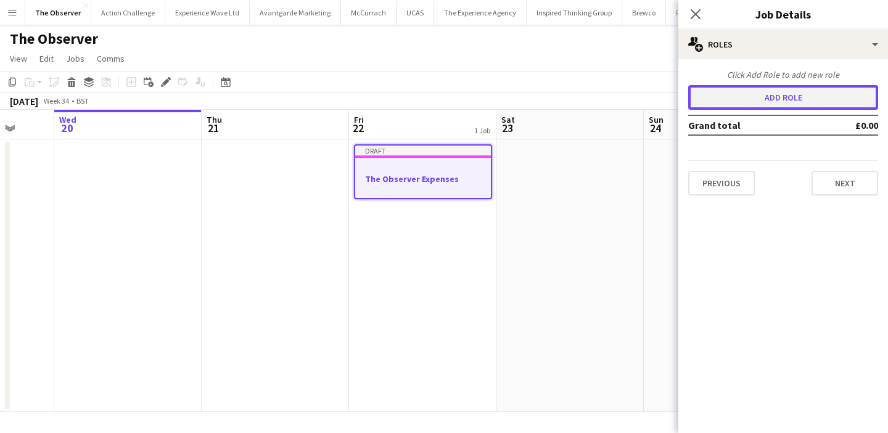
click at [783, 107] on button "Add role" at bounding box center [783, 97] width 190 height 25
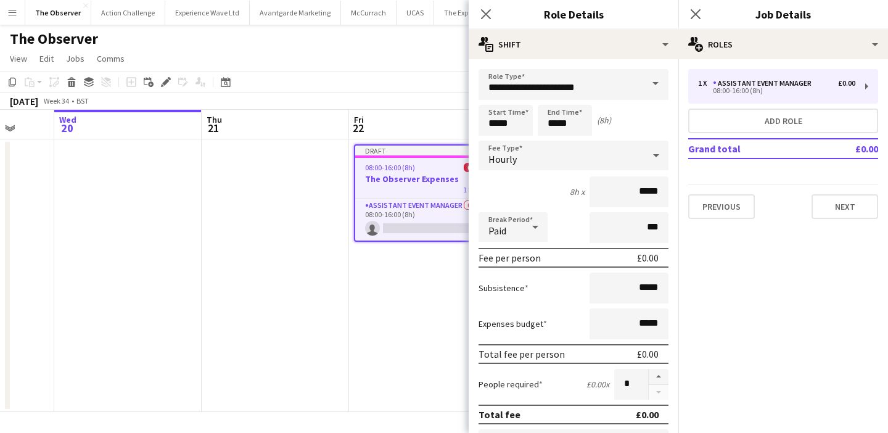
click at [654, 86] on span at bounding box center [655, 84] width 26 height 30
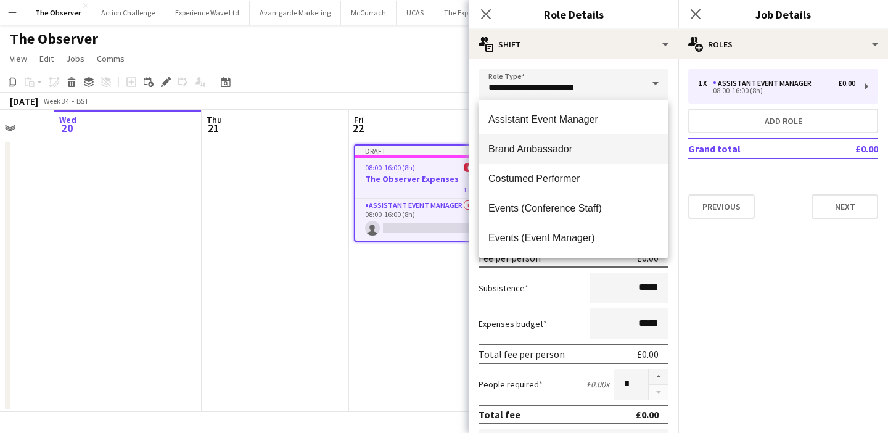
click at [623, 152] on span "Brand Ambassador" at bounding box center [573, 149] width 170 height 12
type input "**********"
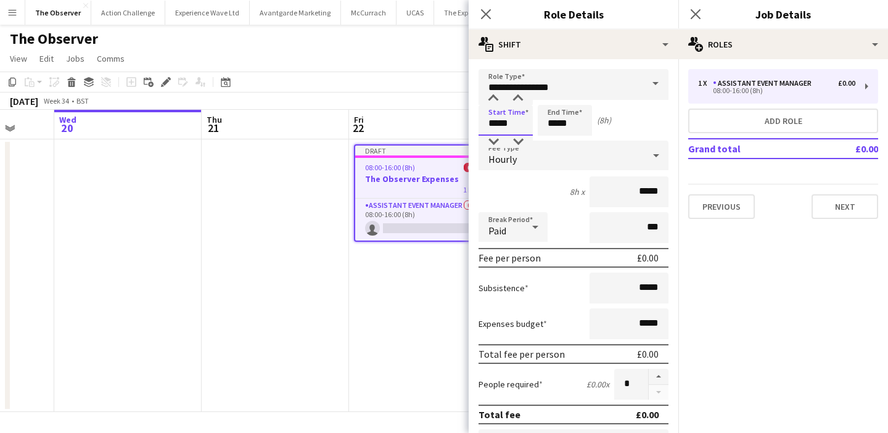
click at [512, 128] on input "*****" at bounding box center [505, 120] width 54 height 31
click at [488, 140] on div at bounding box center [493, 142] width 25 height 12
click at [488, 141] on div at bounding box center [493, 142] width 25 height 12
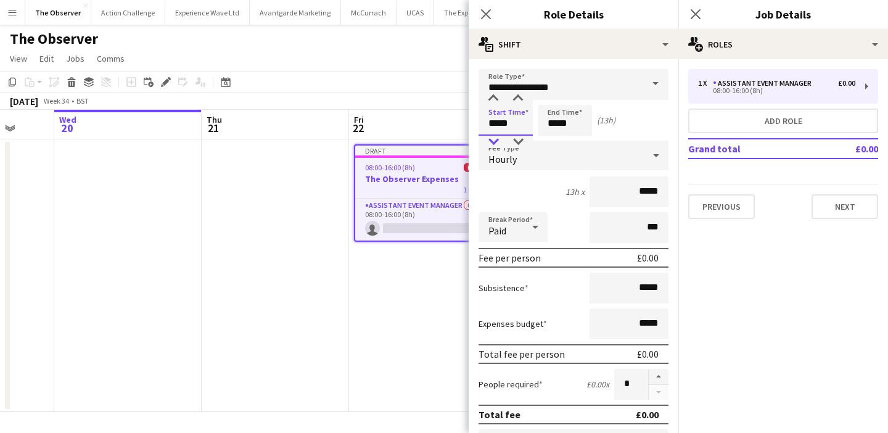
click at [488, 141] on div at bounding box center [493, 142] width 25 height 12
type input "*****"
click at [488, 141] on div at bounding box center [493, 142] width 25 height 12
click at [563, 126] on input "*****" at bounding box center [565, 120] width 54 height 31
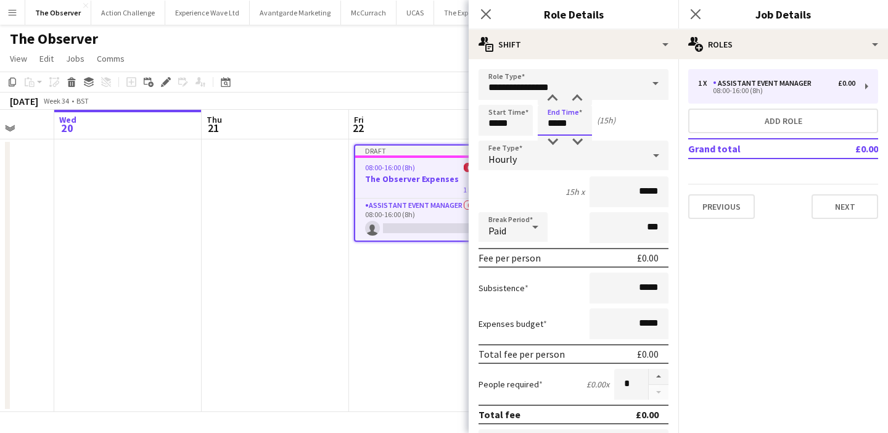
click at [554, 134] on input "*****" at bounding box center [565, 120] width 54 height 31
click at [554, 139] on div at bounding box center [552, 142] width 25 height 12
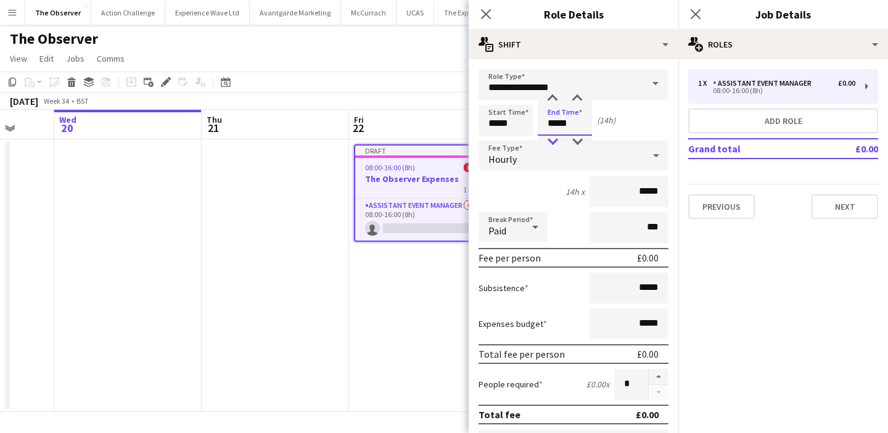
click at [554, 139] on div at bounding box center [552, 142] width 25 height 12
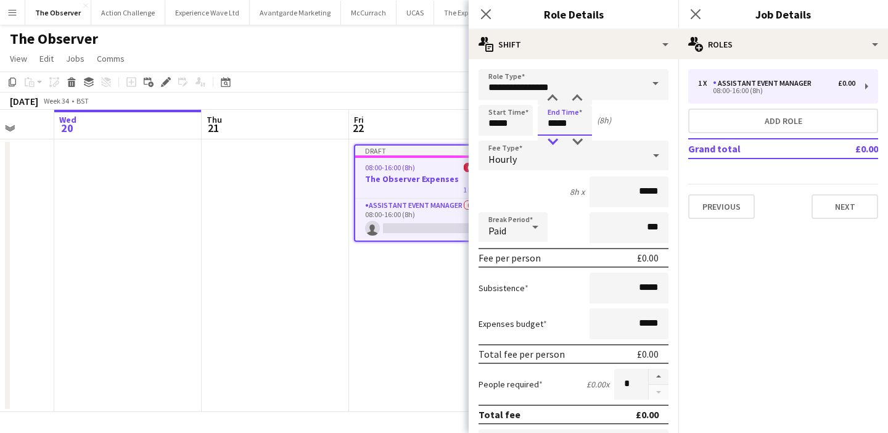
click at [554, 139] on div at bounding box center [552, 142] width 25 height 12
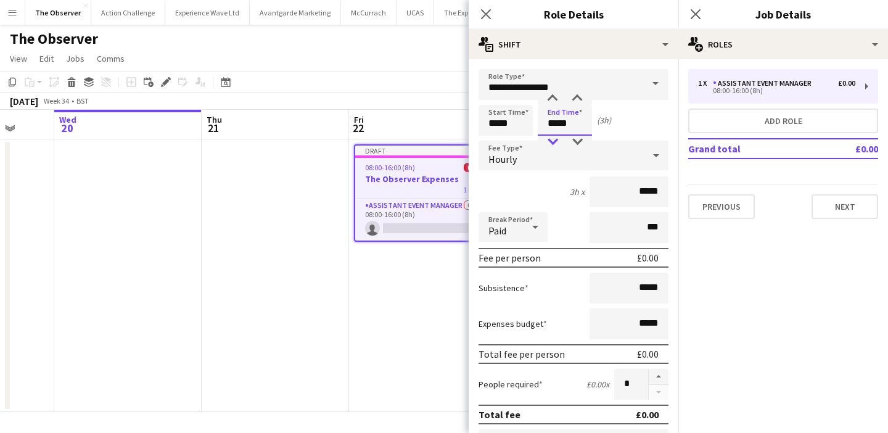
click at [554, 139] on div at bounding box center [552, 142] width 25 height 12
type input "*****"
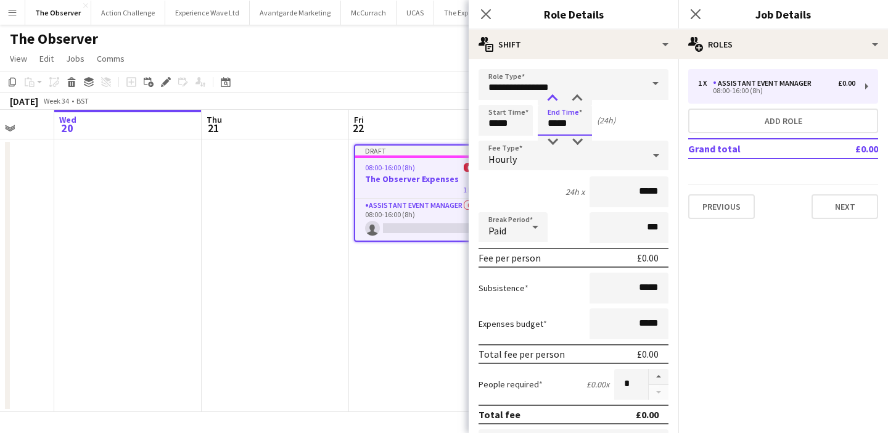
click at [555, 95] on div at bounding box center [552, 98] width 25 height 12
click at [555, 161] on div "Hourly" at bounding box center [560, 156] width 165 height 30
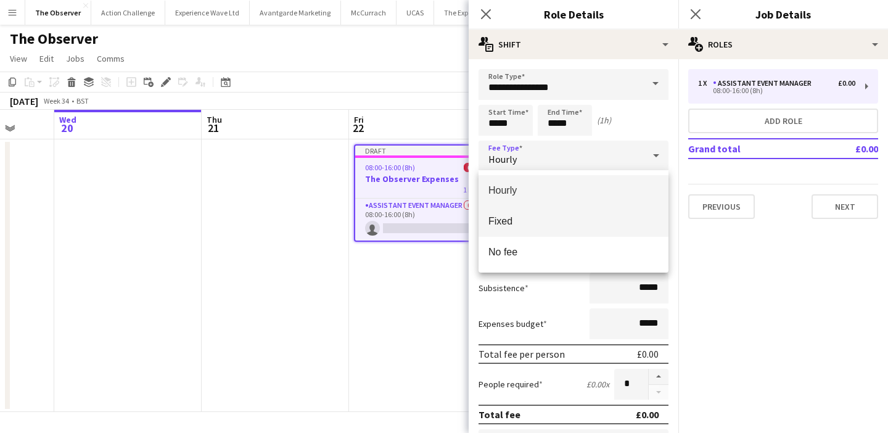
click at [555, 218] on span "Fixed" at bounding box center [573, 221] width 170 height 12
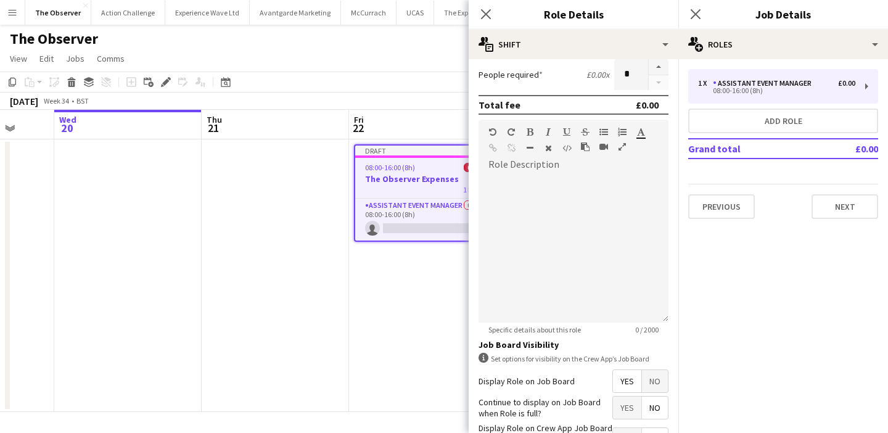
scroll to position [0, 0]
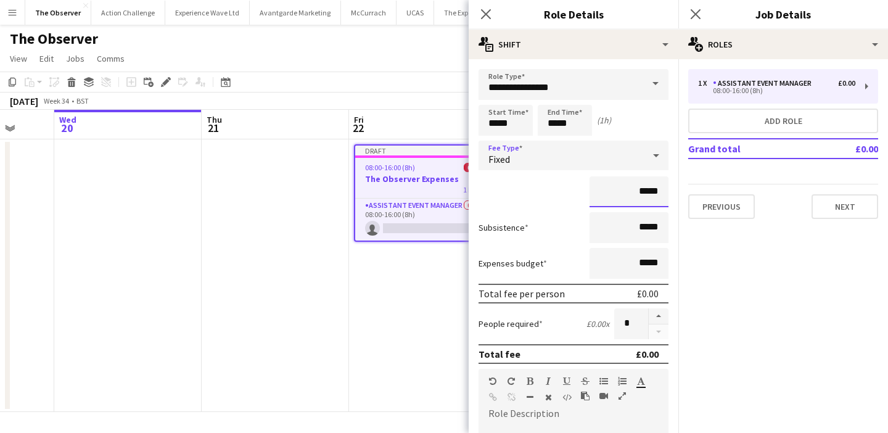
click at [653, 192] on input "*****" at bounding box center [628, 191] width 79 height 31
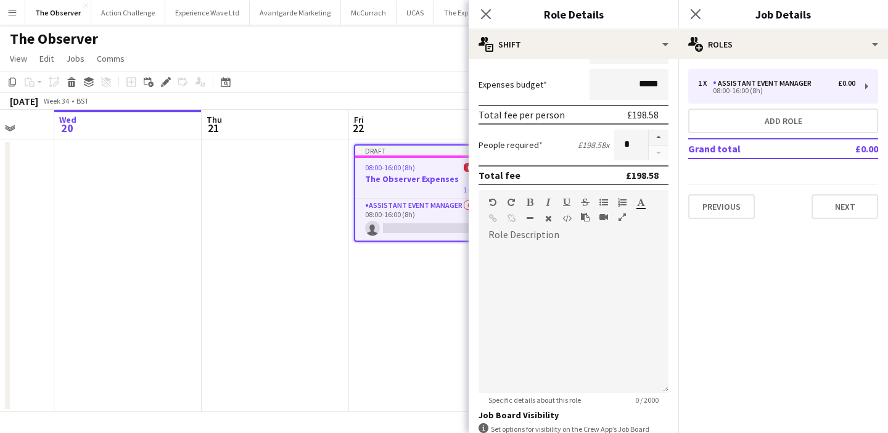
scroll to position [341, 0]
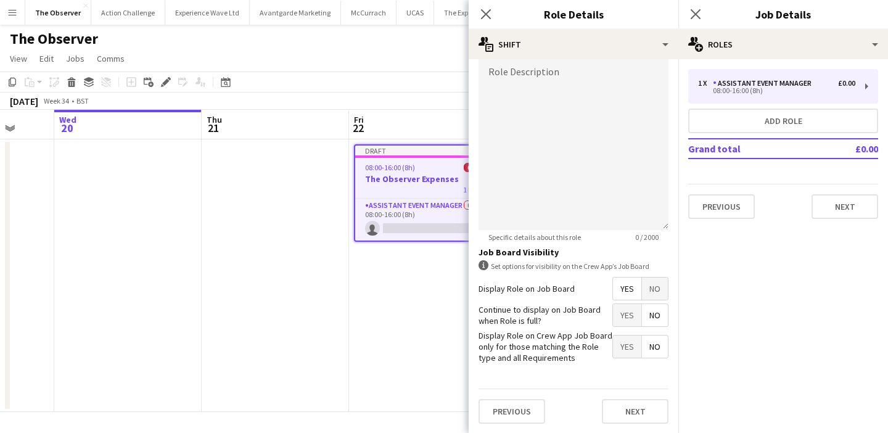
type input "*******"
click at [663, 288] on span "No" at bounding box center [655, 288] width 26 height 22
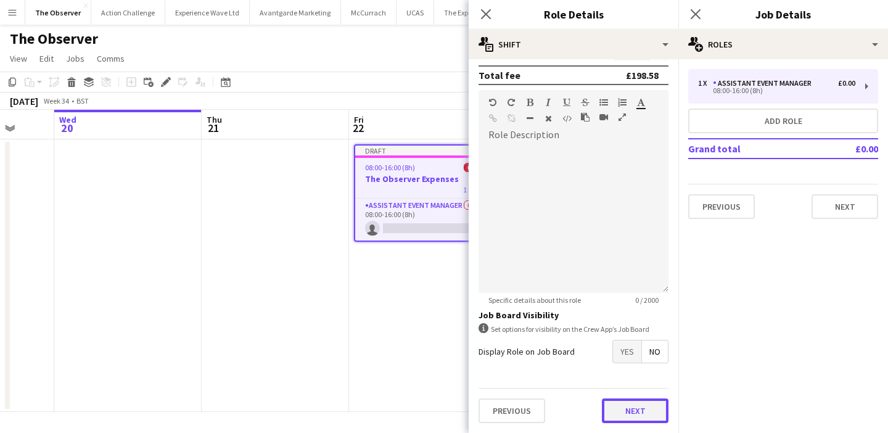
click at [648, 408] on button "Next" at bounding box center [635, 410] width 67 height 25
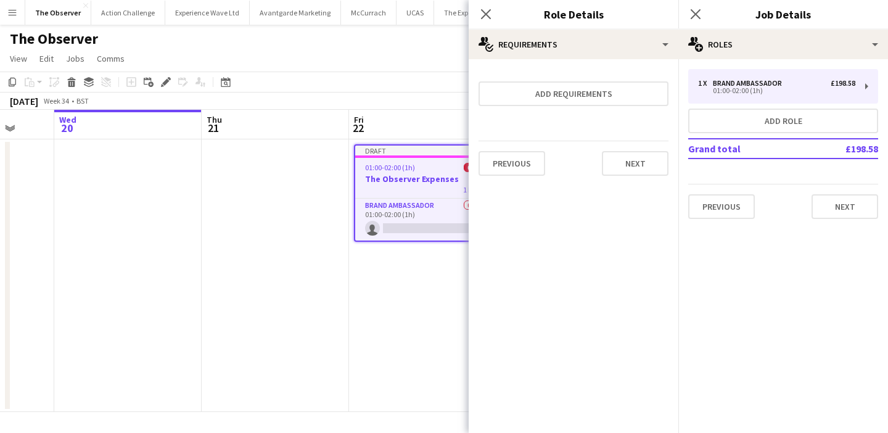
scroll to position [0, 0]
click at [808, 192] on div "Previous Next" at bounding box center [783, 201] width 190 height 35
click at [814, 199] on button "Next" at bounding box center [844, 206] width 67 height 25
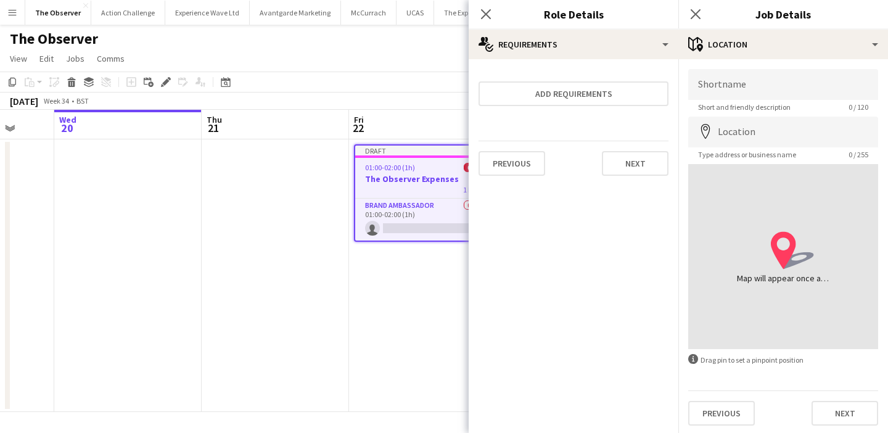
click at [382, 312] on app-date-cell "Draft 01:00-02:00 (1h) 0/1 The Observer Expenses 1 Role Brand Ambassador 0/1 01…" at bounding box center [422, 275] width 147 height 272
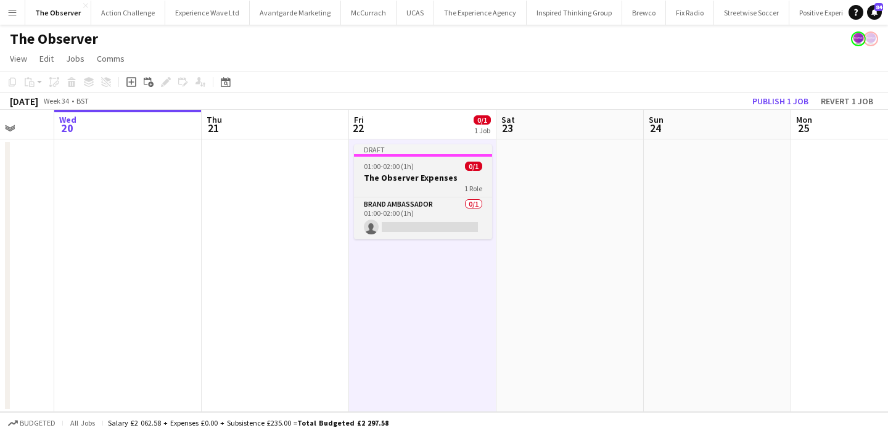
click at [432, 189] on div "1 Role" at bounding box center [423, 188] width 138 height 10
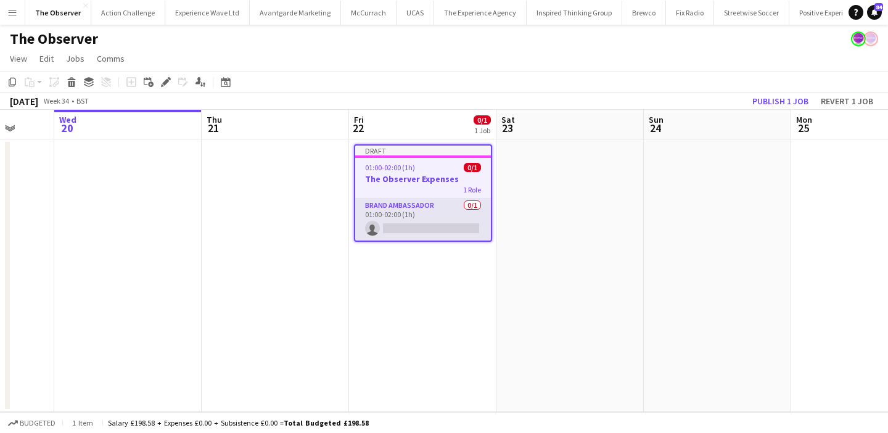
click at [457, 204] on app-card-role "Brand Ambassador 0/1 01:00-02:00 (1h) single-neutral-actions" at bounding box center [423, 219] width 136 height 42
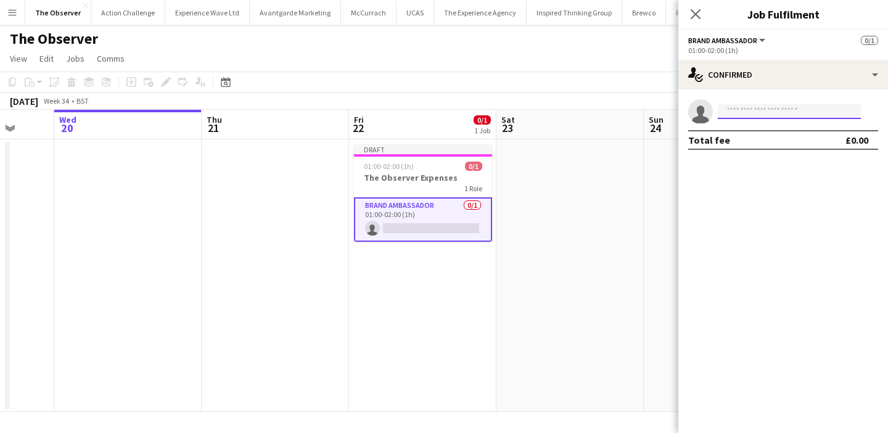
click at [758, 112] on input at bounding box center [789, 111] width 143 height 15
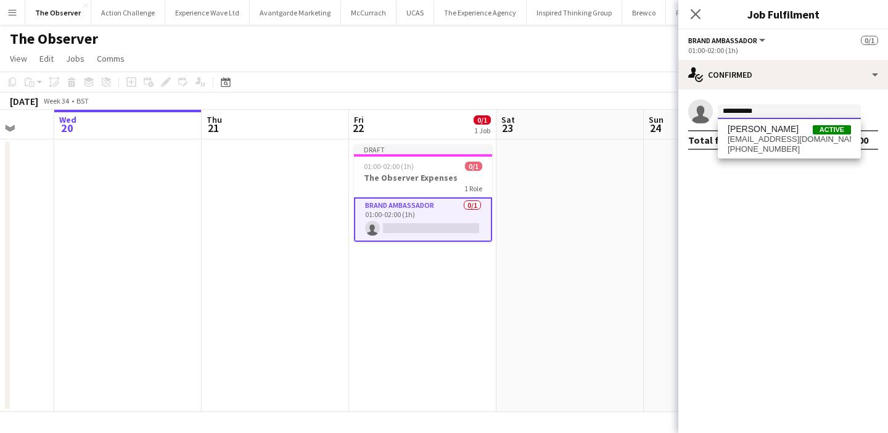
type input "**********"
click at [764, 147] on span "+447877161049" at bounding box center [788, 149] width 123 height 10
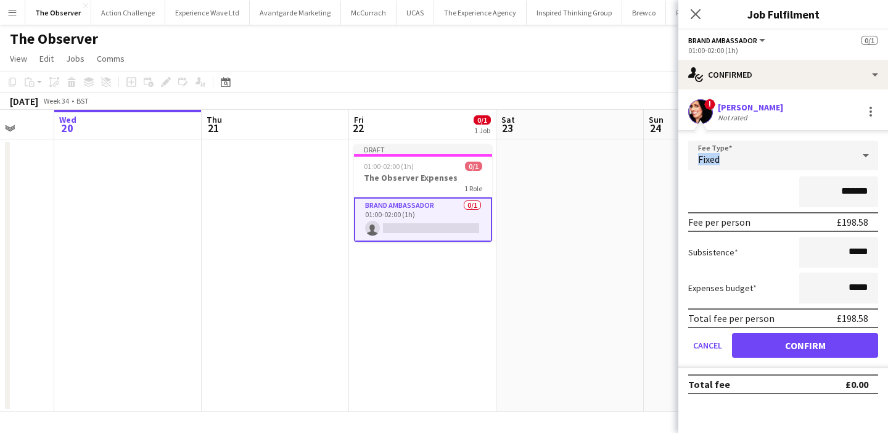
click at [764, 147] on div "Fixed" at bounding box center [770, 156] width 165 height 30
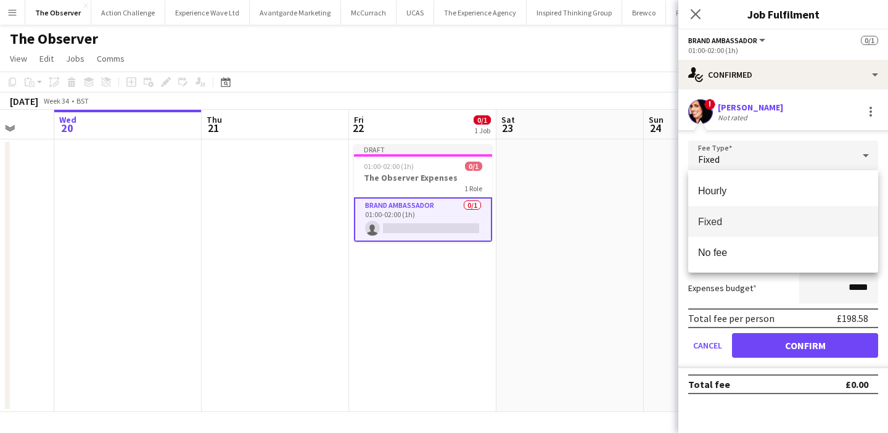
click at [802, 350] on div at bounding box center [444, 216] width 888 height 433
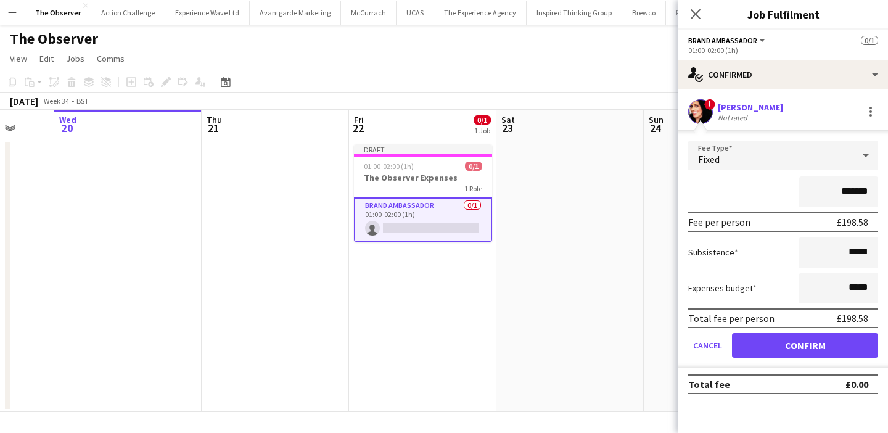
click at [607, 260] on app-date-cell at bounding box center [569, 275] width 147 height 272
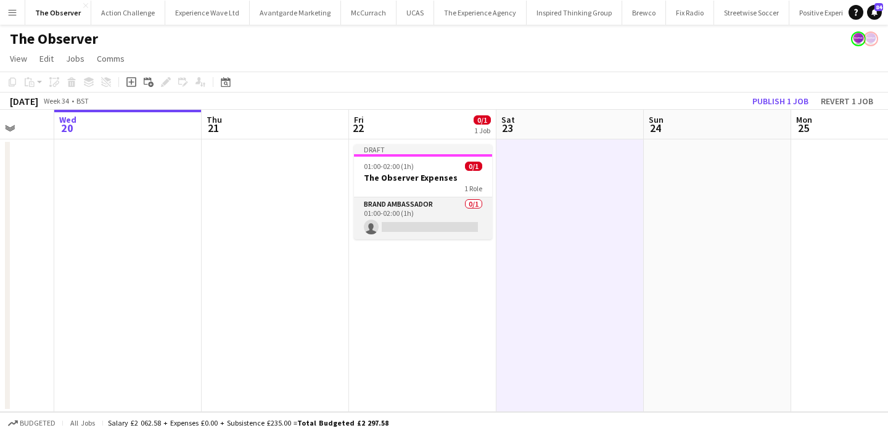
click at [453, 212] on app-card-role "Brand Ambassador 0/1 01:00-02:00 (1h) single-neutral-actions" at bounding box center [423, 218] width 138 height 42
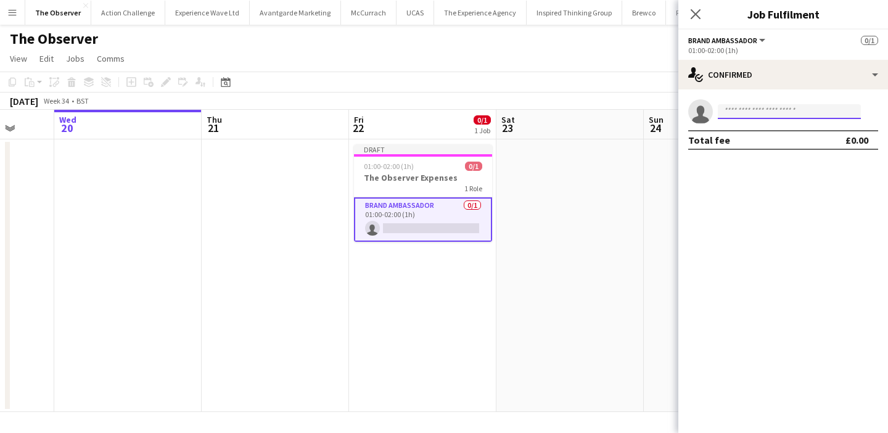
click at [743, 116] on input at bounding box center [789, 111] width 143 height 15
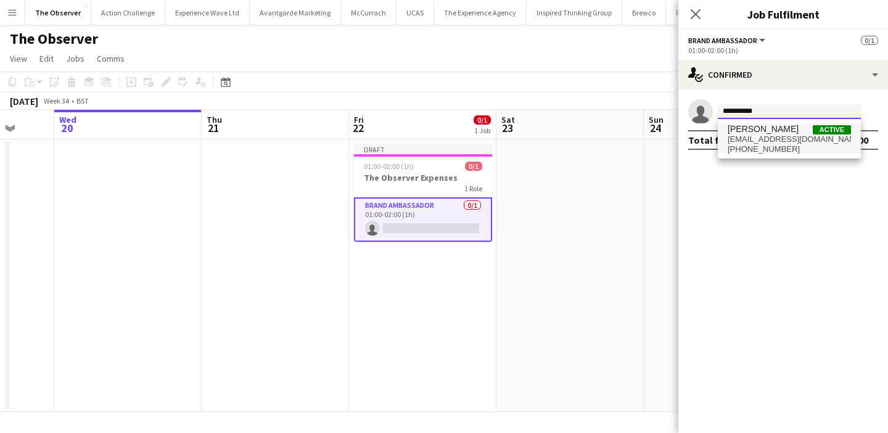
type input "**********"
click at [746, 137] on span "jnrsnax@aol.com" at bounding box center [788, 139] width 123 height 10
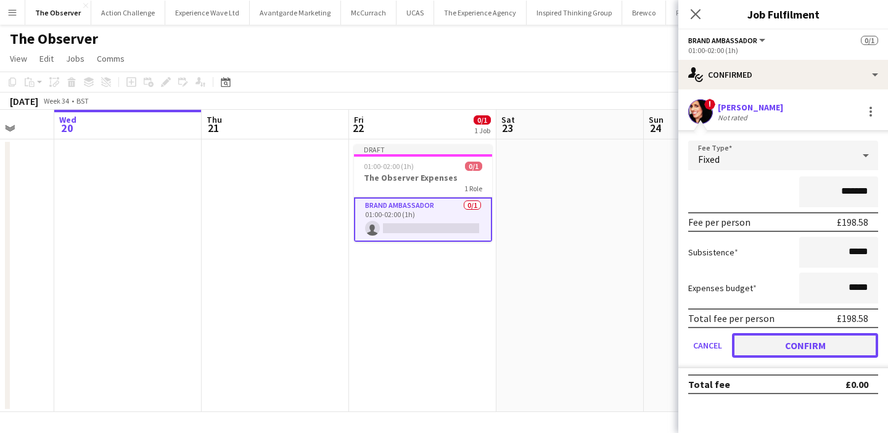
click at [809, 345] on button "Confirm" at bounding box center [805, 345] width 146 height 25
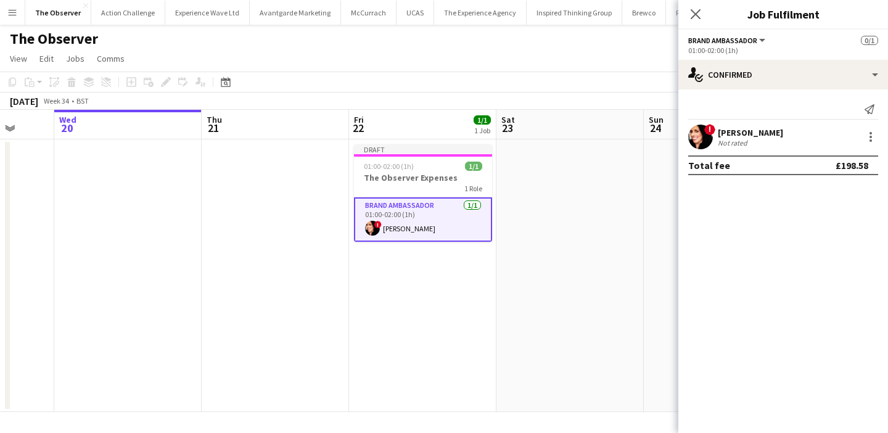
click at [573, 295] on app-date-cell at bounding box center [569, 275] width 147 height 272
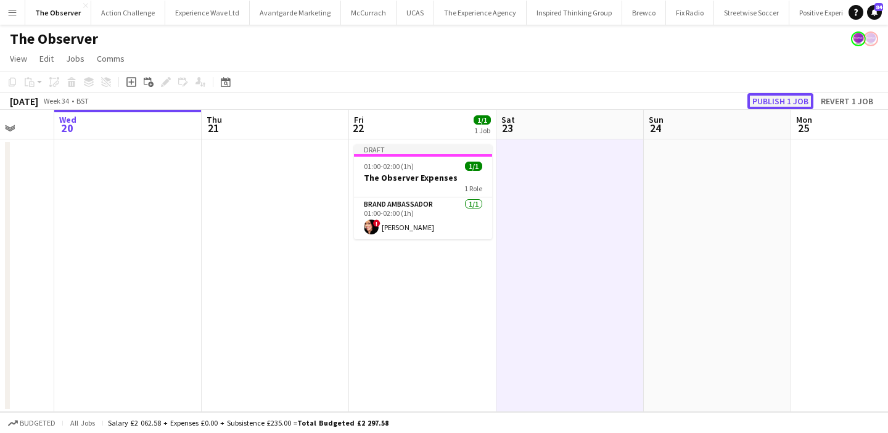
click at [792, 94] on button "Publish 1 job" at bounding box center [780, 101] width 66 height 16
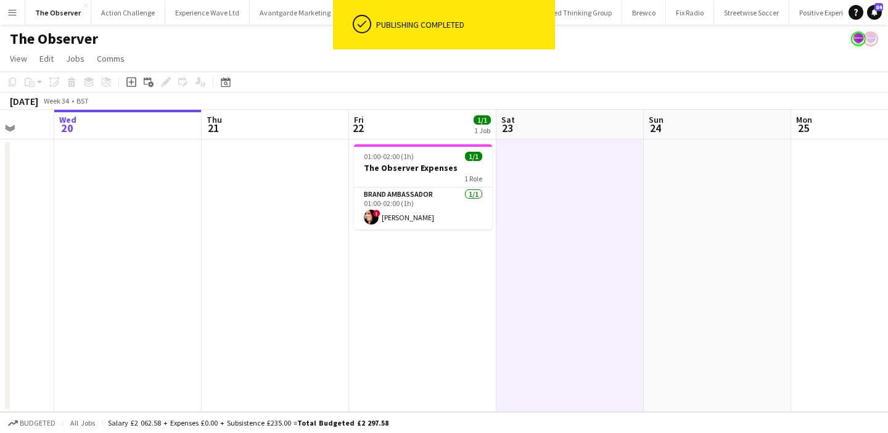
click at [425, 210] on app-card-role "Brand Ambassador 1/1 01:00-02:00 (1h) ! Jackie Rowan" at bounding box center [423, 208] width 138 height 42
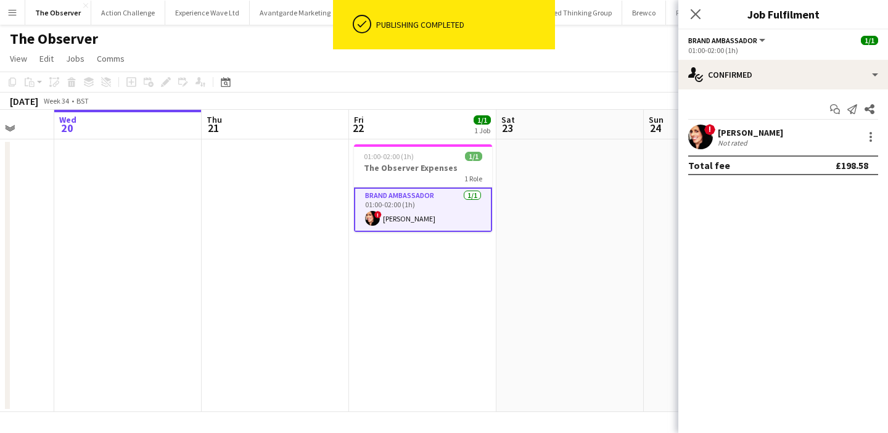
click at [700, 142] on app-user-avatar at bounding box center [700, 137] width 25 height 25
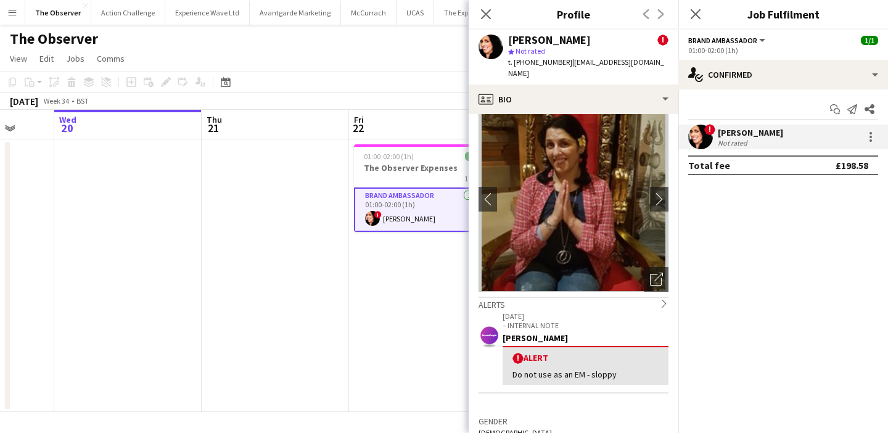
scroll to position [20, 0]
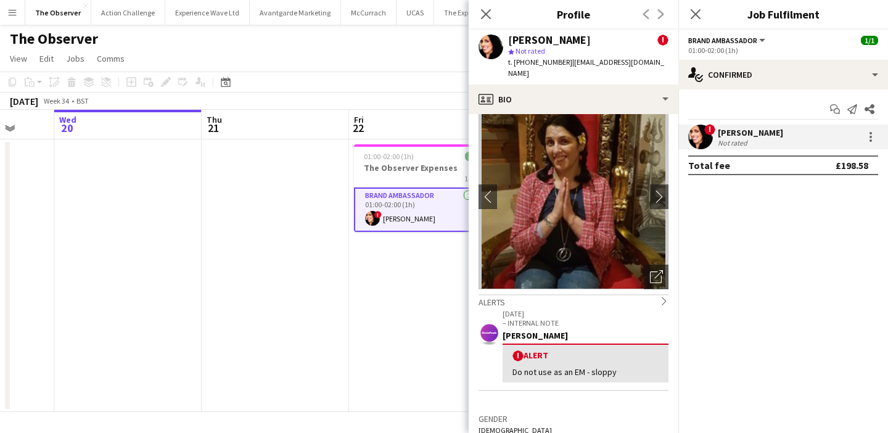
click at [390, 292] on app-date-cell "01:00-02:00 (1h) 1/1 The Observer Expenses 1 Role Brand Ambassador 1/1 01:00-02…" at bounding box center [422, 275] width 147 height 272
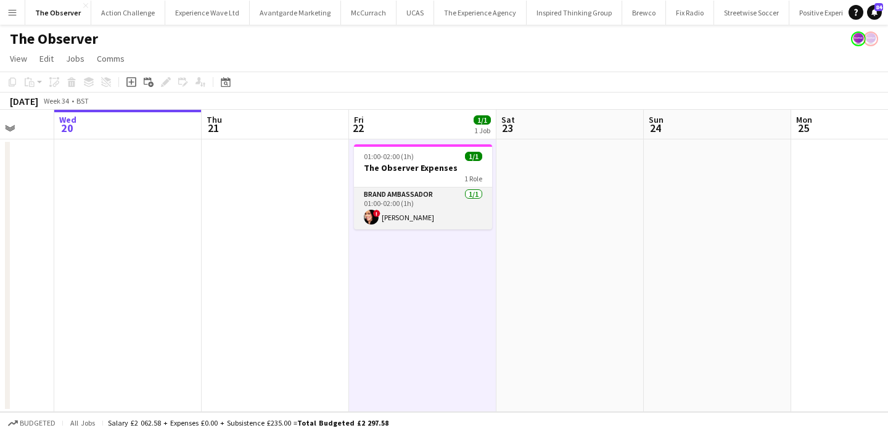
click at [433, 218] on app-card-role "Brand Ambassador 1/1 01:00-02:00 (1h) ! Jackie Rowan" at bounding box center [423, 208] width 138 height 42
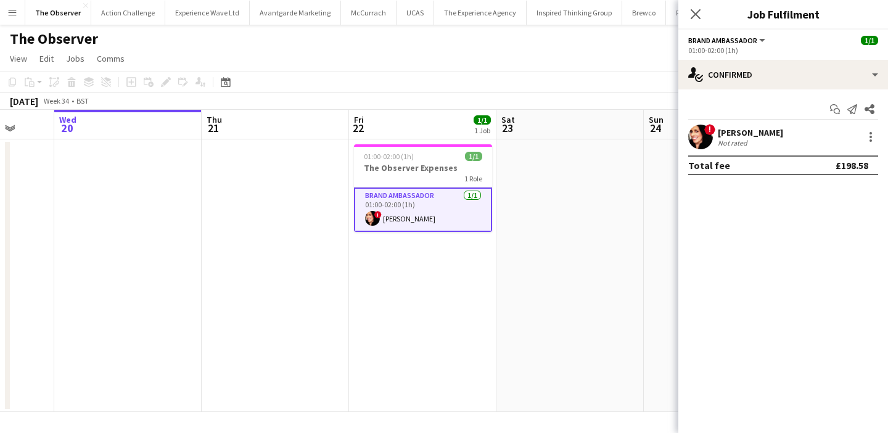
click at [439, 251] on app-date-cell "01:00-02:00 (1h) 1/1 The Observer Expenses 1 Role Brand Ambassador 1/1 01:00-02…" at bounding box center [422, 275] width 147 height 272
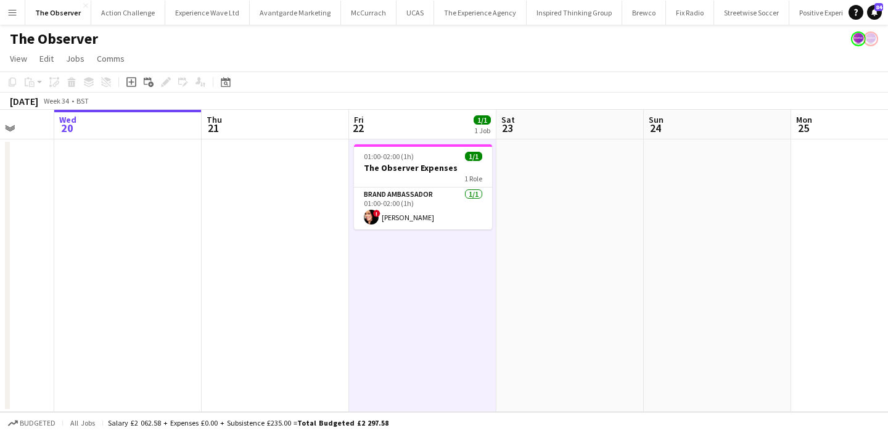
scroll to position [0, 528]
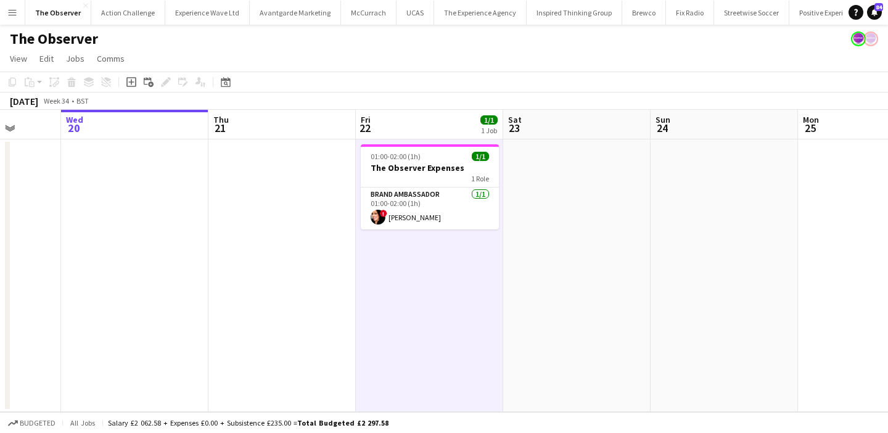
click at [444, 251] on app-date-cell "01:00-02:00 (1h) 1/1 The Observer Expenses 1 Role Brand Ambassador 1/1 01:00-02…" at bounding box center [429, 275] width 147 height 272
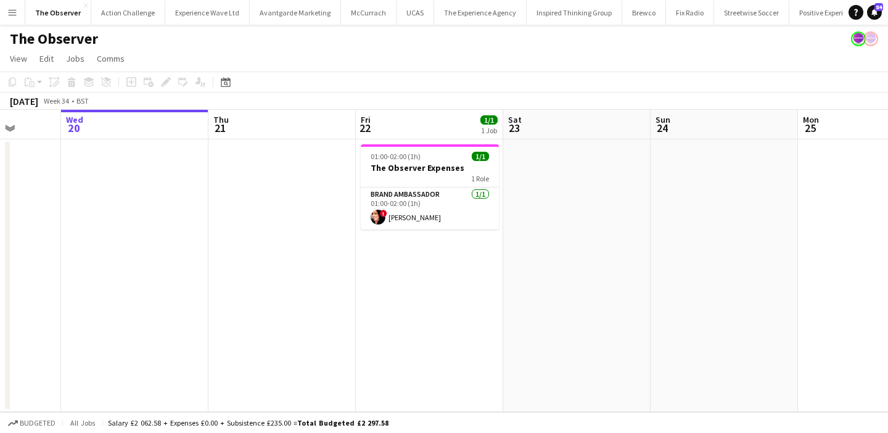
click at [444, 251] on app-date-cell "01:00-02:00 (1h) 1/1 The Observer Expenses 1 Role Brand Ambassador 1/1 01:00-02…" at bounding box center [429, 275] width 147 height 272
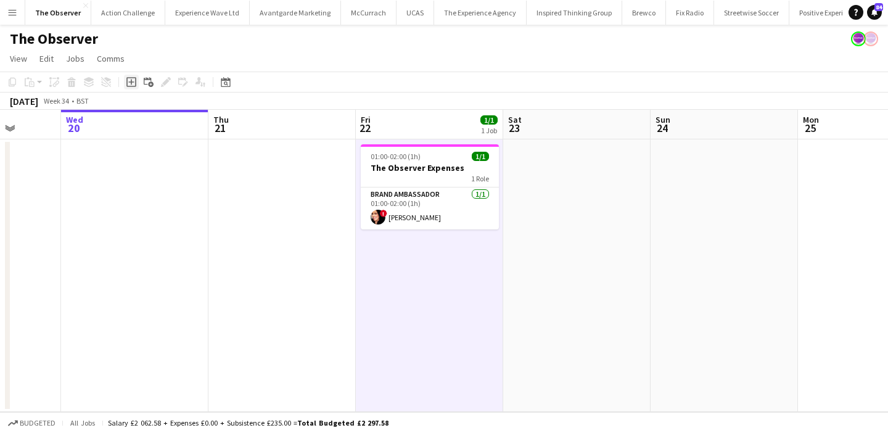
click at [133, 77] on icon at bounding box center [131, 82] width 10 height 10
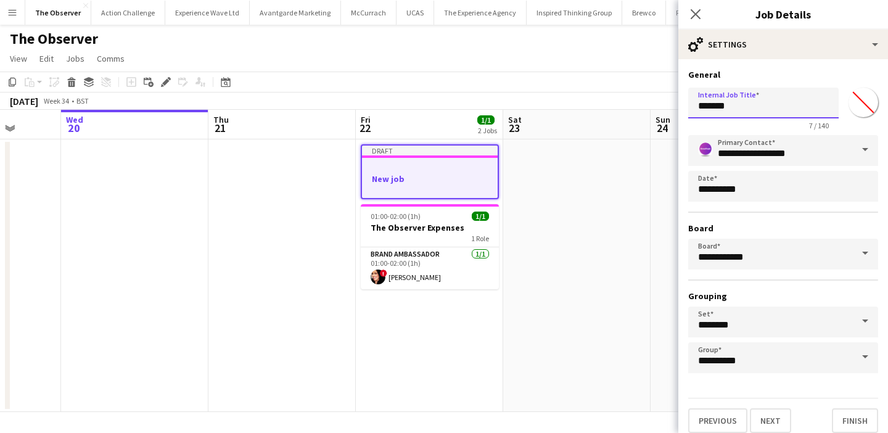
click at [711, 105] on input "*******" at bounding box center [763, 103] width 150 height 31
click at [730, 107] on input "**********" at bounding box center [763, 103] width 150 height 31
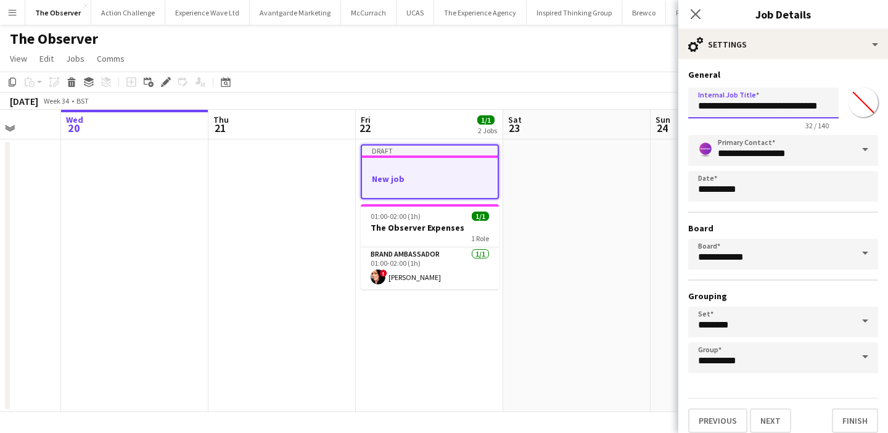
click at [727, 108] on input "**********" at bounding box center [763, 103] width 150 height 31
type input "**********"
click at [767, 416] on button "Next" at bounding box center [770, 420] width 41 height 25
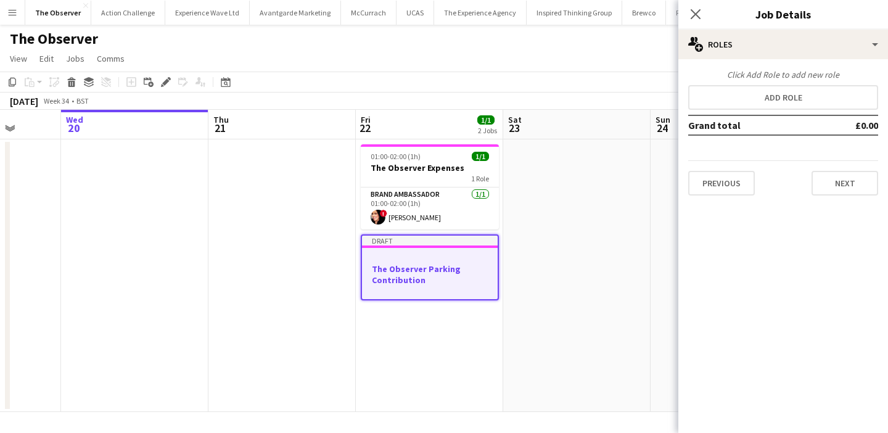
click at [803, 114] on div "Click Add Role to add new role Add role Grand total £0.00 Previous Next" at bounding box center [783, 132] width 210 height 126
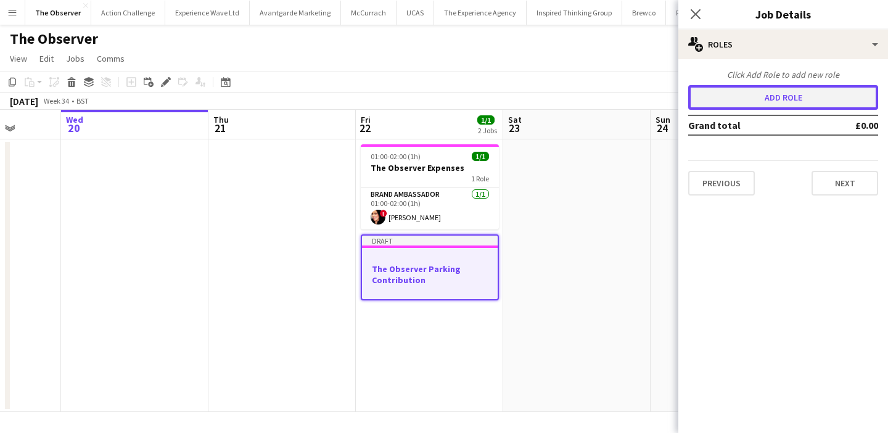
click at [803, 94] on button "Add role" at bounding box center [783, 97] width 190 height 25
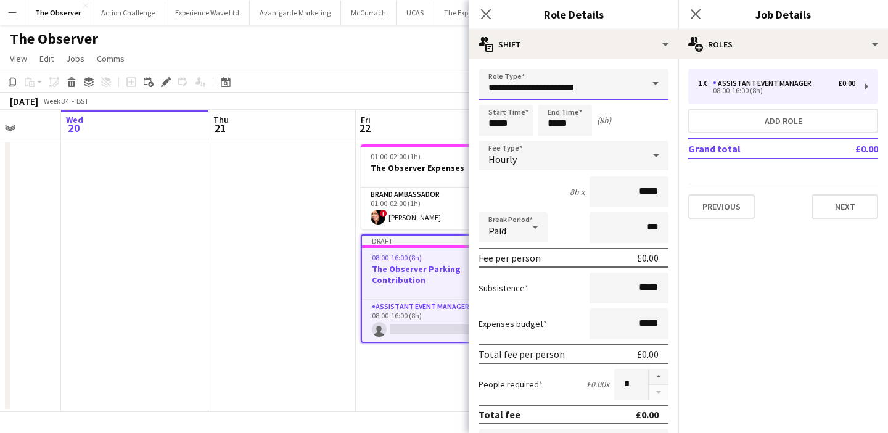
click at [630, 80] on input "**********" at bounding box center [573, 84] width 190 height 31
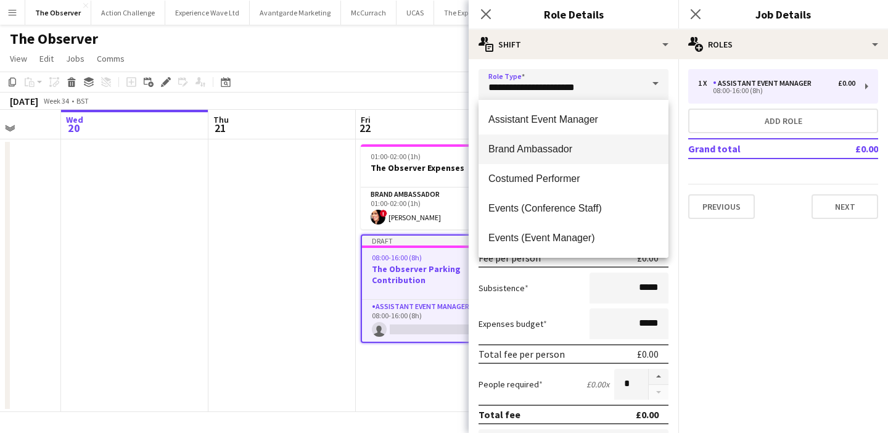
click at [610, 151] on span "Brand Ambassador" at bounding box center [573, 149] width 170 height 12
type input "**********"
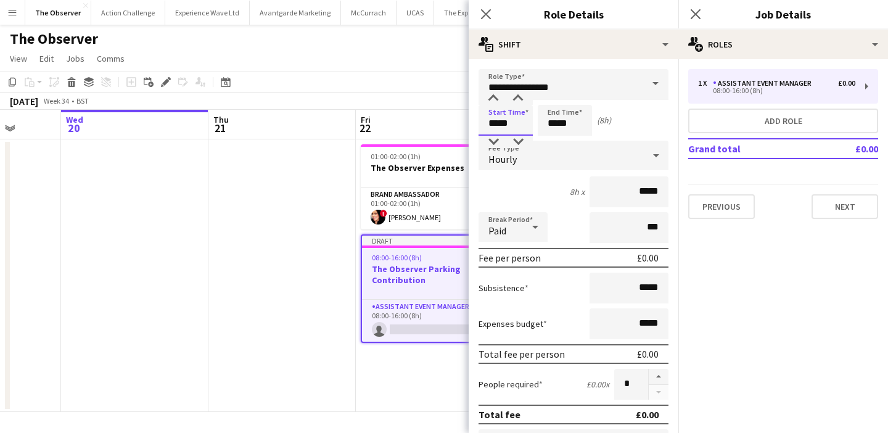
click at [495, 112] on input "*****" at bounding box center [505, 120] width 54 height 31
click at [496, 141] on div at bounding box center [493, 142] width 25 height 12
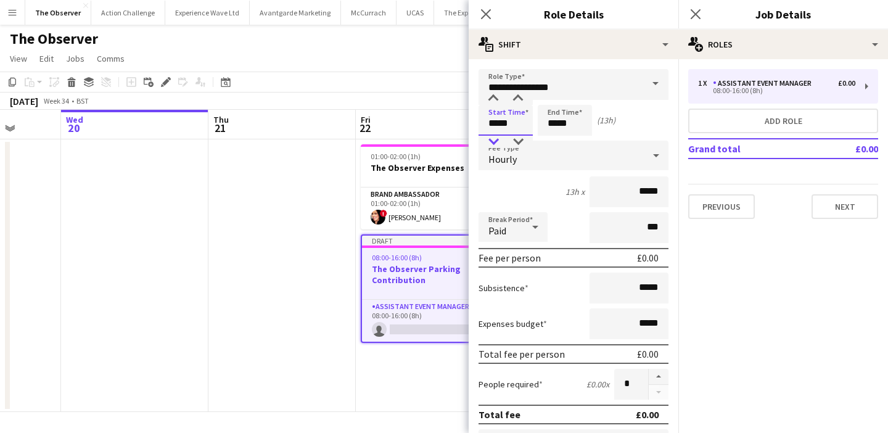
click at [496, 141] on div at bounding box center [493, 142] width 25 height 12
type input "*****"
click at [496, 141] on div at bounding box center [493, 142] width 25 height 12
click at [562, 132] on input "*****" at bounding box center [565, 120] width 54 height 31
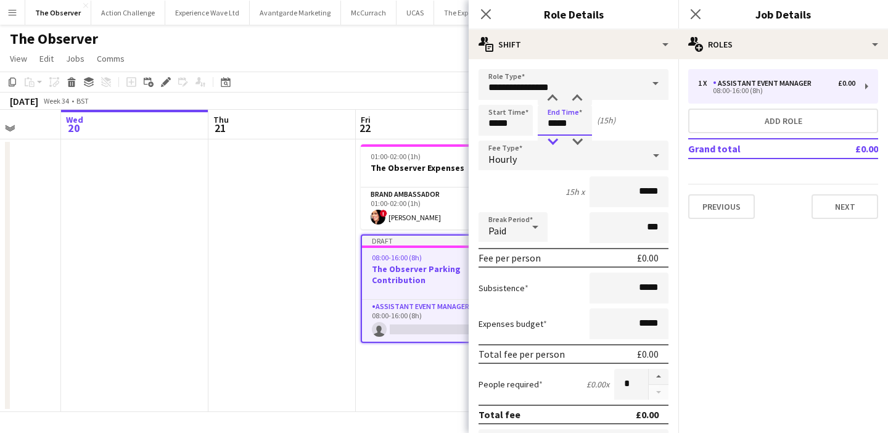
click at [554, 139] on div at bounding box center [552, 142] width 25 height 12
click at [553, 139] on div at bounding box center [552, 142] width 25 height 12
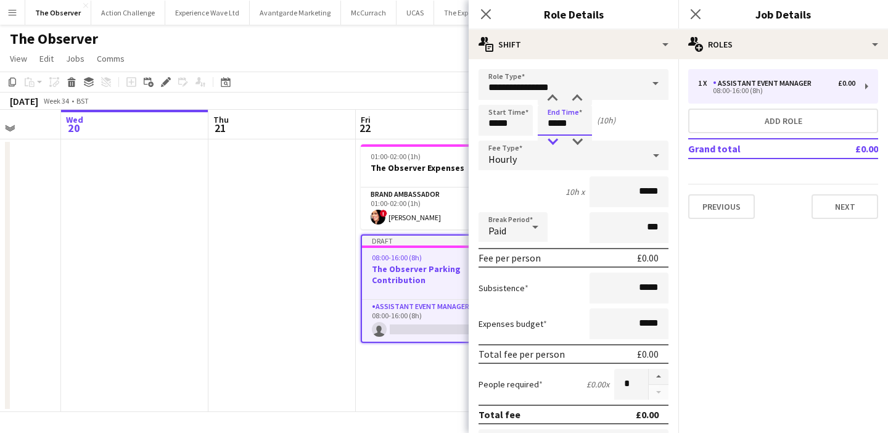
click at [553, 139] on div at bounding box center [552, 142] width 25 height 12
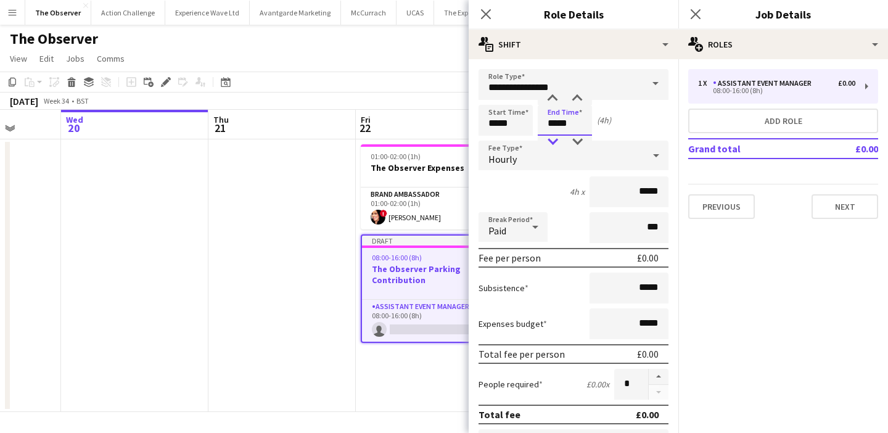
click at [553, 139] on div at bounding box center [552, 142] width 25 height 12
type input "*****"
click at [553, 139] on div at bounding box center [552, 142] width 25 height 12
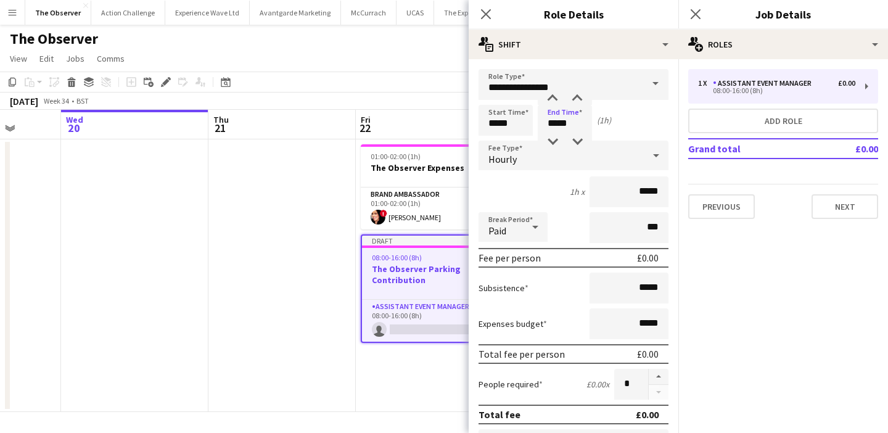
click at [571, 161] on div "Hourly" at bounding box center [560, 156] width 165 height 30
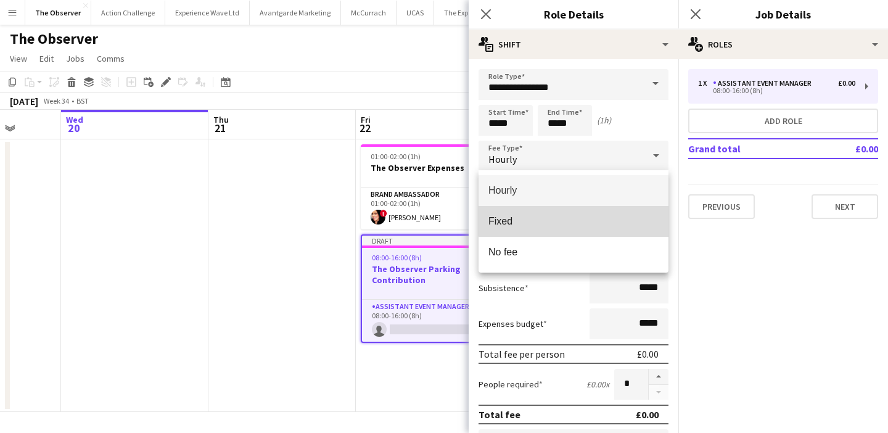
click at [583, 216] on span "Fixed" at bounding box center [573, 221] width 170 height 12
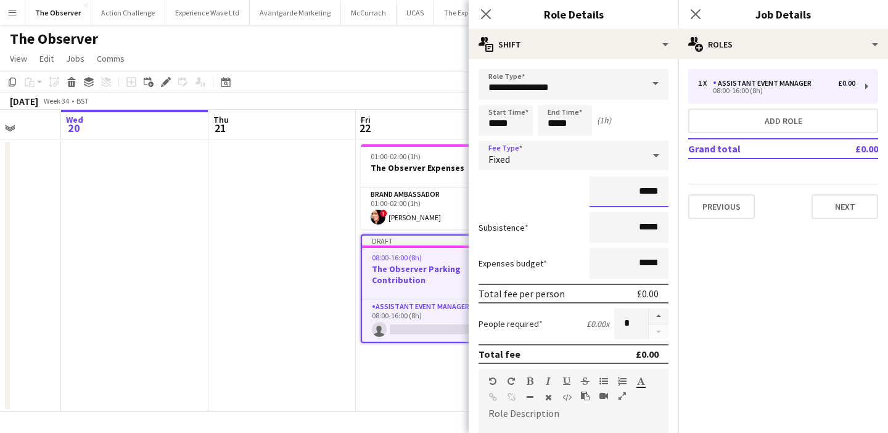
click at [661, 187] on input "*****" at bounding box center [628, 191] width 79 height 31
type input "******"
click at [403, 377] on app-date-cell "01:00-02:00 (1h) 1/1 The Observer Expenses 1 Role Brand Ambassador 1/1 01:00-02…" at bounding box center [429, 275] width 147 height 272
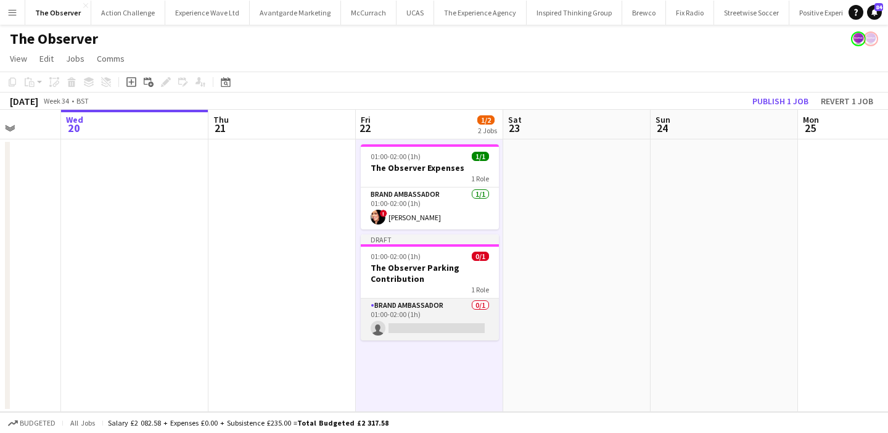
click at [441, 324] on app-card-role "Brand Ambassador 0/1 01:00-02:00 (1h) single-neutral-actions" at bounding box center [430, 319] width 138 height 42
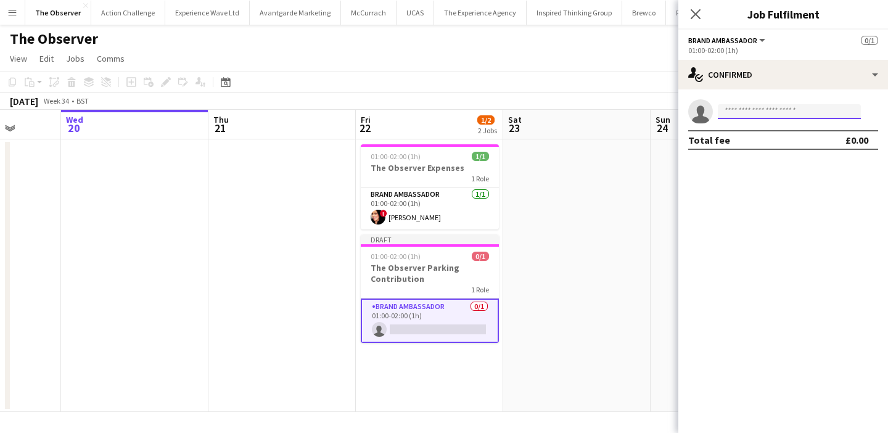
click at [800, 118] on input at bounding box center [789, 111] width 143 height 15
type input "*"
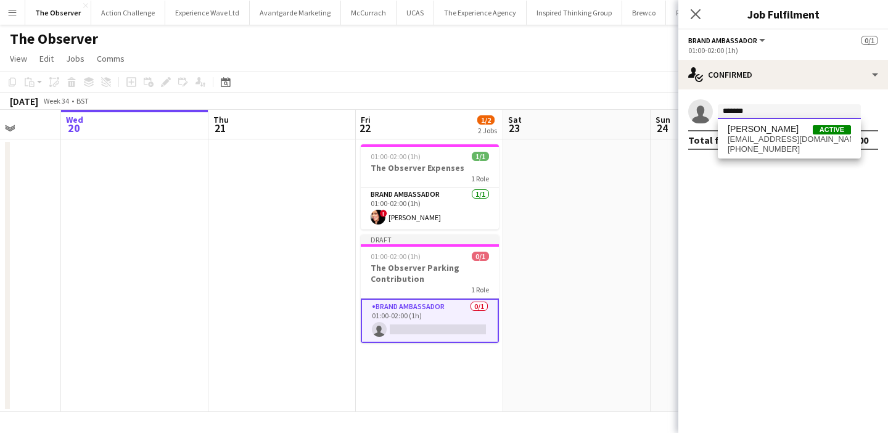
type input "*******"
click at [796, 144] on span "+447541089946" at bounding box center [788, 149] width 123 height 10
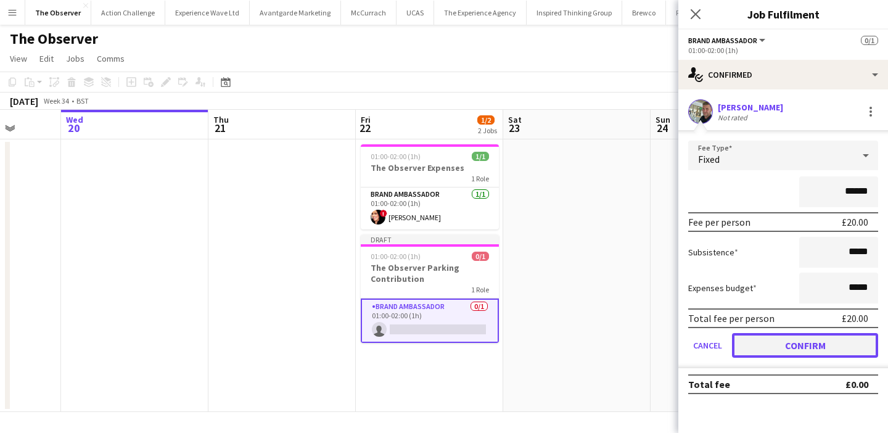
click at [825, 341] on button "Confirm" at bounding box center [805, 345] width 146 height 25
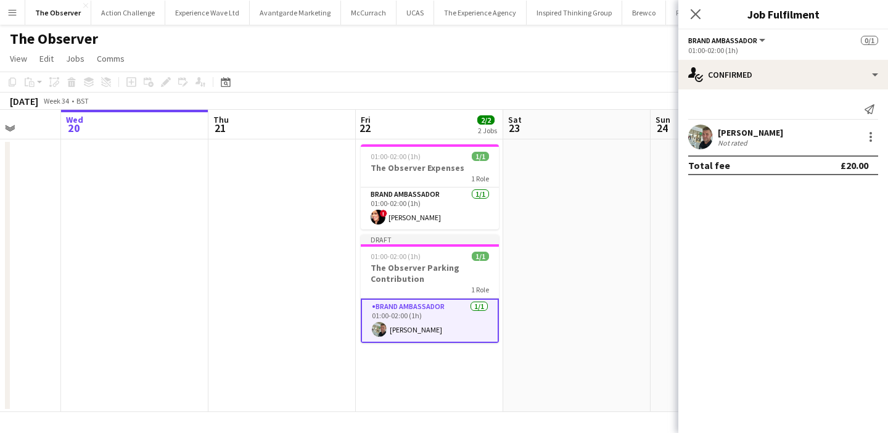
click at [614, 295] on app-date-cell at bounding box center [576, 275] width 147 height 272
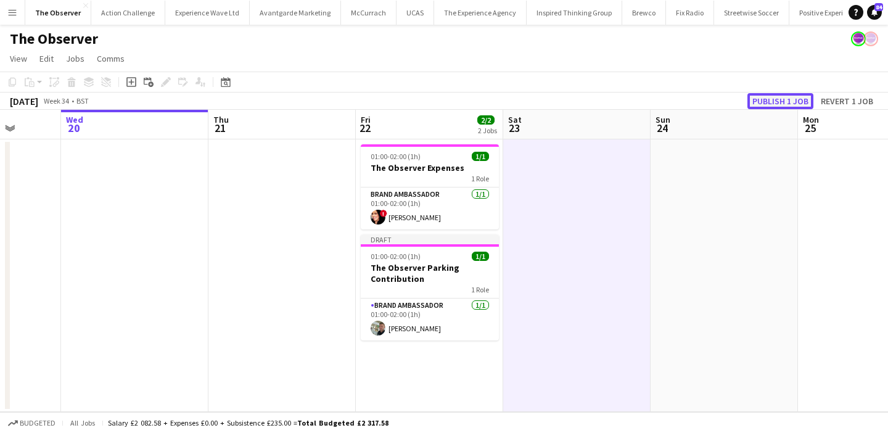
click at [759, 94] on button "Publish 1 job" at bounding box center [780, 101] width 66 height 16
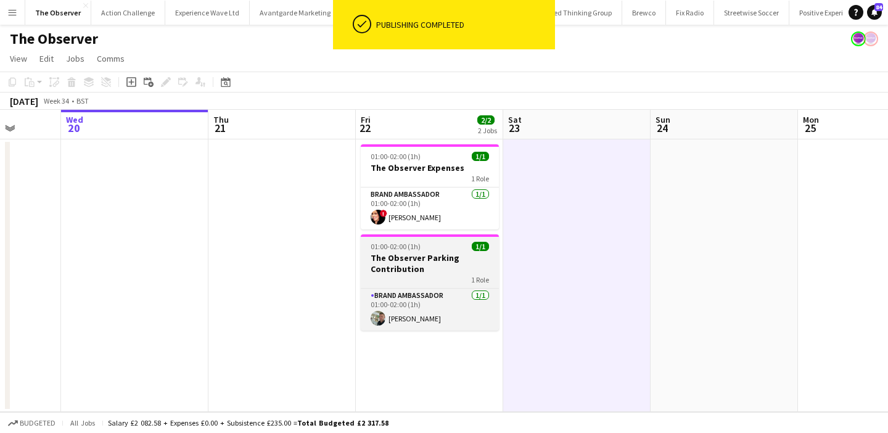
click at [475, 251] on app-job-card "01:00-02:00 (1h) 1/1 The Observer Parking Contribution 1 Role Brand Ambassador …" at bounding box center [430, 282] width 138 height 96
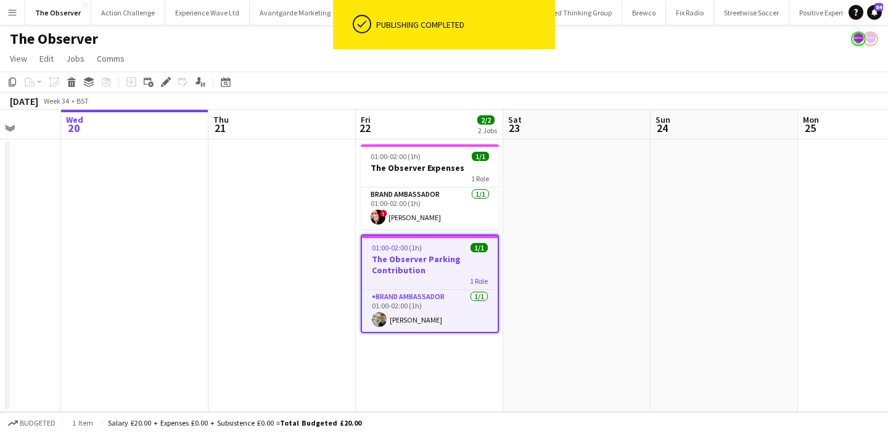
click at [14, 12] on app-icon "Menu" at bounding box center [12, 12] width 10 height 10
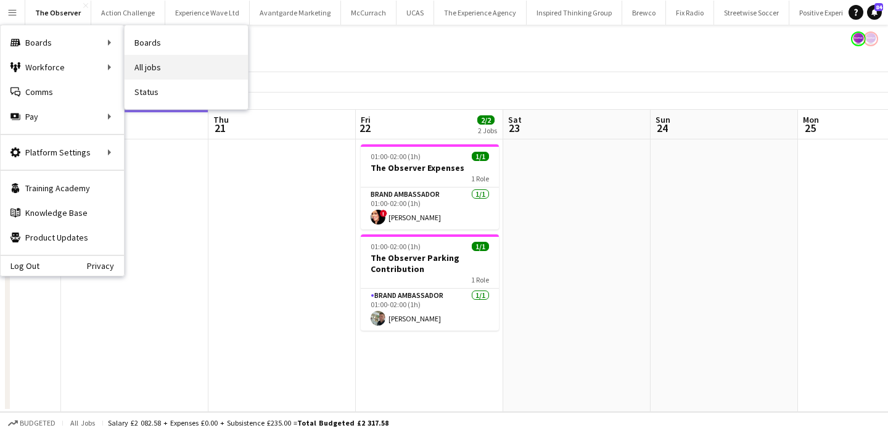
click at [164, 67] on link "All jobs" at bounding box center [186, 67] width 123 height 25
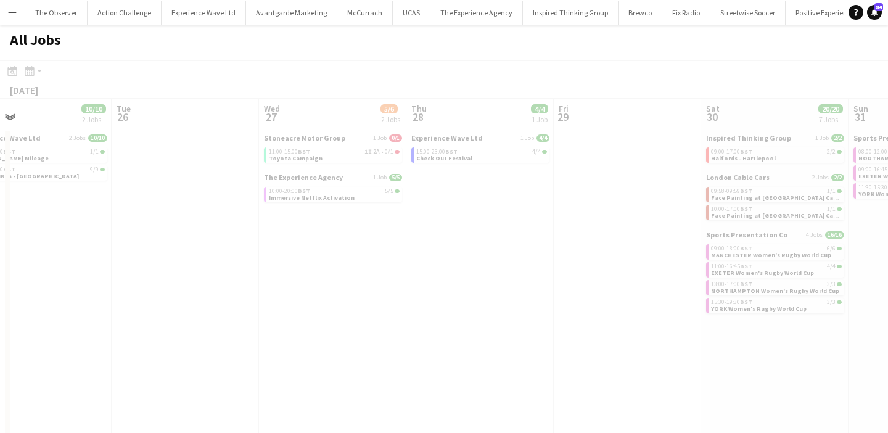
scroll to position [0, 456]
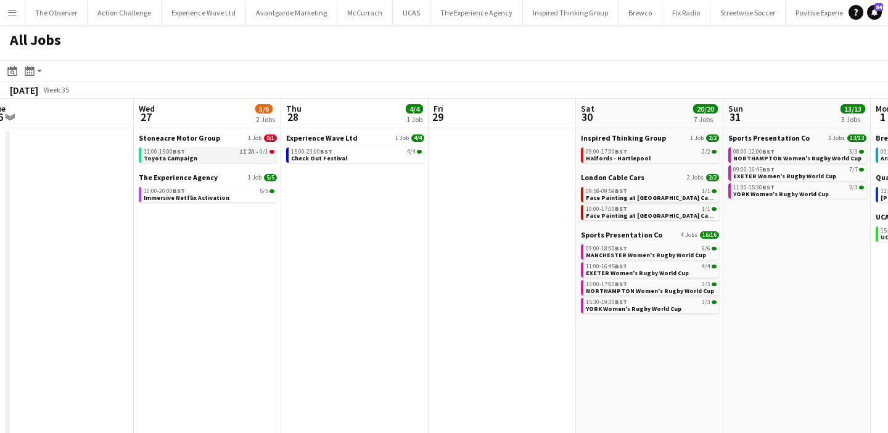
click at [228, 156] on link "11:00-15:00 BST 1I 2A • 0/1 Toyota Campaign" at bounding box center [209, 154] width 131 height 14
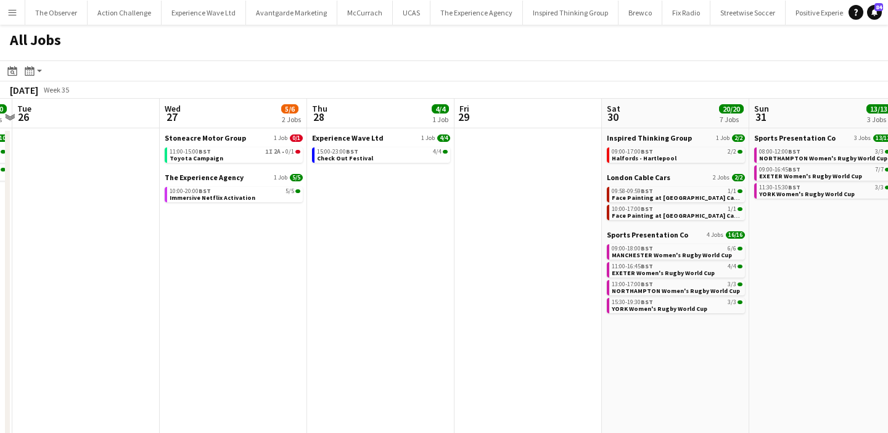
scroll to position [0, 424]
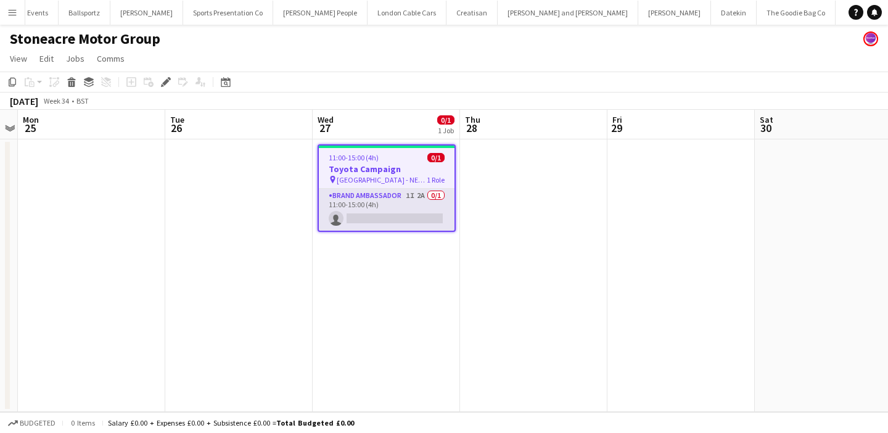
scroll to position [0, 947]
click at [387, 221] on app-card-role "Brand Ambassador 1I 2A 0/1 11:00-15:00 (4h) single-neutral-actions" at bounding box center [387, 210] width 136 height 42
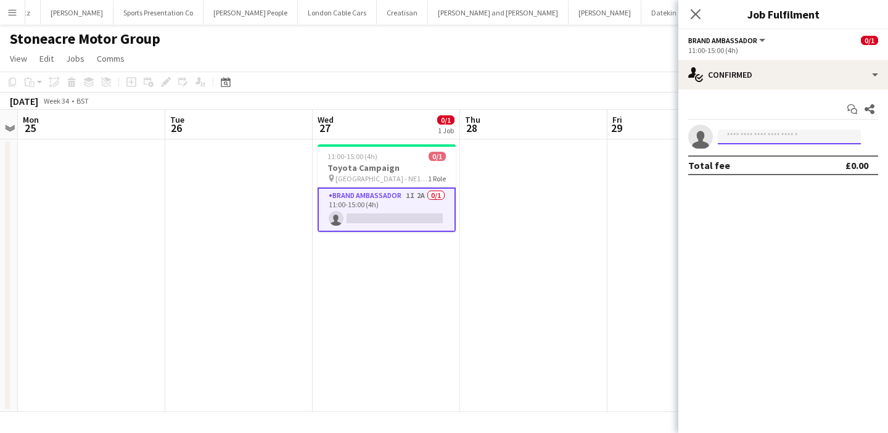
click at [773, 131] on input at bounding box center [789, 136] width 143 height 15
type input "*******"
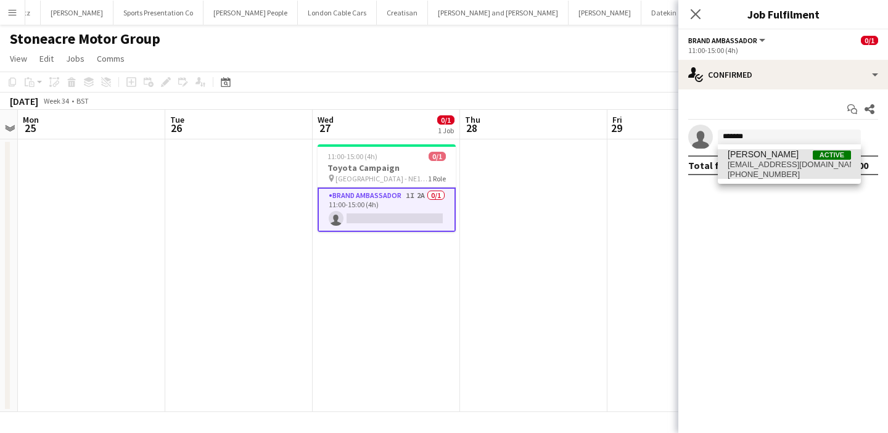
click at [775, 163] on span "paulmac2106@gmail.com" at bounding box center [788, 165] width 123 height 10
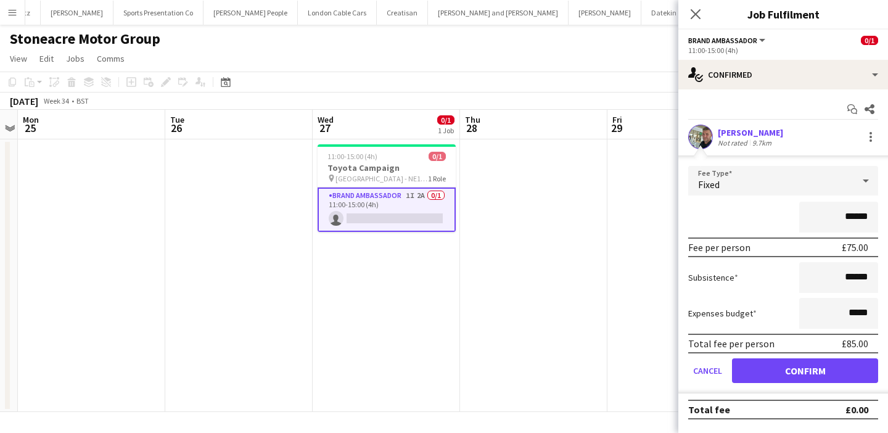
click at [812, 386] on form "Fee Type Fixed ****** Fee per person £75.00 Subsistence ****** Expenses budget …" at bounding box center [783, 279] width 210 height 227
click at [812, 378] on button "Confirm" at bounding box center [805, 370] width 146 height 25
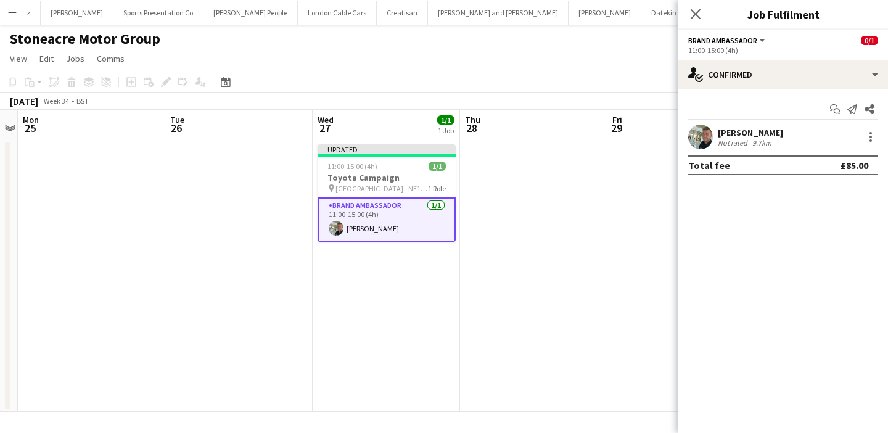
click at [589, 300] on app-date-cell at bounding box center [533, 275] width 147 height 272
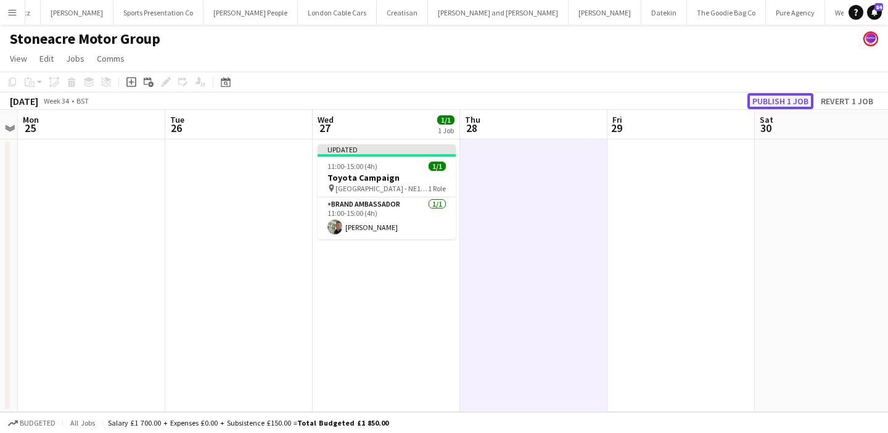
click at [769, 104] on button "Publish 1 job" at bounding box center [780, 101] width 66 height 16
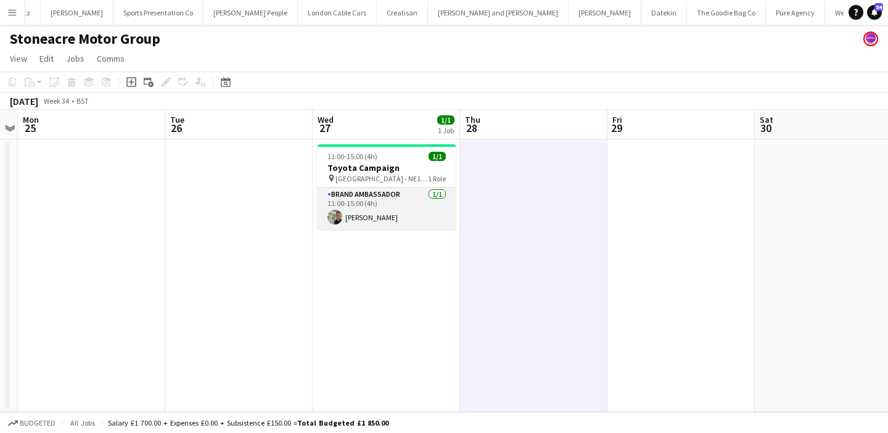
click at [361, 200] on app-card-role "Brand Ambassador 1/1 11:00-15:00 (4h) Paul McDonald" at bounding box center [386, 208] width 138 height 42
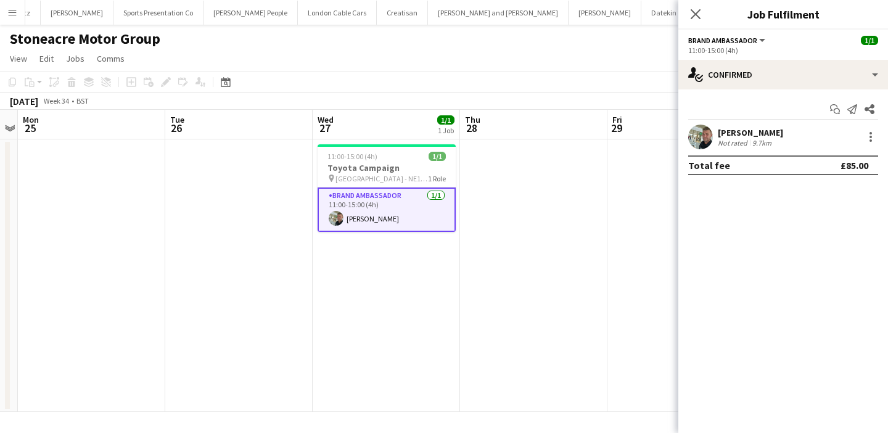
click at [386, 258] on app-date-cell "11:00-15:00 (4h) 1/1 Toyota Campaign pin Quorum Business Park - NE12 8BU 1 Role…" at bounding box center [386, 275] width 147 height 272
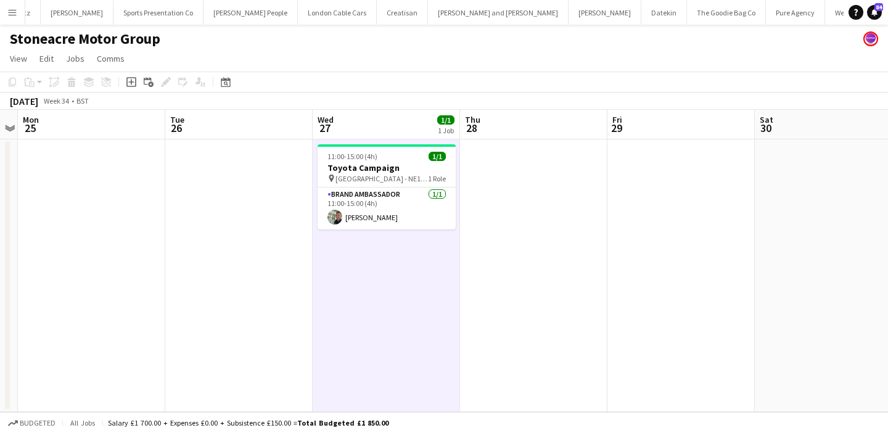
click at [4, 8] on button "Menu" at bounding box center [12, 12] width 25 height 25
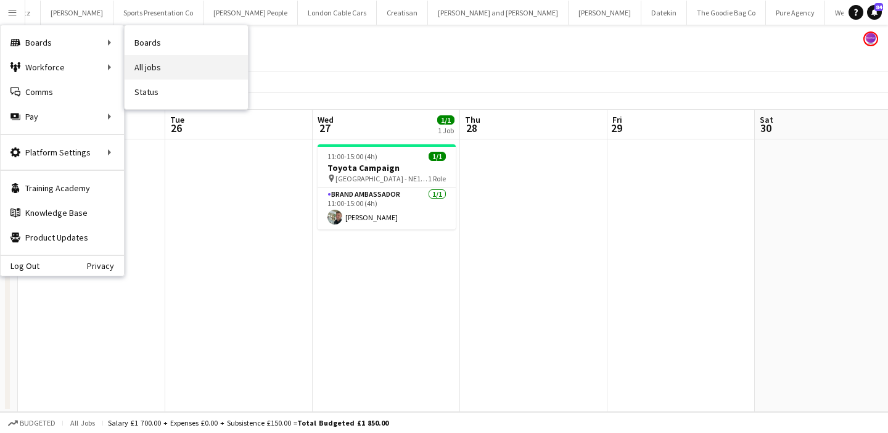
click at [136, 65] on link "All jobs" at bounding box center [186, 67] width 123 height 25
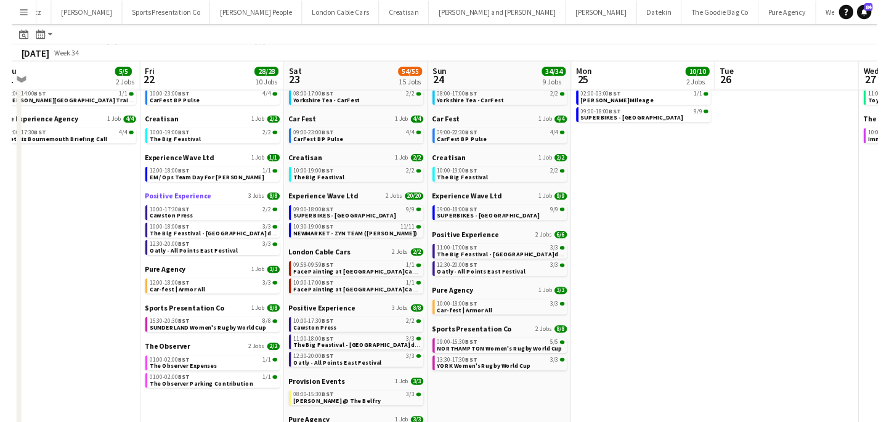
scroll to position [0, 277]
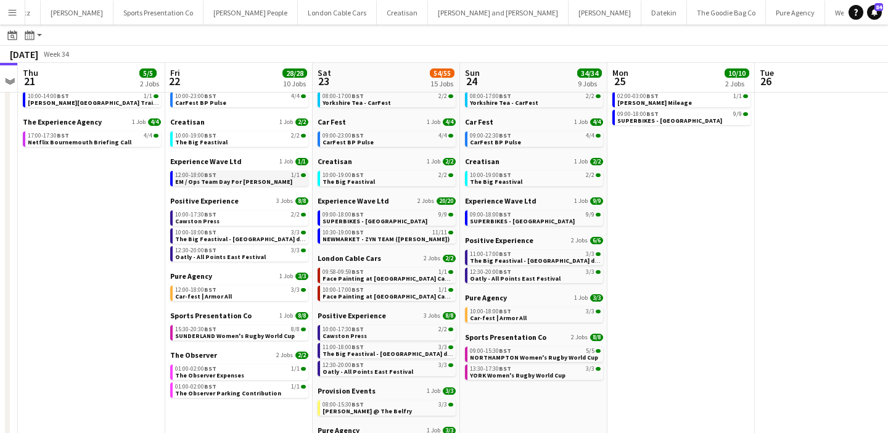
click at [247, 173] on div "12:00-18:00 BST 1/1" at bounding box center [240, 175] width 131 height 6
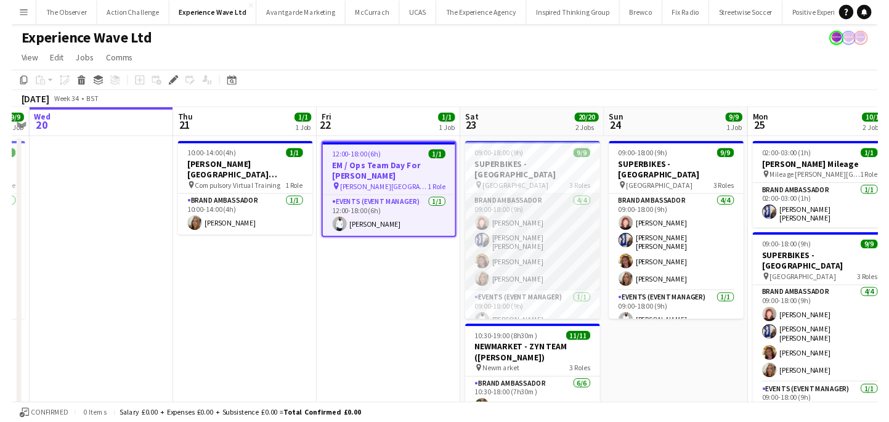
scroll to position [94, 0]
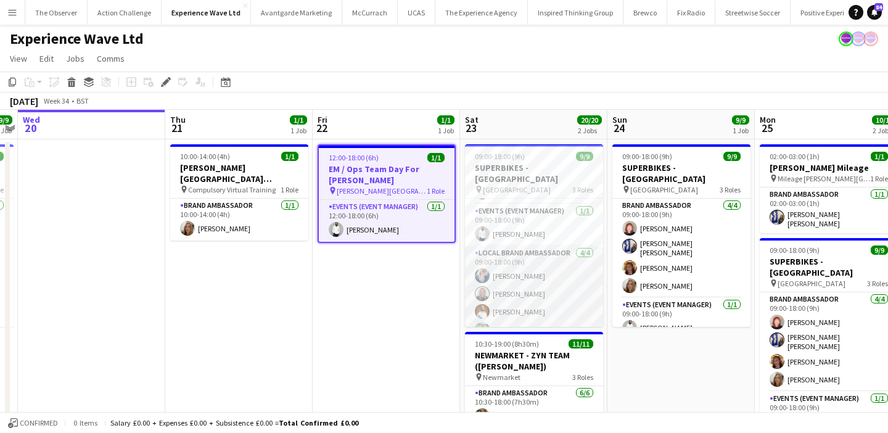
click at [554, 281] on app-card-role "Local Brand Ambassador [DATE] 09:00-18:00 (9h) [PERSON_NAME] [PERSON_NAME] [PER…" at bounding box center [534, 294] width 138 height 96
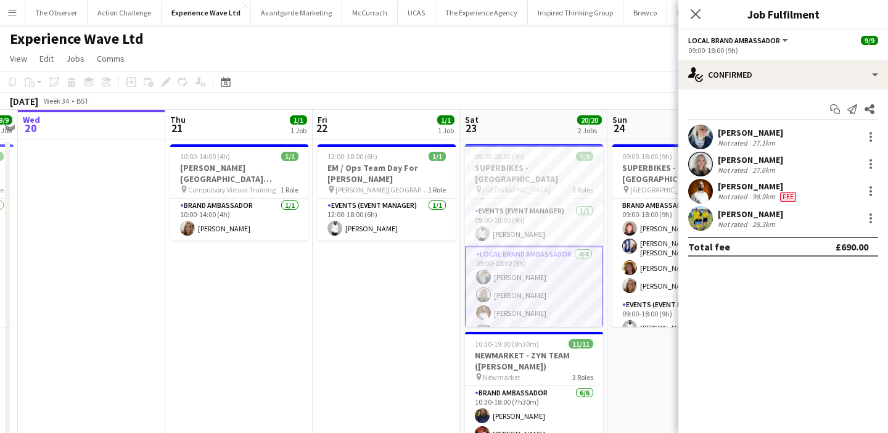
click at [748, 160] on div "[PERSON_NAME]" at bounding box center [750, 159] width 65 height 11
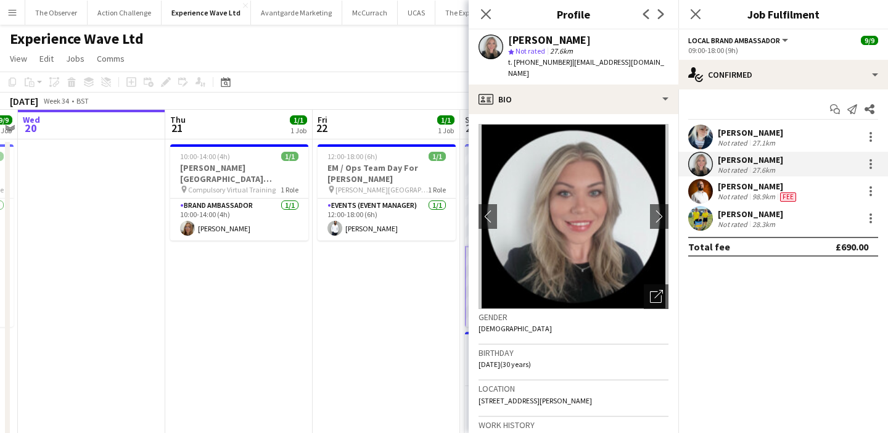
click at [528, 60] on span "t. [PHONE_NUMBER]" at bounding box center [540, 61] width 64 height 9
drag, startPoint x: 528, startPoint y: 60, endPoint x: 514, endPoint y: 61, distance: 13.6
click at [514, 61] on span "t. [PHONE_NUMBER]" at bounding box center [540, 61] width 64 height 9
copy span "[PHONE_NUMBER]"
click at [369, 257] on app-date-cell "12:00-18:00 (6h) 1/1 EM / Ops Team Day For [PERSON_NAME] pin [PERSON_NAME][GEOG…" at bounding box center [386, 338] width 147 height 399
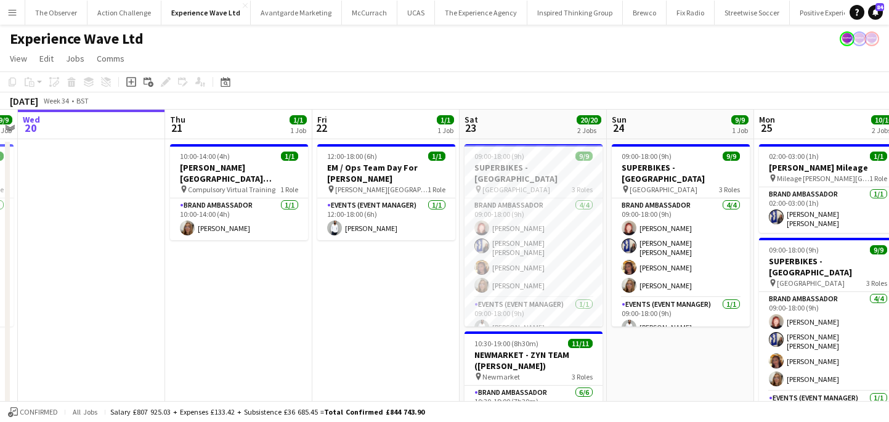
click at [6, 2] on button "Menu" at bounding box center [12, 12] width 25 height 25
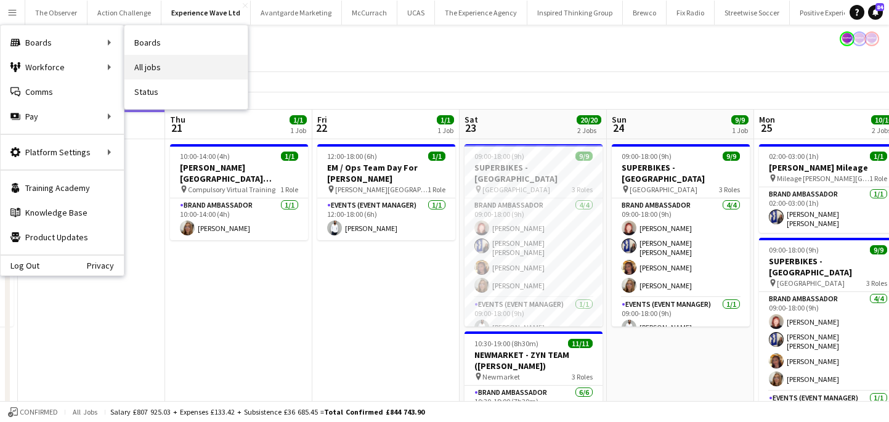
click at [164, 61] on link "All jobs" at bounding box center [186, 67] width 123 height 25
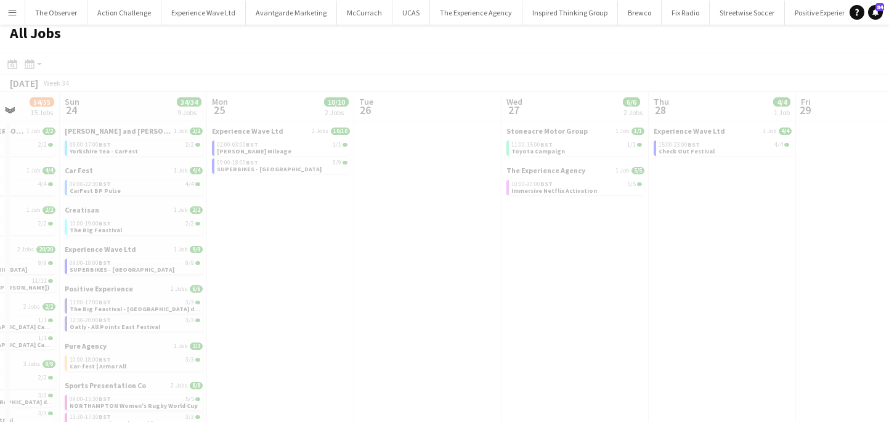
scroll to position [0, 460]
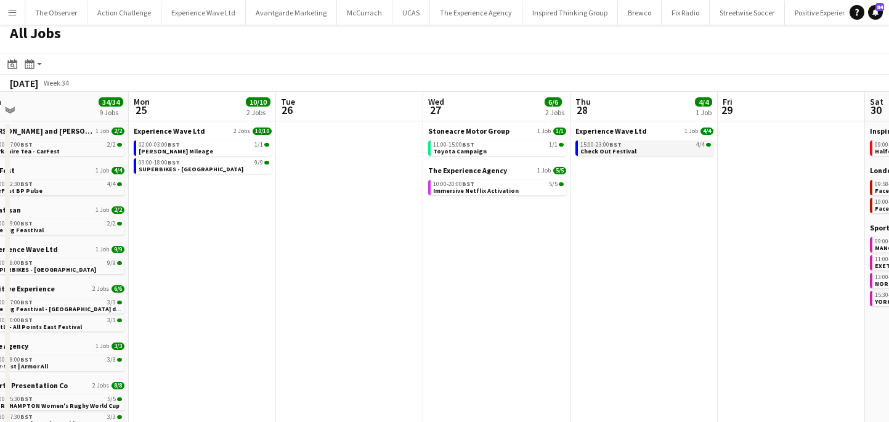
click at [591, 154] on span "Check Out Festival" at bounding box center [609, 151] width 56 height 8
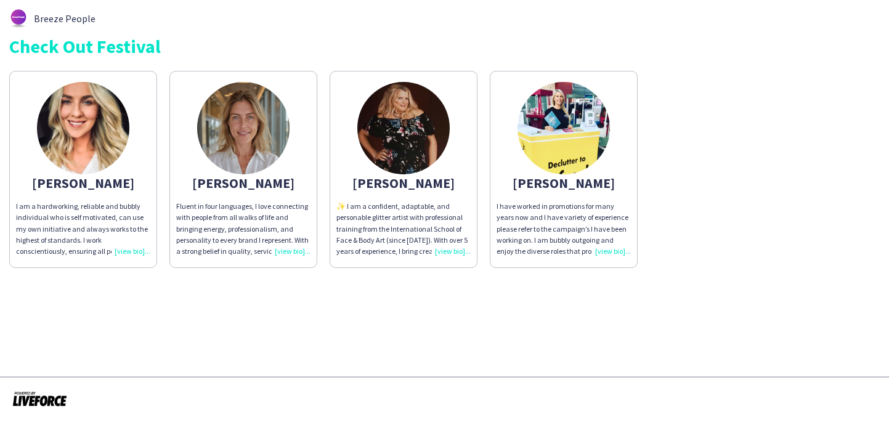
click at [367, 154] on img at bounding box center [404, 128] width 92 height 92
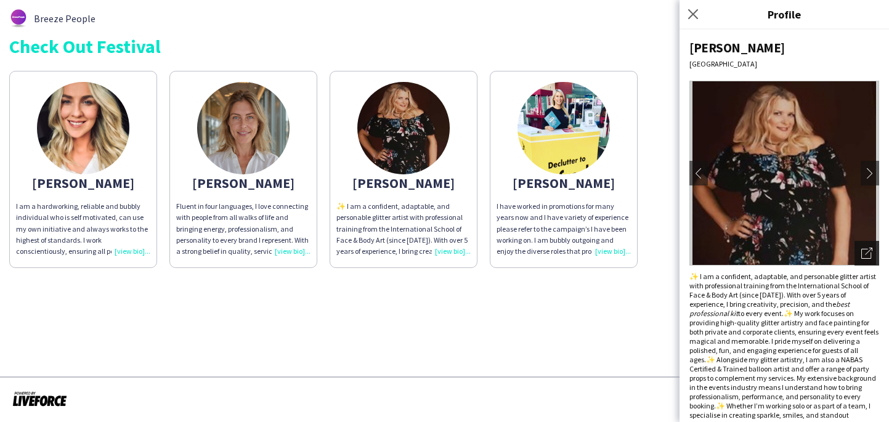
click at [877, 249] on div "Open photos pop-in" at bounding box center [867, 253] width 25 height 25
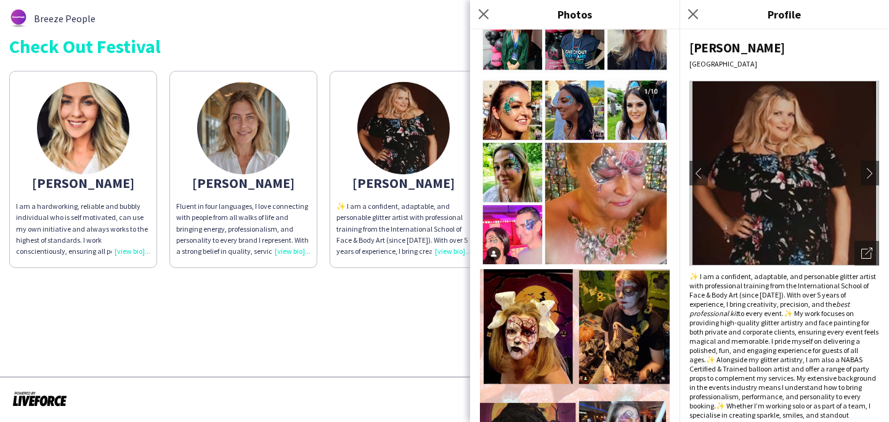
scroll to position [709, 0]
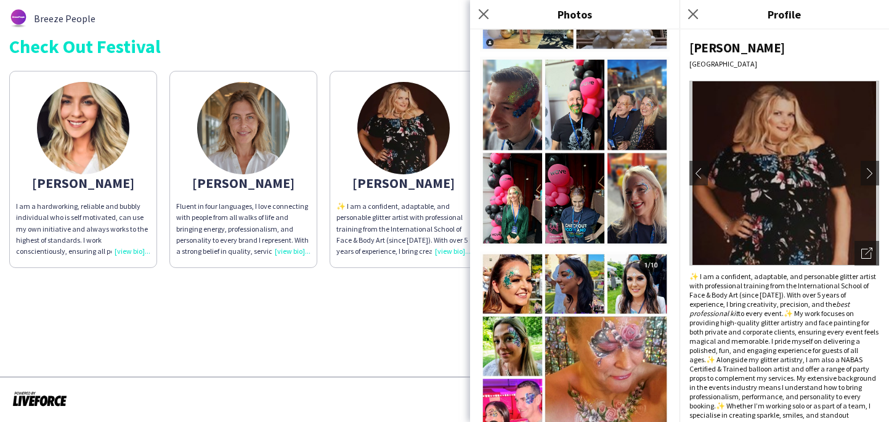
click at [385, 300] on app-share-pages "Breeze People Check Out Festival [PERSON_NAME] I am a hardworking, reliable and…" at bounding box center [444, 211] width 889 height 422
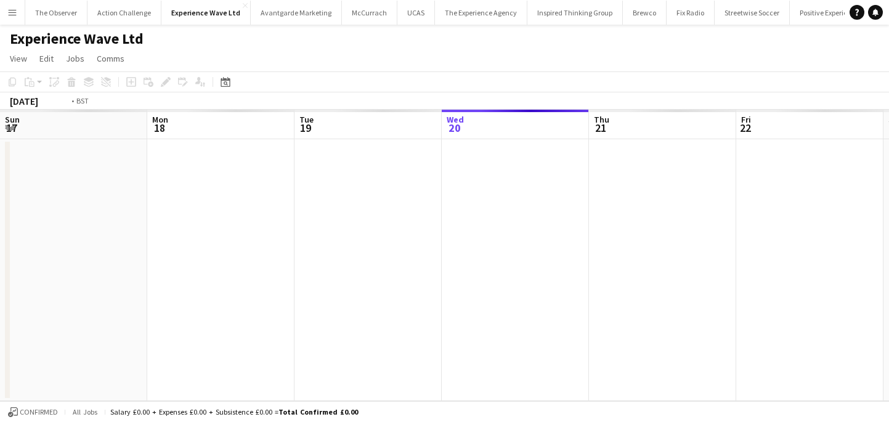
scroll to position [0, 424]
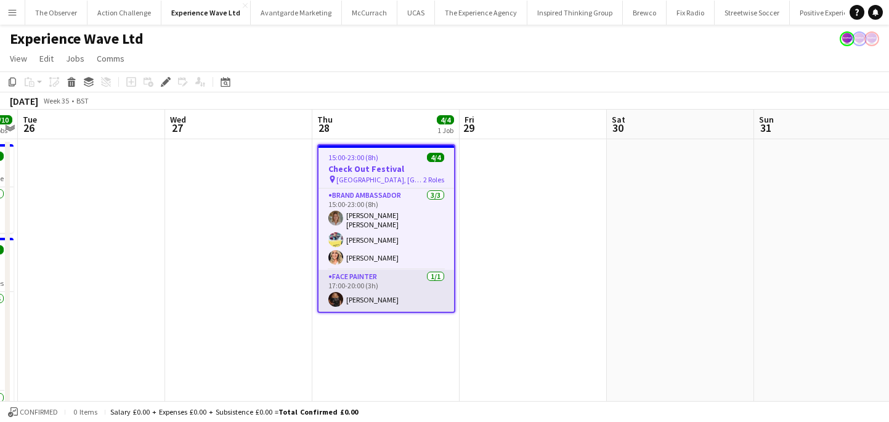
click at [409, 284] on app-card-role "Face Painter [DATE] 17:00-20:00 (3h) [PERSON_NAME]" at bounding box center [387, 291] width 136 height 42
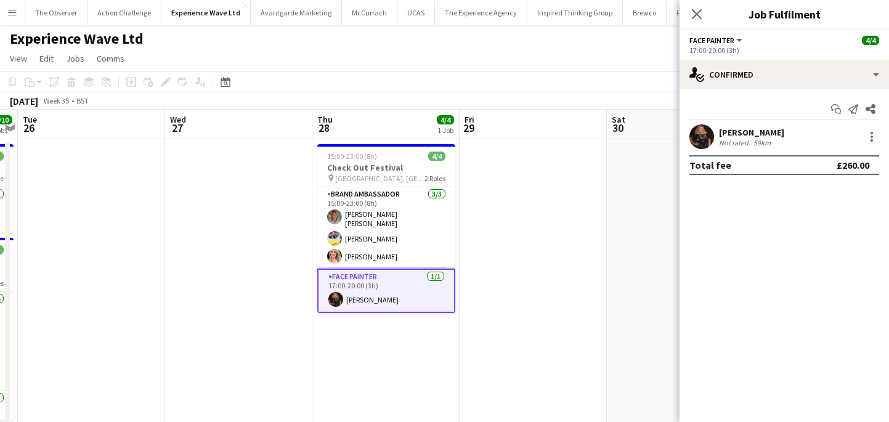
click at [732, 142] on div "Not rated" at bounding box center [735, 142] width 32 height 9
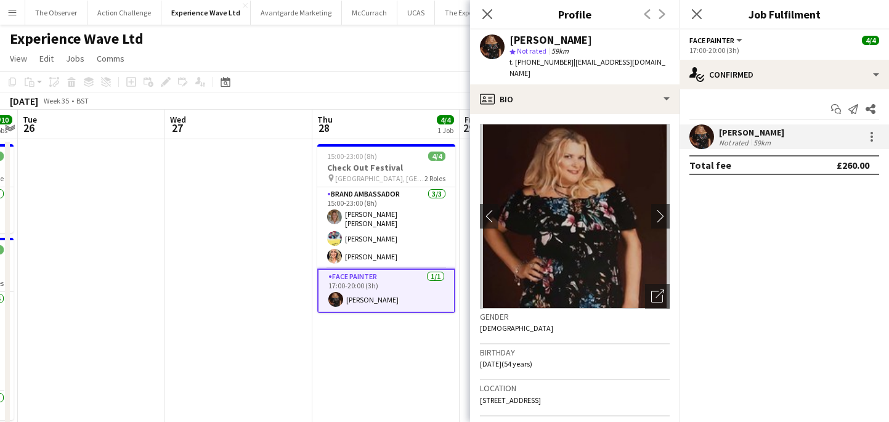
click at [530, 64] on span "t. [PHONE_NUMBER]" at bounding box center [542, 61] width 64 height 9
drag, startPoint x: 530, startPoint y: 64, endPoint x: 514, endPoint y: 64, distance: 16.0
click at [514, 64] on span "t. [PHONE_NUMBER]" at bounding box center [542, 61] width 64 height 9
copy span "[PHONE_NUMBER]"
